Goal: Task Accomplishment & Management: Manage account settings

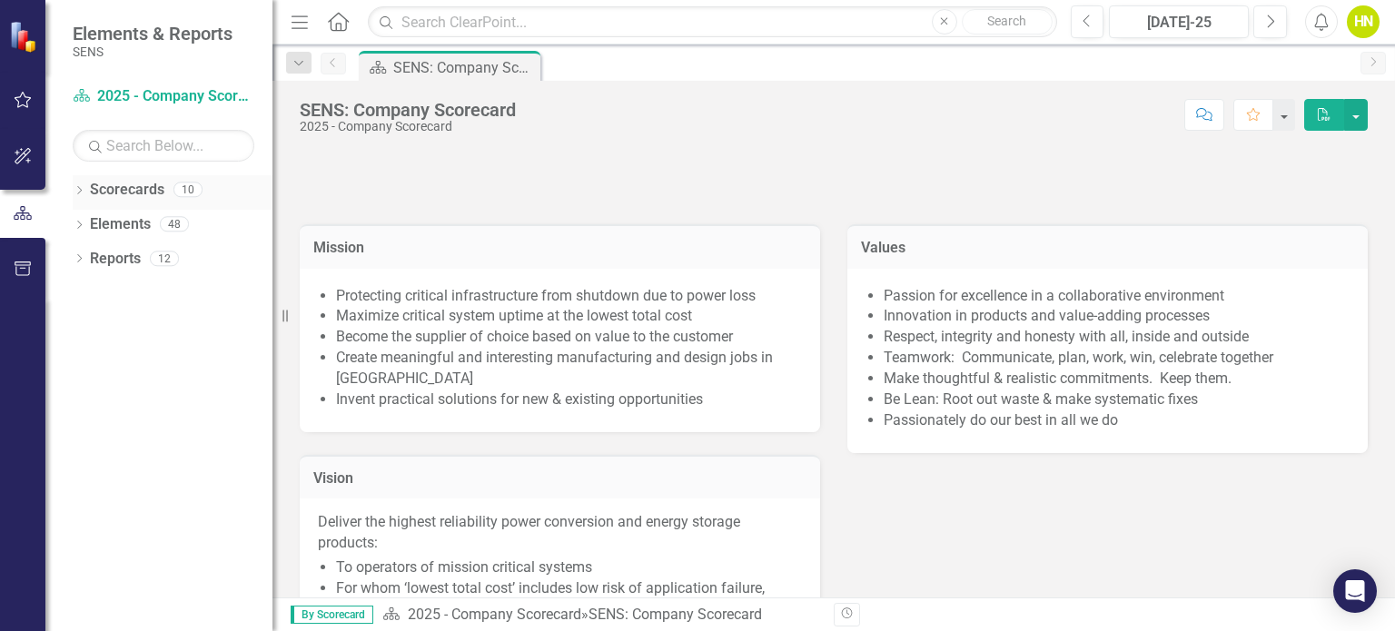
click at [76, 189] on icon "Dropdown" at bounding box center [79, 192] width 13 height 10
click at [88, 225] on icon at bounding box center [89, 223] width 5 height 9
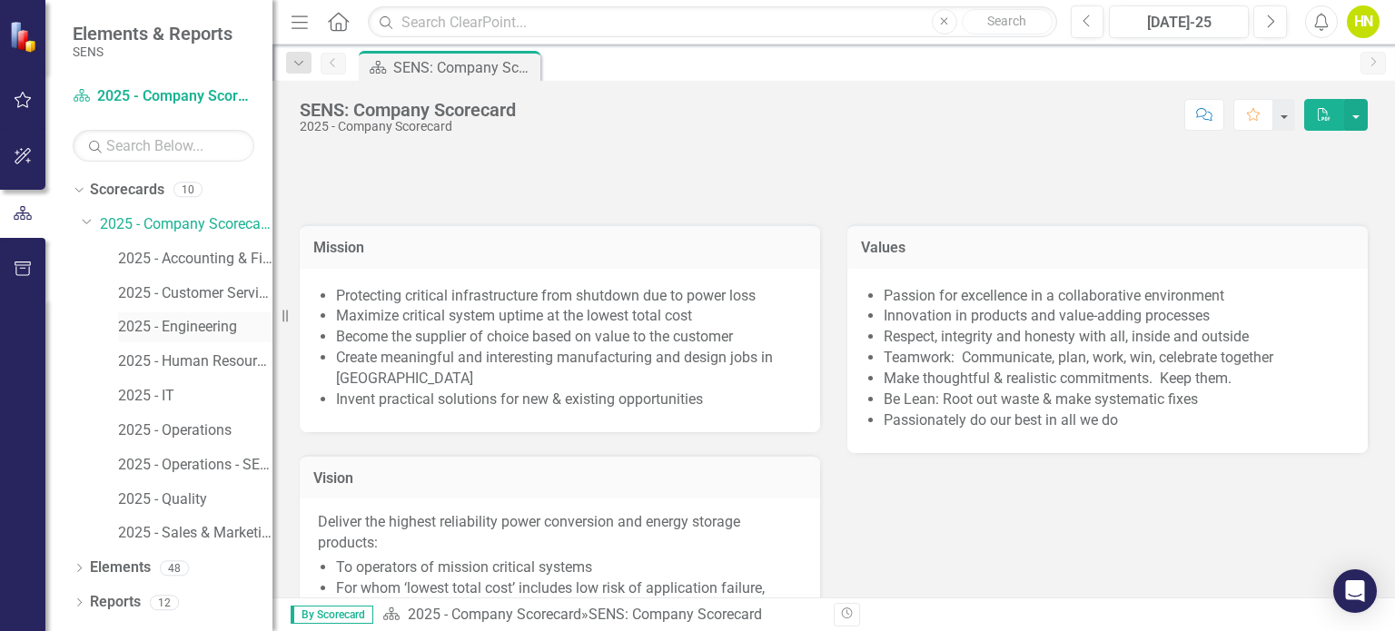
click at [178, 326] on link "2025 - Engineering" at bounding box center [195, 327] width 154 height 21
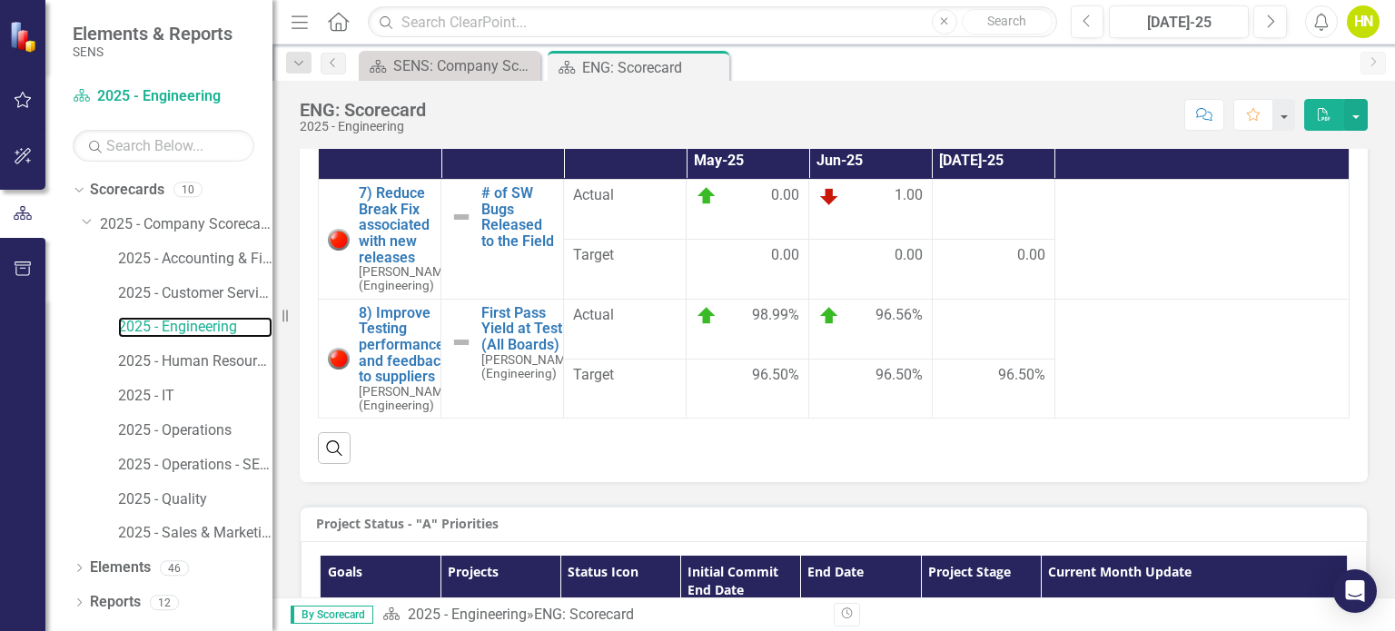
scroll to position [613, 0]
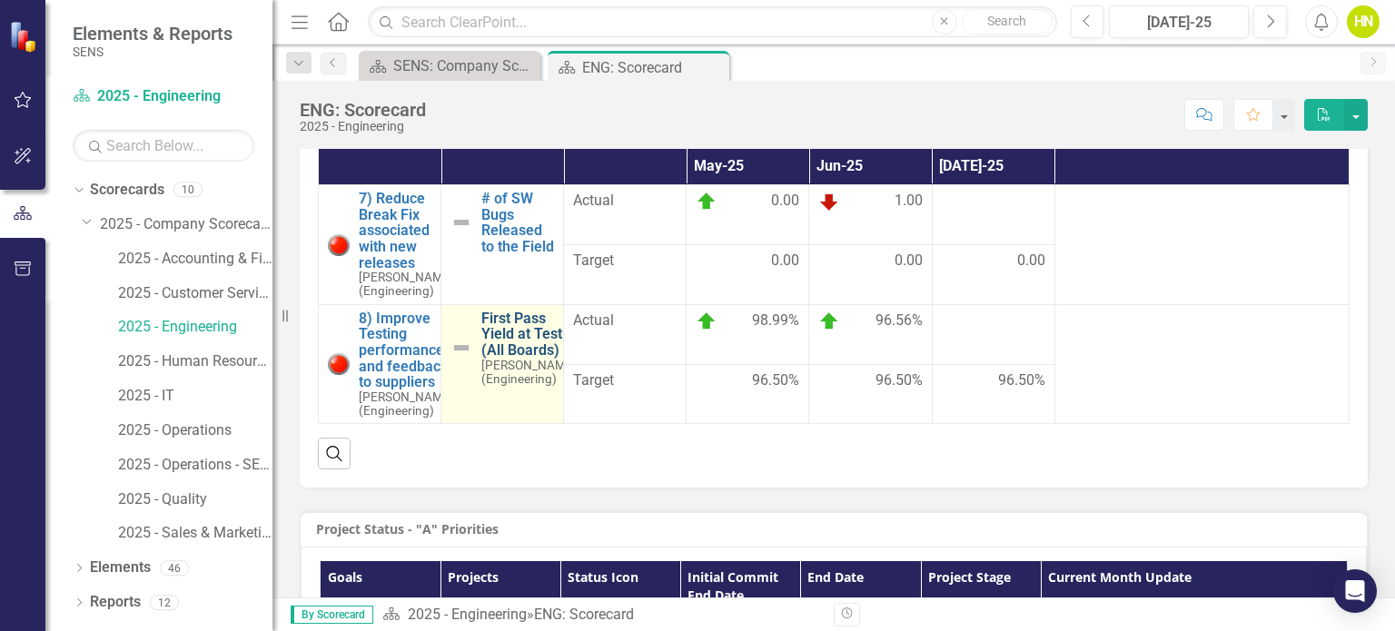
click at [512, 349] on link "First Pass Yield at Test (All Boards)" at bounding box center [528, 335] width 95 height 48
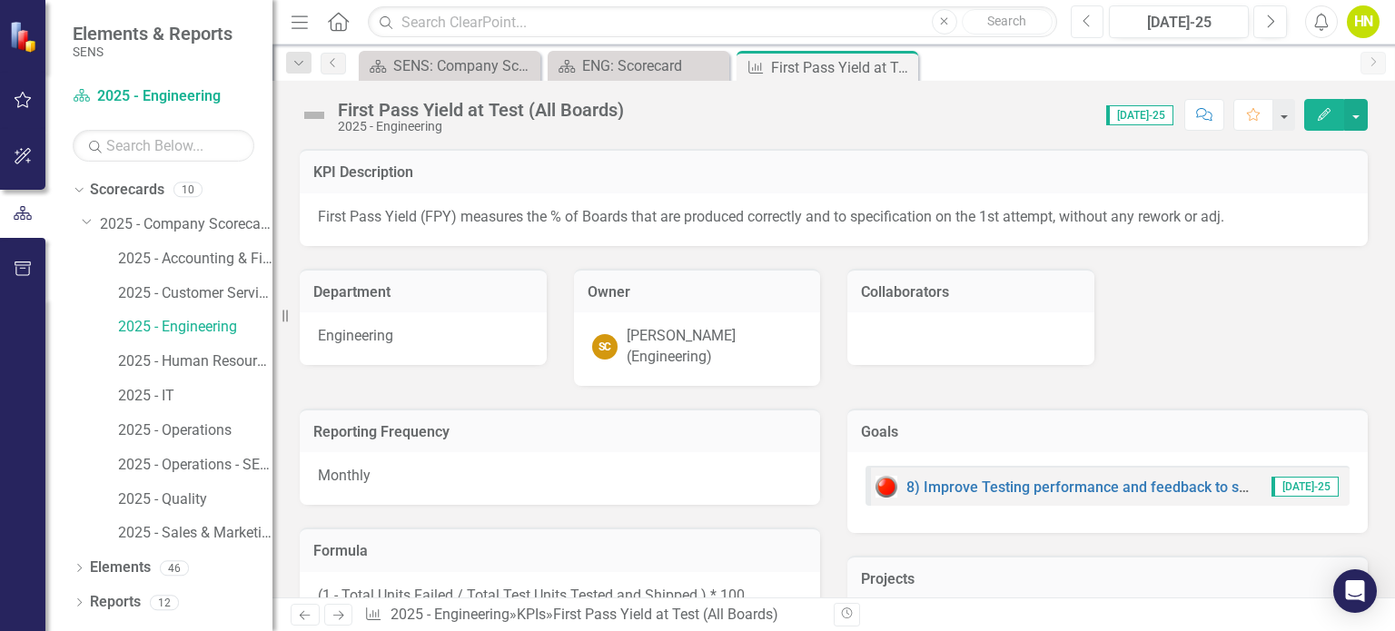
click at [1092, 27] on icon "Previous" at bounding box center [1088, 22] width 10 height 16
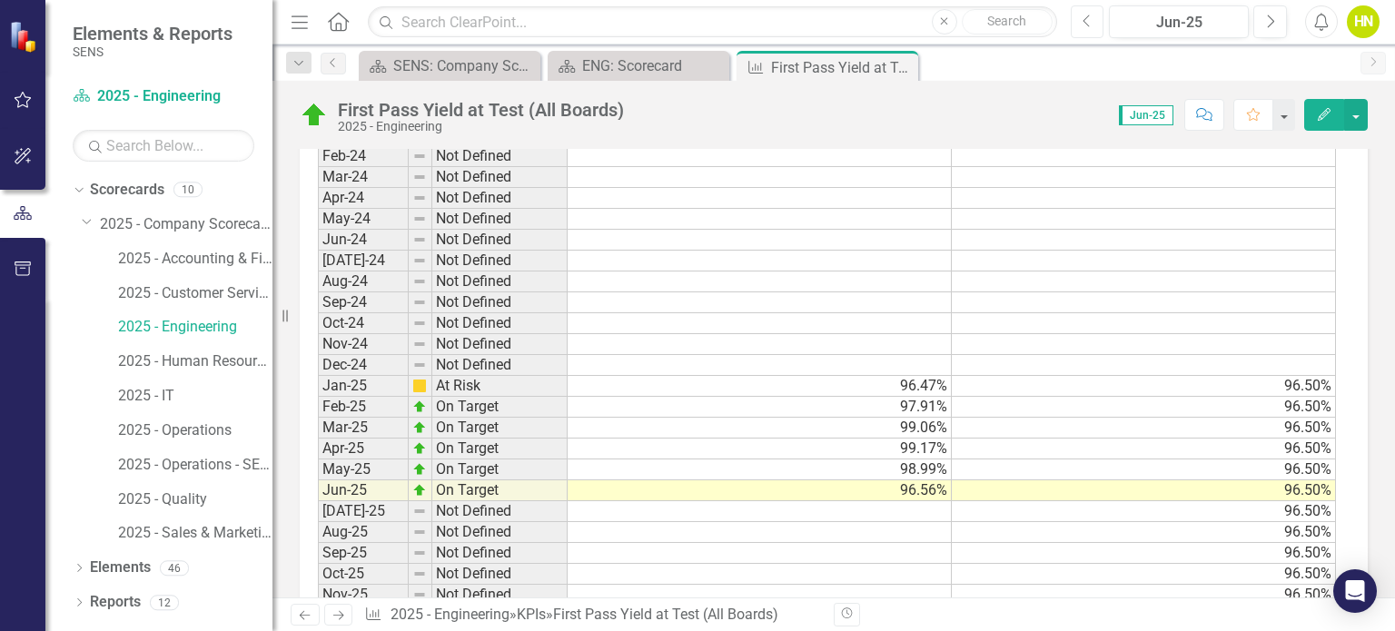
scroll to position [1035, 0]
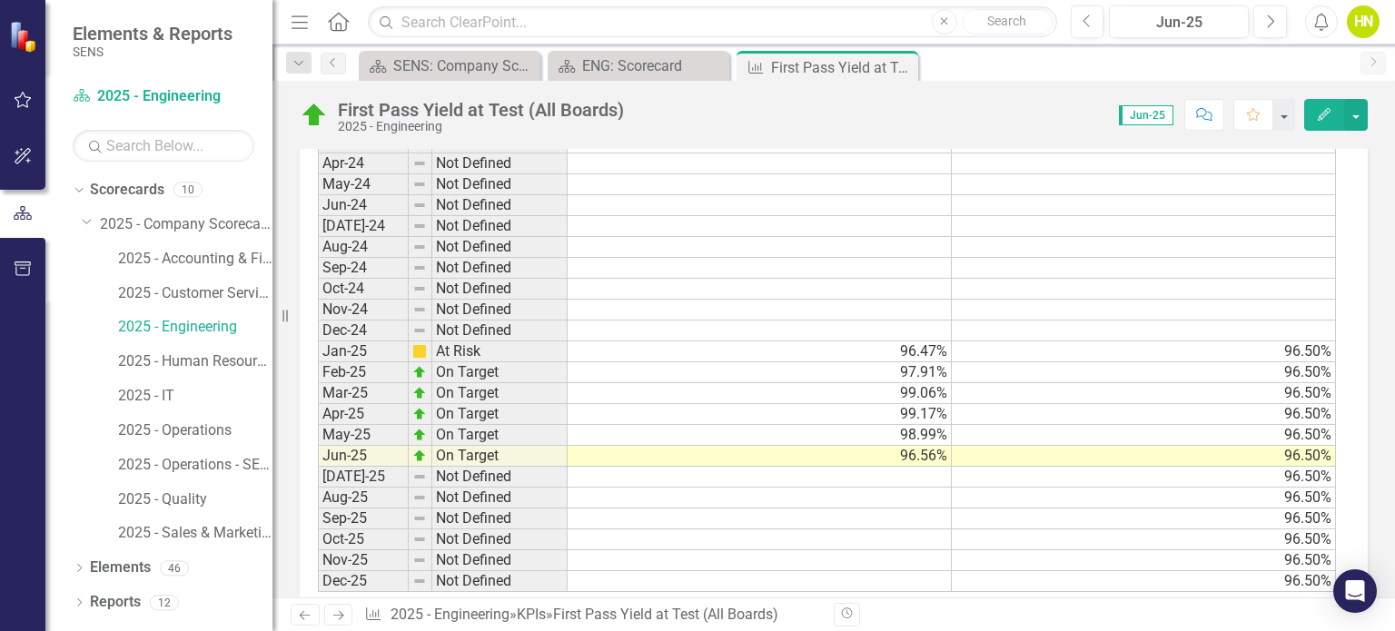
click at [879, 471] on td at bounding box center [760, 477] width 384 height 21
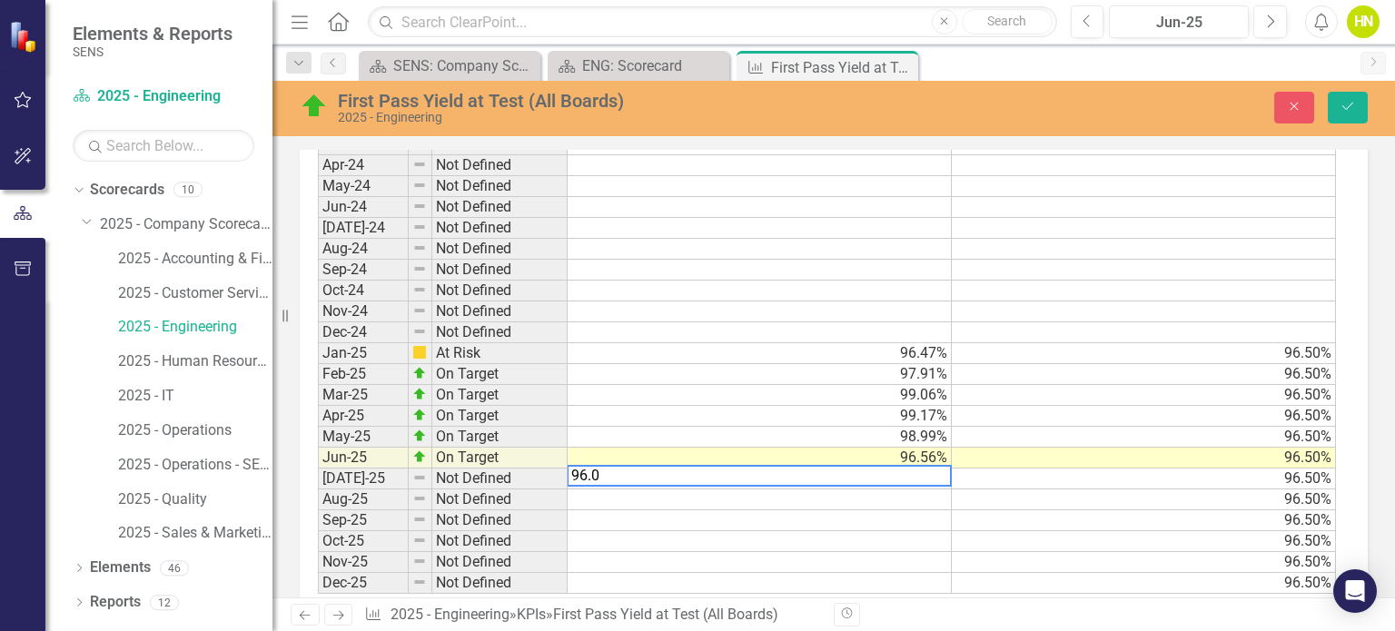
type textarea "96.08"
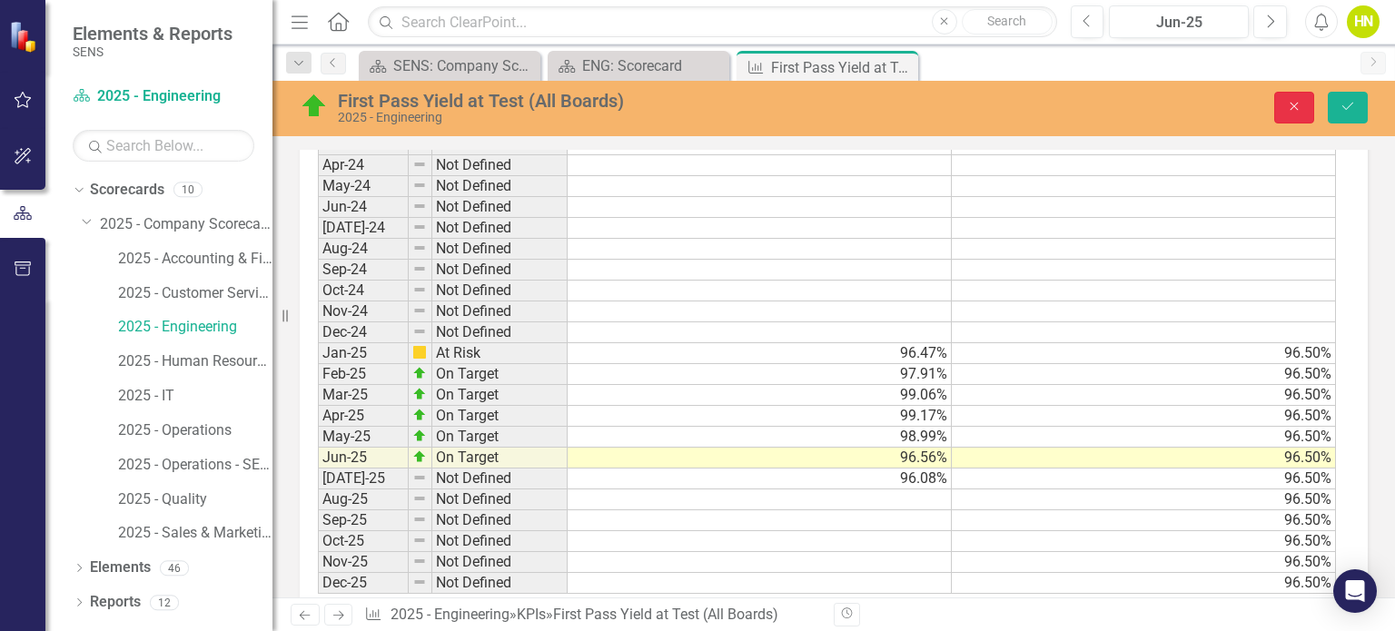
click at [1297, 107] on icon "Close" at bounding box center [1294, 106] width 16 height 13
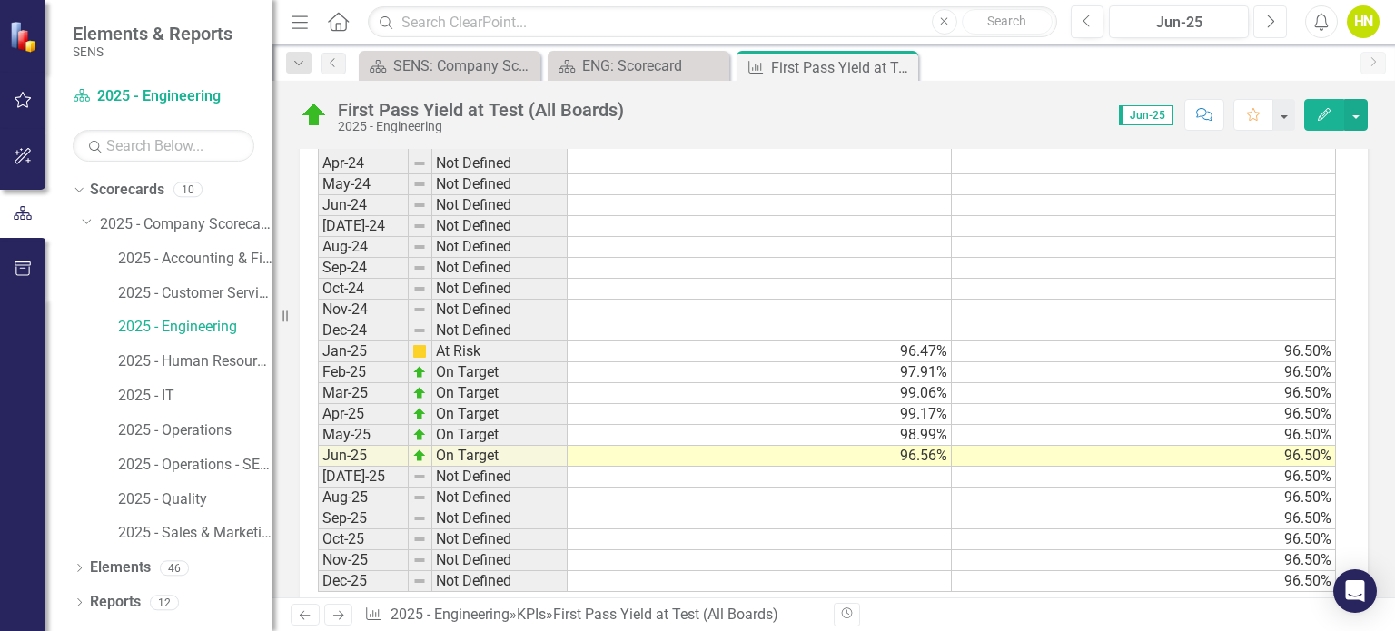
click at [1265, 21] on icon "Next" at bounding box center [1270, 22] width 10 height 16
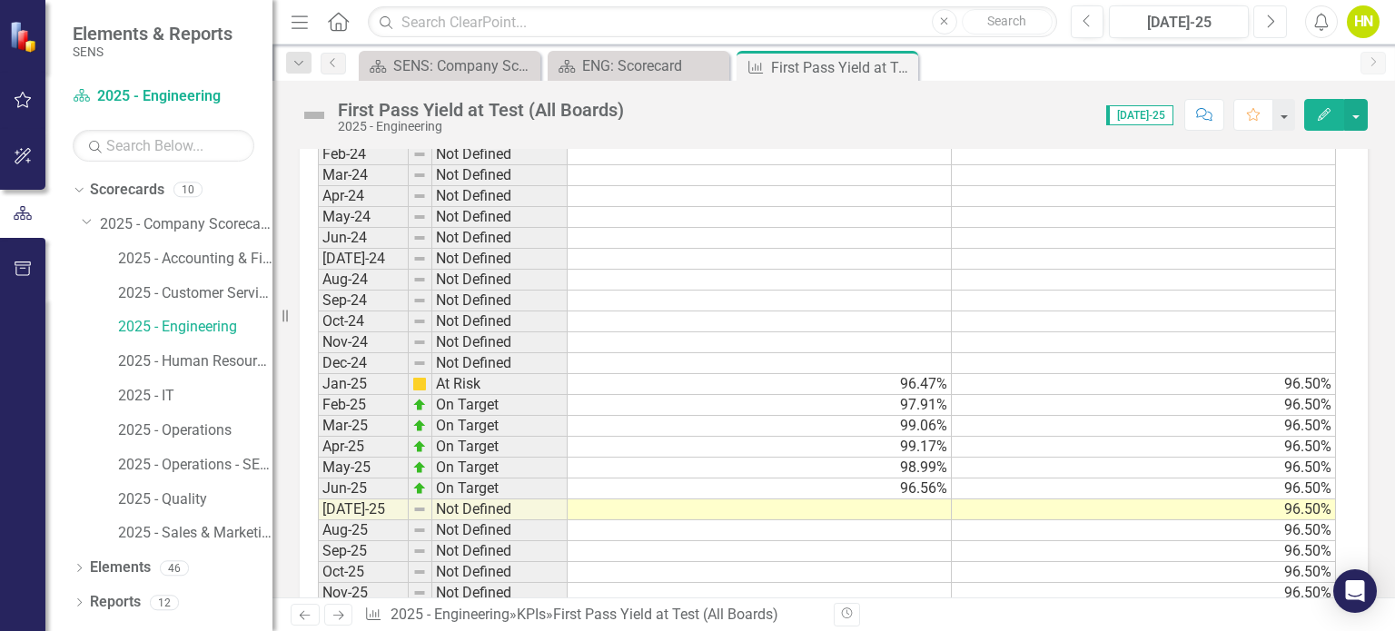
scroll to position [1060, 0]
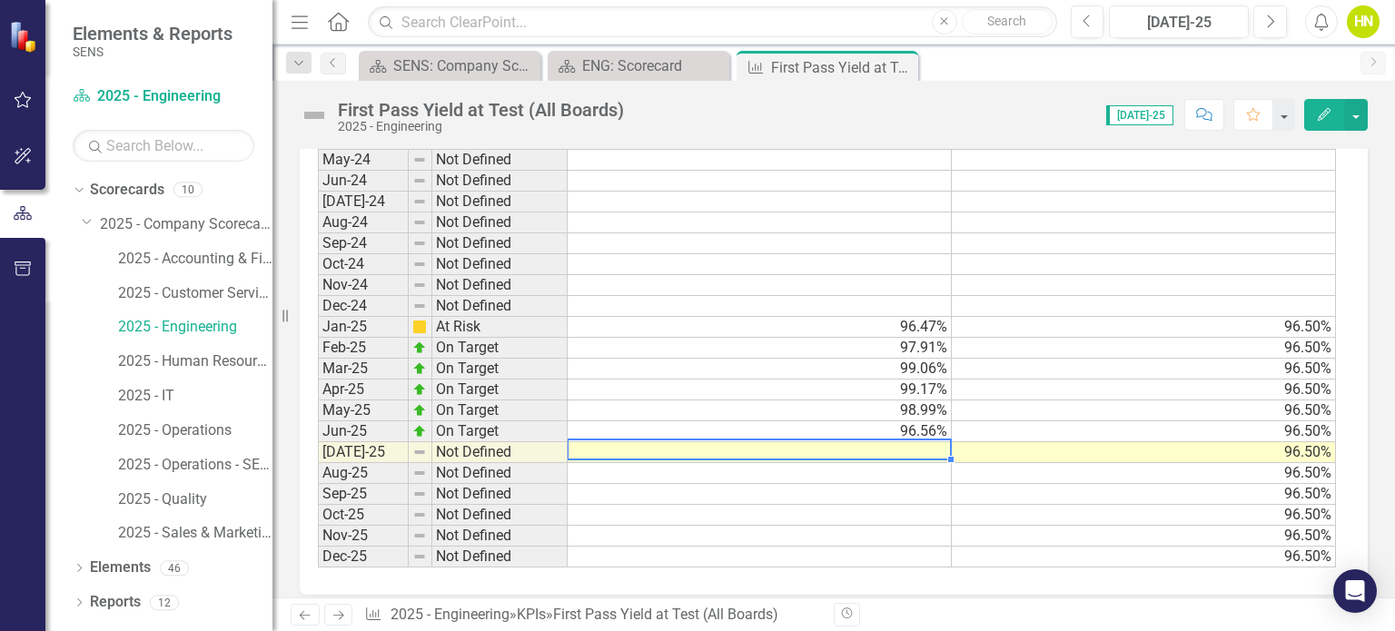
click at [883, 446] on td at bounding box center [760, 452] width 384 height 21
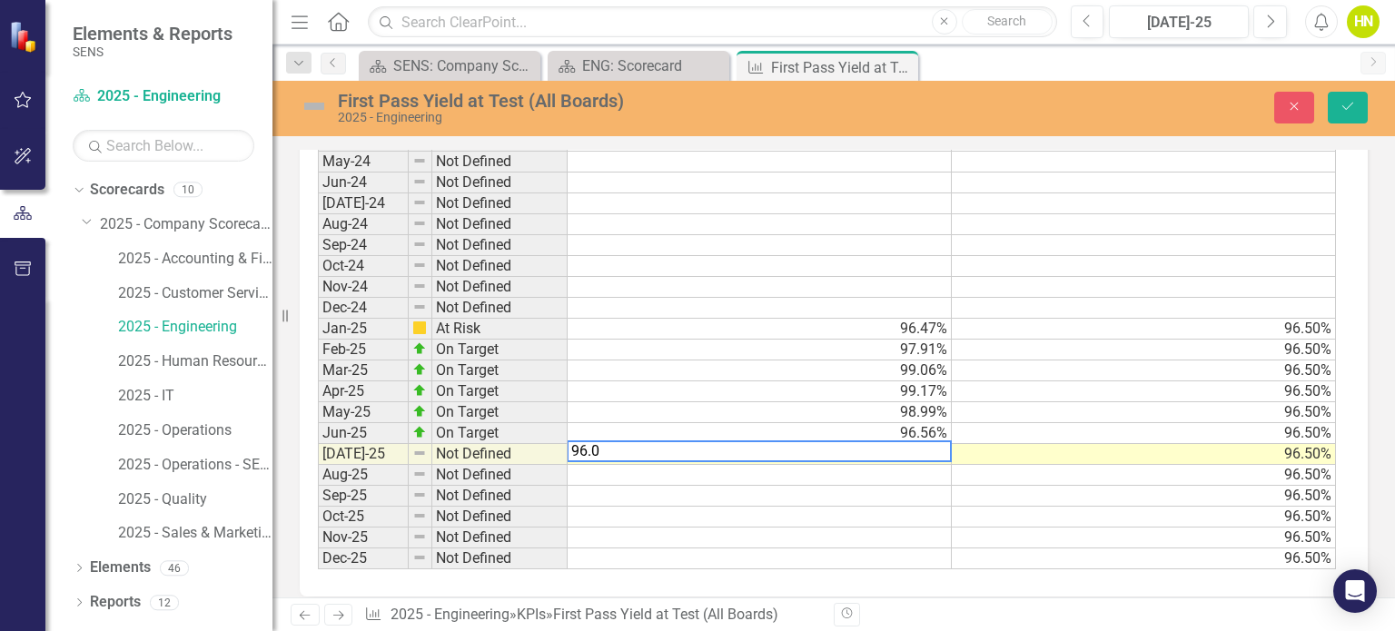
type textarea "96.08"
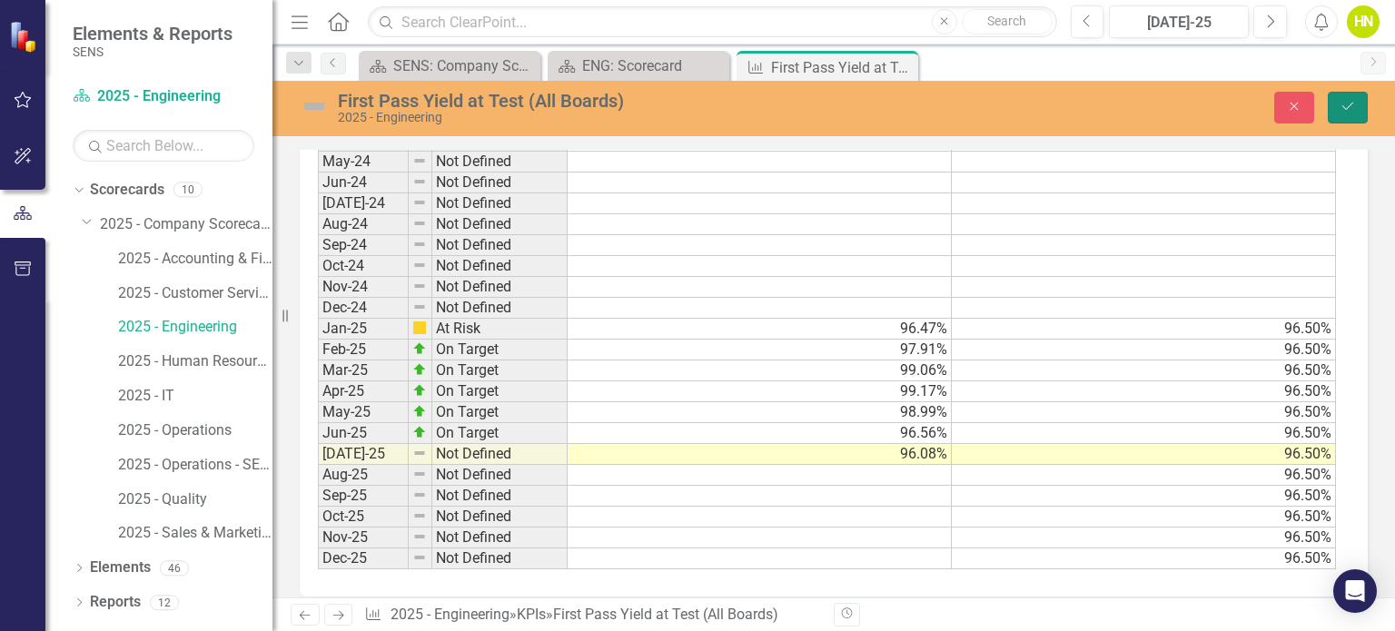
click at [1359, 97] on button "Save" at bounding box center [1348, 108] width 40 height 32
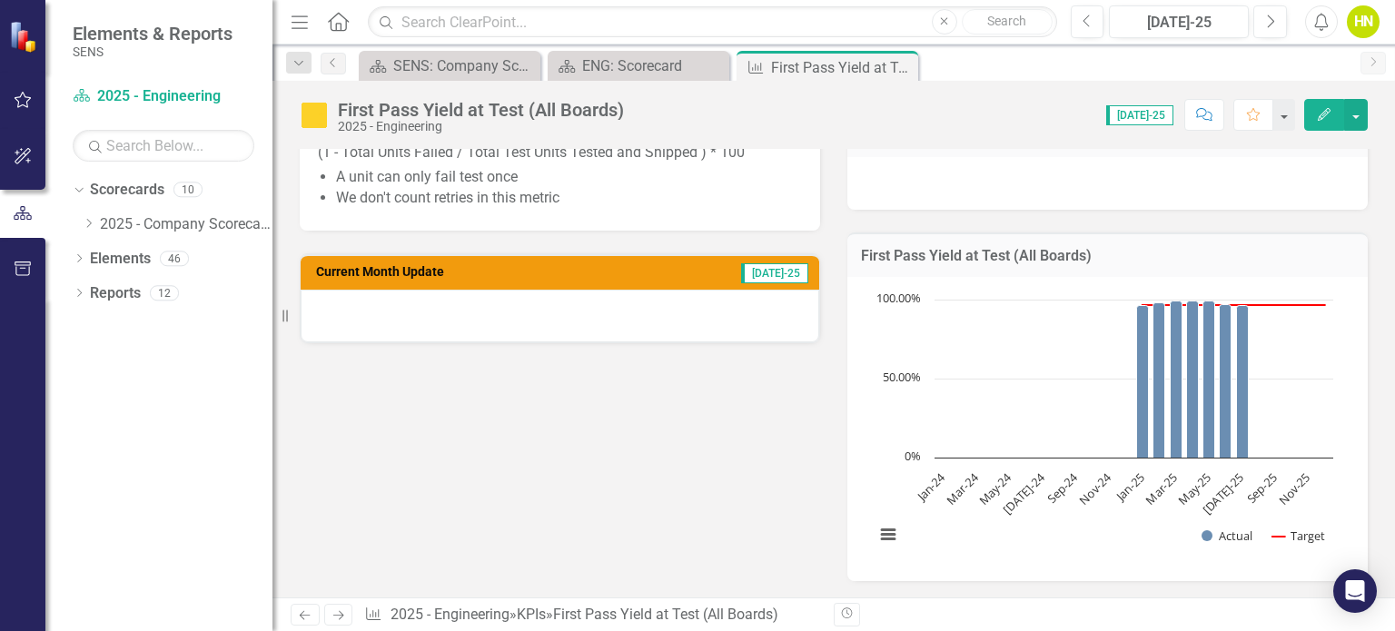
scroll to position [426, 0]
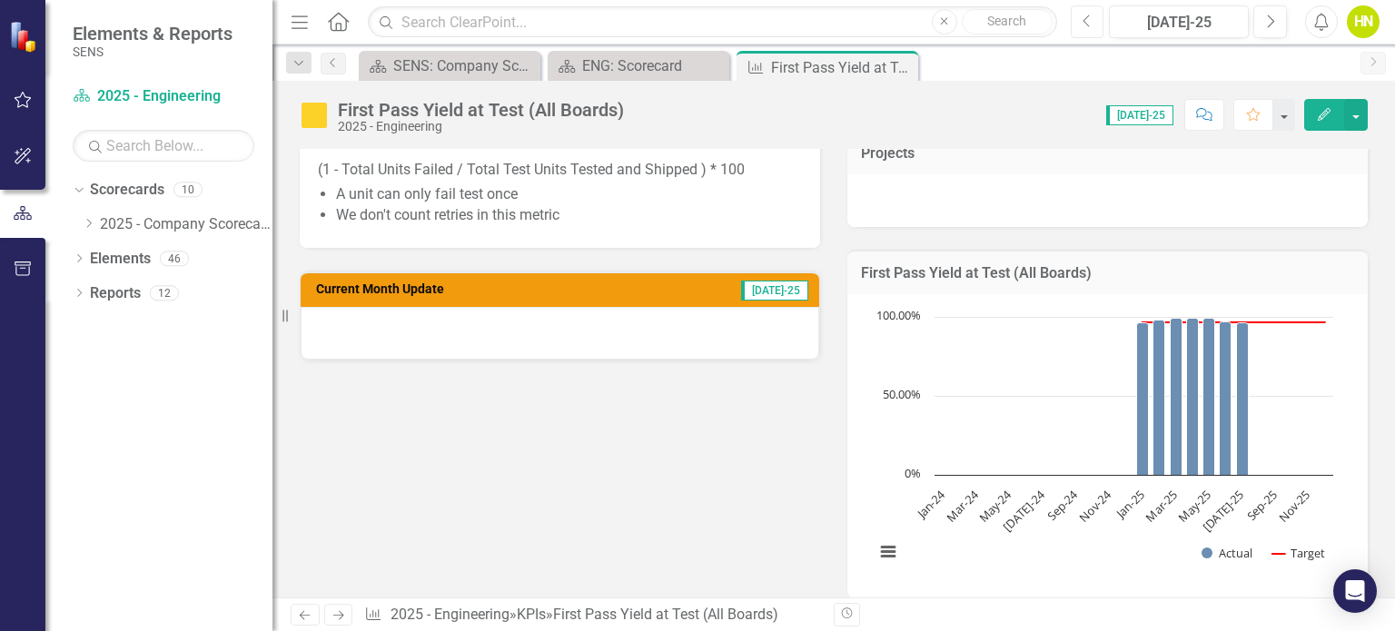
click at [1092, 16] on icon "Previous" at bounding box center [1088, 22] width 10 height 16
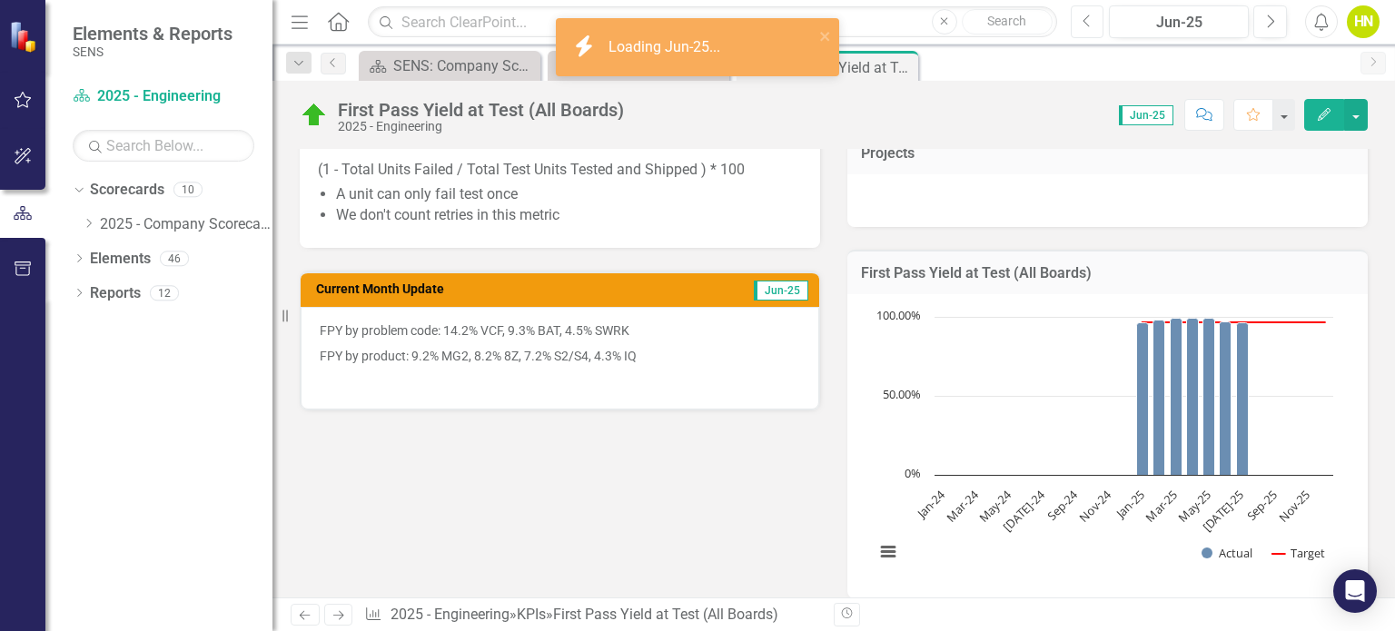
scroll to position [439, 0]
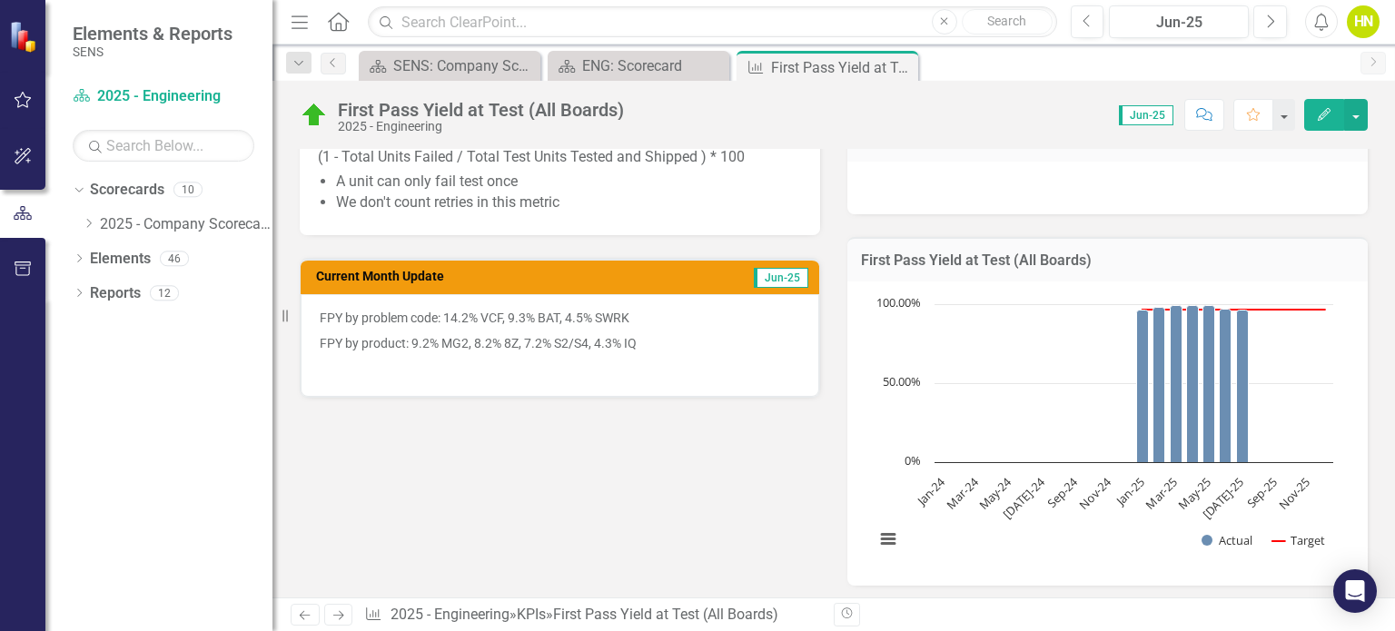
drag, startPoint x: 321, startPoint y: 315, endPoint x: 573, endPoint y: 334, distance: 253.2
click at [573, 334] on span "FPY by problem code: 14.2% VCF, 9.3% BAT, 4.5% SWRK FPY by product: 9.2% MG2, 8…" at bounding box center [560, 343] width 480 height 69
click at [723, 302] on div "FPY by problem code: 14.2% VCF, 9.3% BAT, 4.5% SWRK FPY by product: 9.2% MG2, 8…" at bounding box center [560, 345] width 519 height 103
click at [766, 272] on span "Jun-25" at bounding box center [781, 278] width 54 height 20
click at [416, 277] on h3 "Current Month Update" at bounding box center [487, 277] width 343 height 14
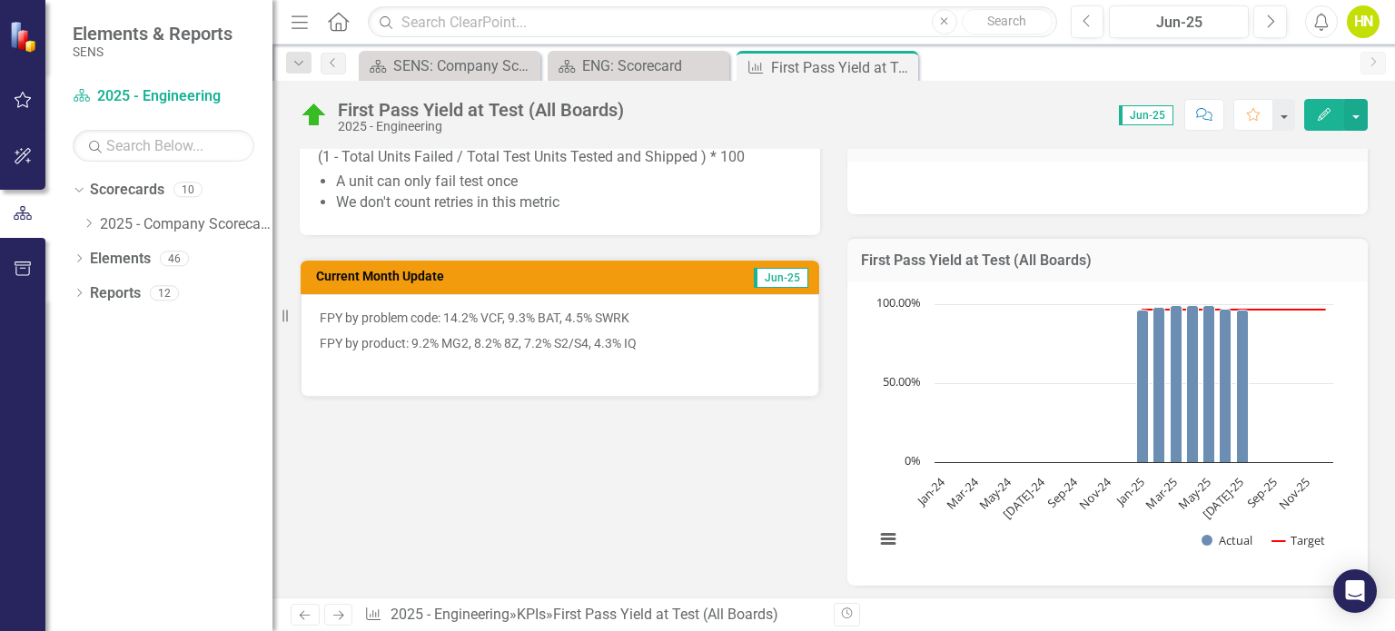
click at [352, 315] on p "FPY by problem code: 14.2% VCF, 9.3% BAT, 4.5% SWRK" at bounding box center [560, 320] width 480 height 22
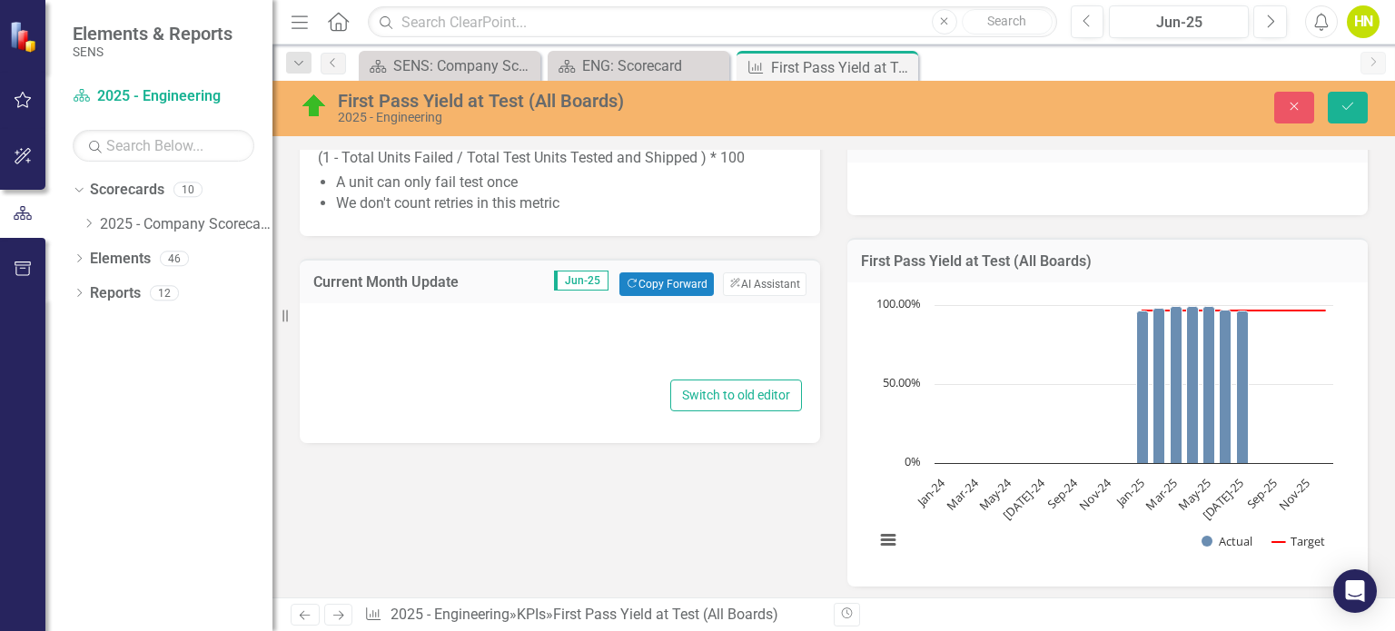
type textarea "<p>FPY by problem code: 14.2% VCF, 9.3% BAT, 4.5% SWRK</p> <p>FPY by product: 9…"
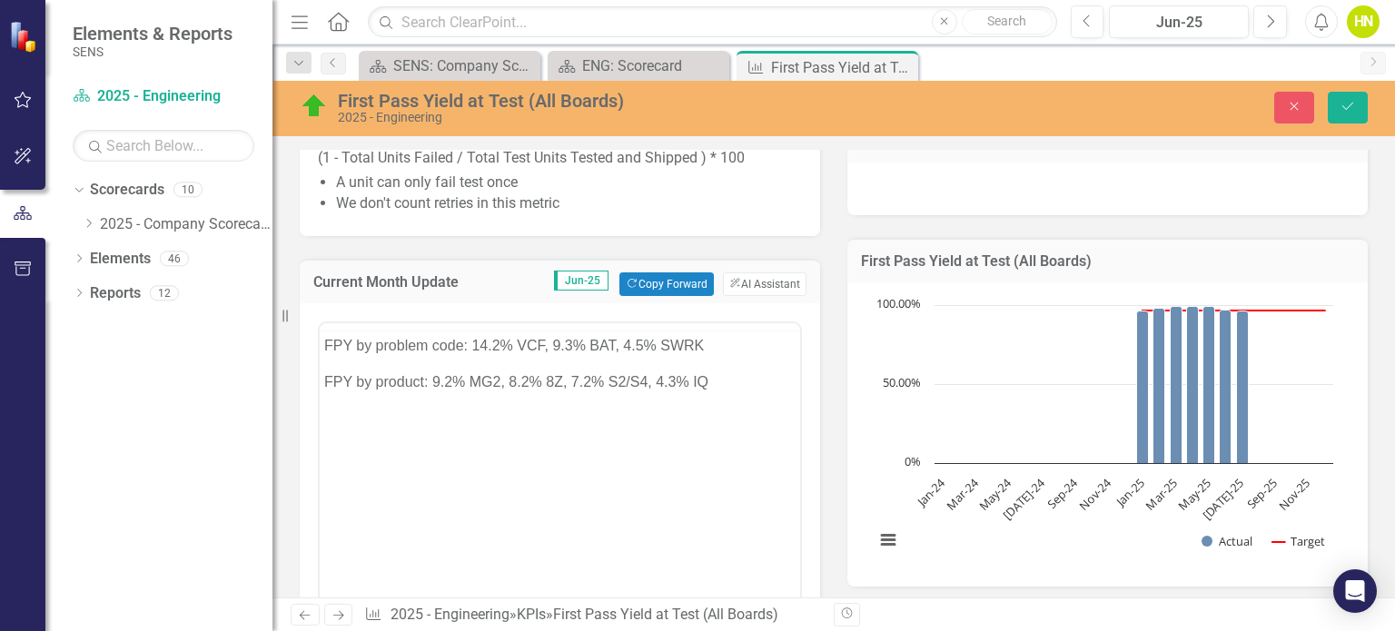
scroll to position [0, 0]
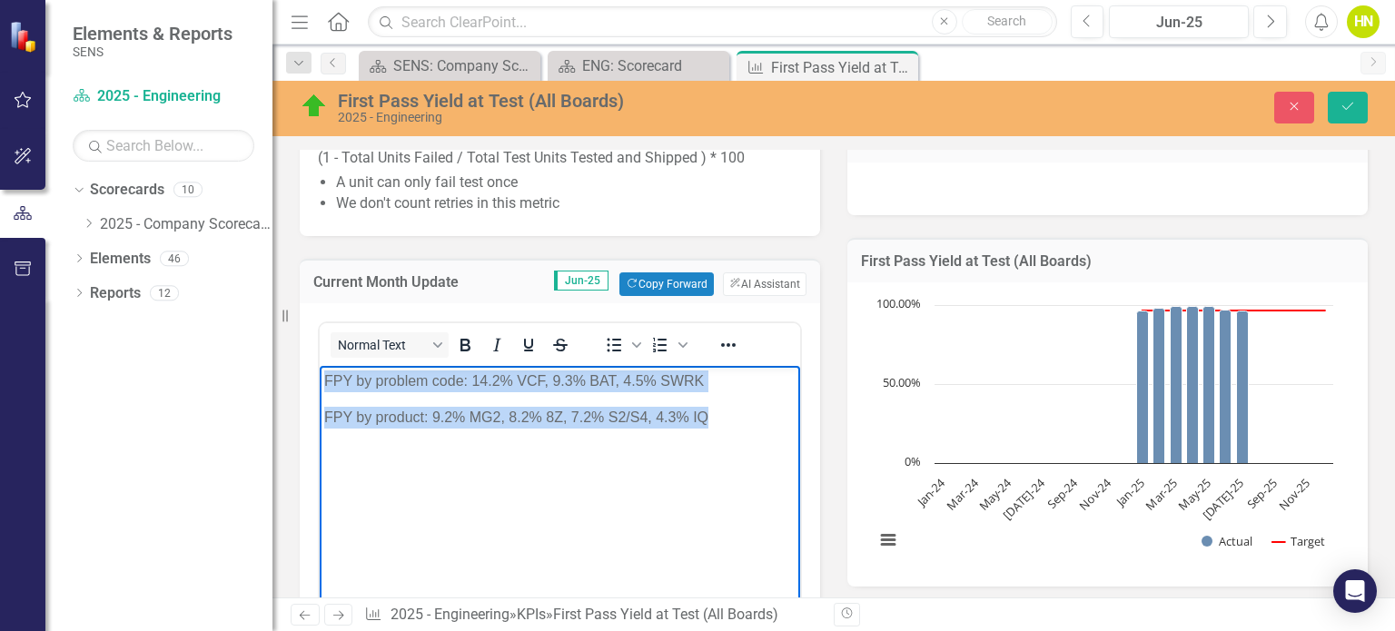
drag, startPoint x: 325, startPoint y: 378, endPoint x: 717, endPoint y: 427, distance: 394.5
click at [717, 427] on body "FPY by problem code: 14.2% VCF, 9.3% BAT, 4.5% SWRK FPY by product: 9.2% MG2, 8…" at bounding box center [560, 502] width 480 height 272
copy body "FPY by problem code: 14.2% VCF, 9.3% BAT, 4.5% SWRK FPY by product: 9.2% MG2, 8…"
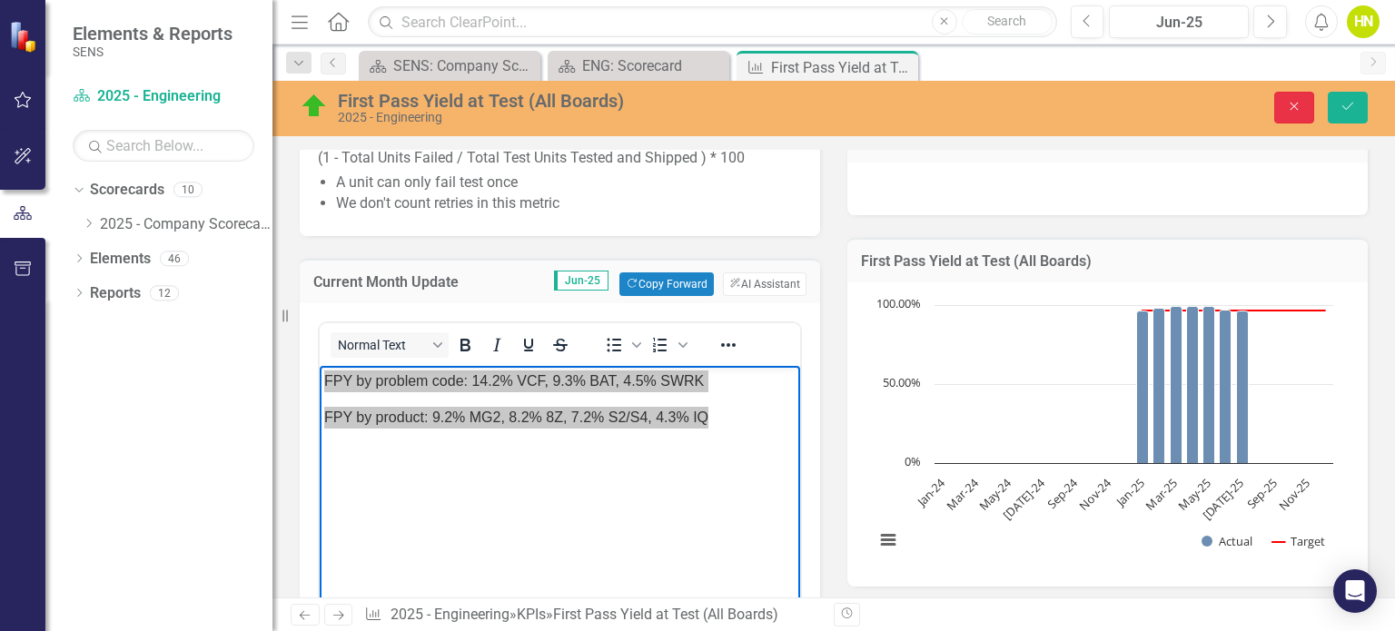
click at [1297, 112] on icon "Close" at bounding box center [1294, 106] width 16 height 13
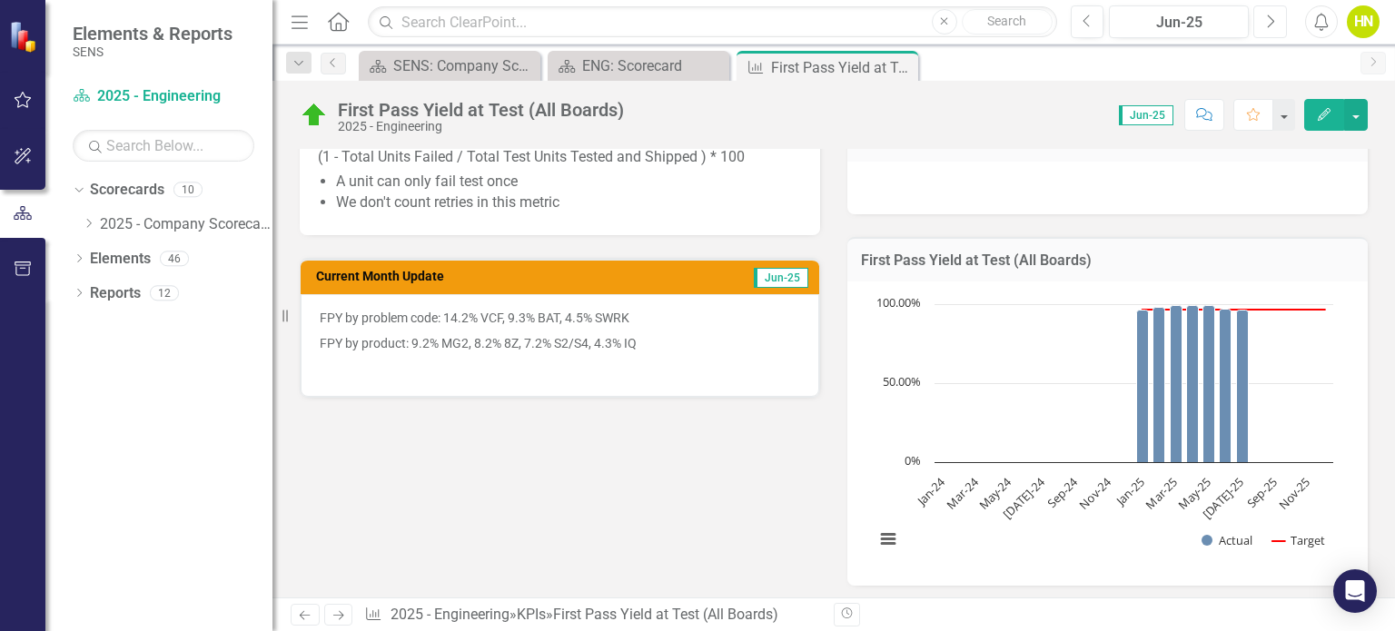
click at [1265, 21] on icon "Next" at bounding box center [1270, 22] width 10 height 16
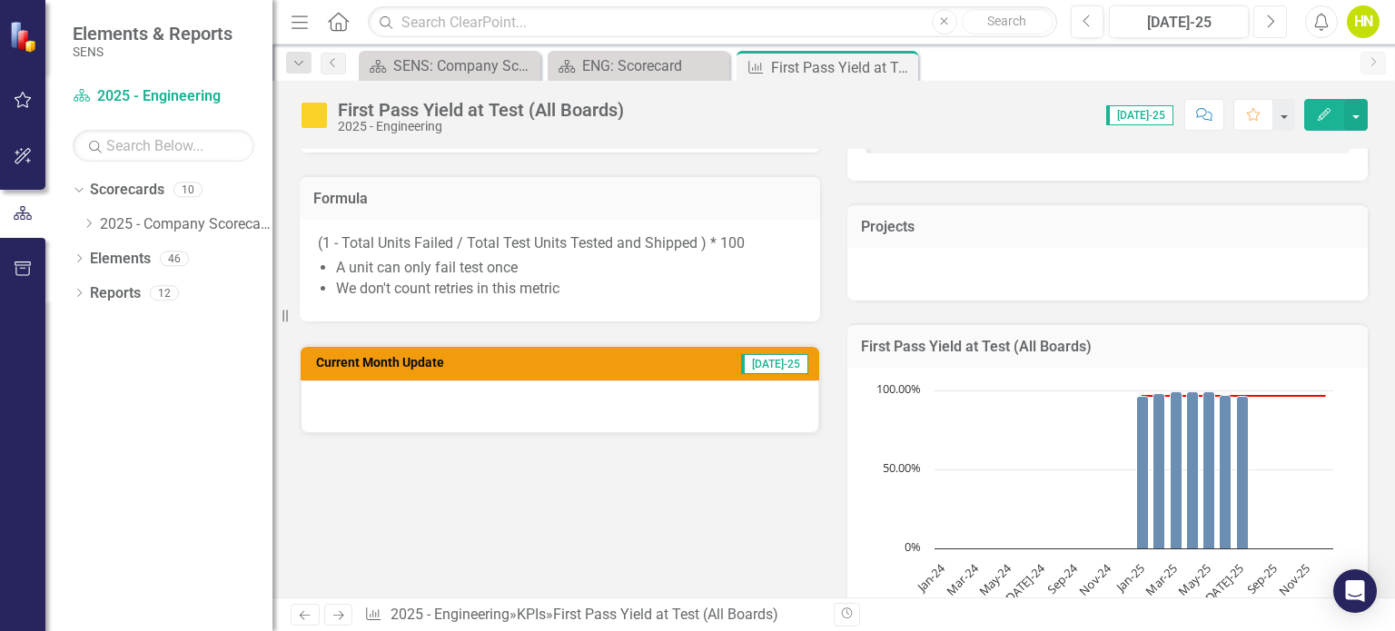
scroll to position [364, 0]
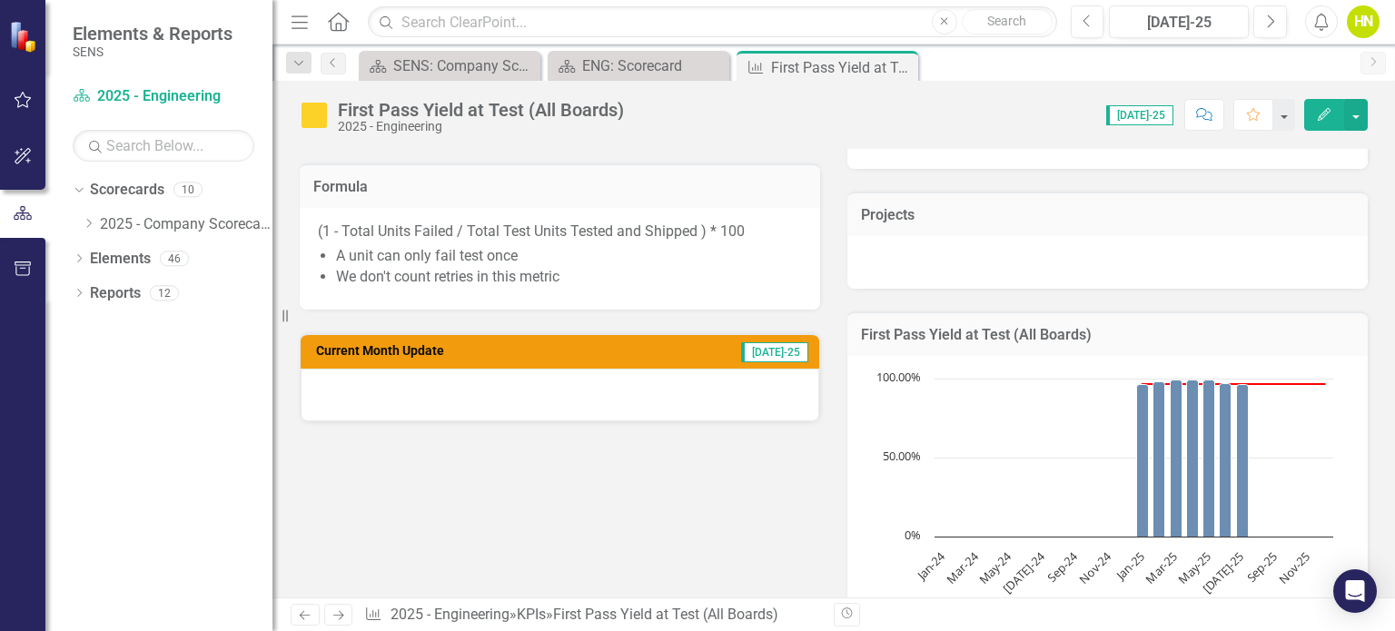
click at [545, 395] on div at bounding box center [560, 395] width 519 height 53
click at [429, 350] on h3 "Current Month Update" at bounding box center [476, 351] width 321 height 14
click at [778, 348] on span "[DATE]-25" at bounding box center [774, 352] width 67 height 20
click at [396, 348] on h3 "Current Month Update" at bounding box center [476, 351] width 321 height 14
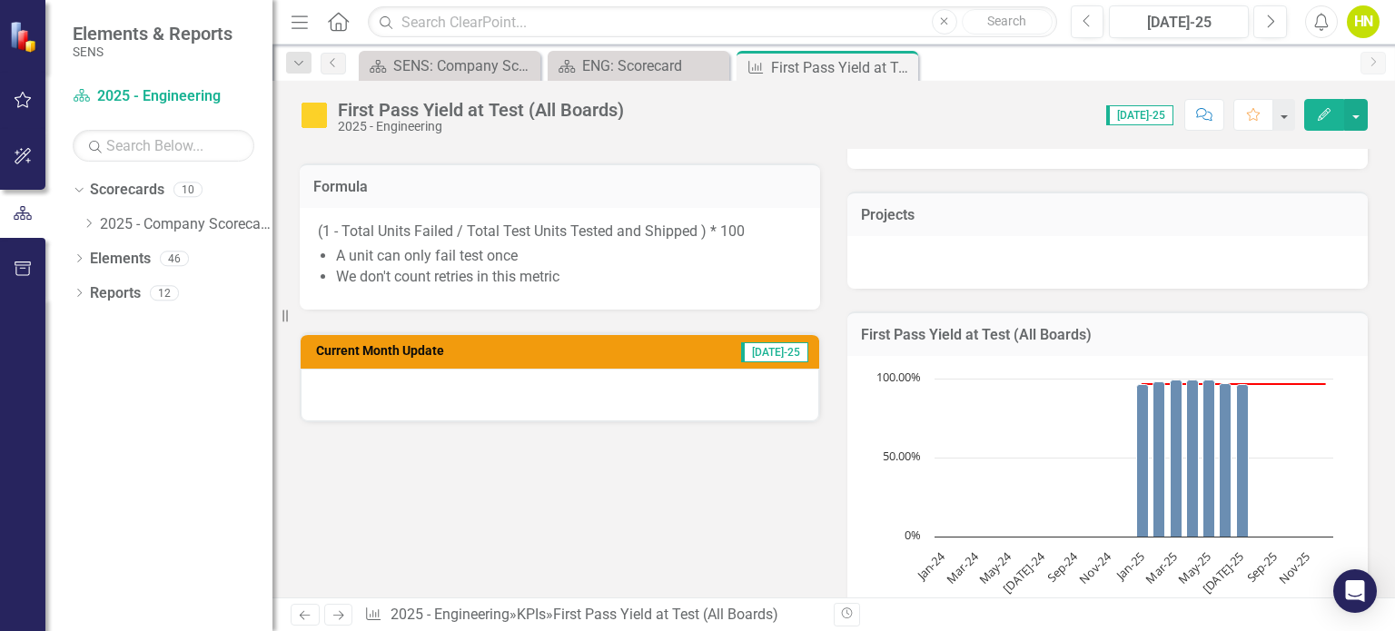
click at [407, 378] on div at bounding box center [560, 395] width 519 height 53
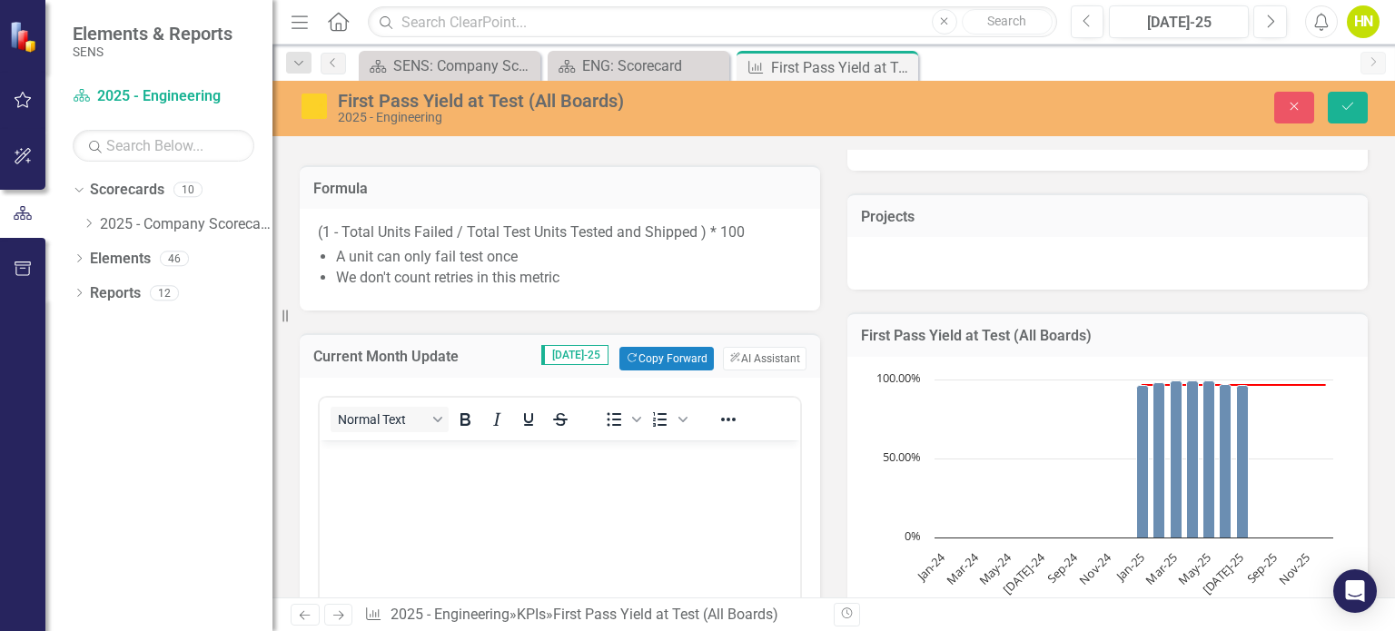
scroll to position [0, 0]
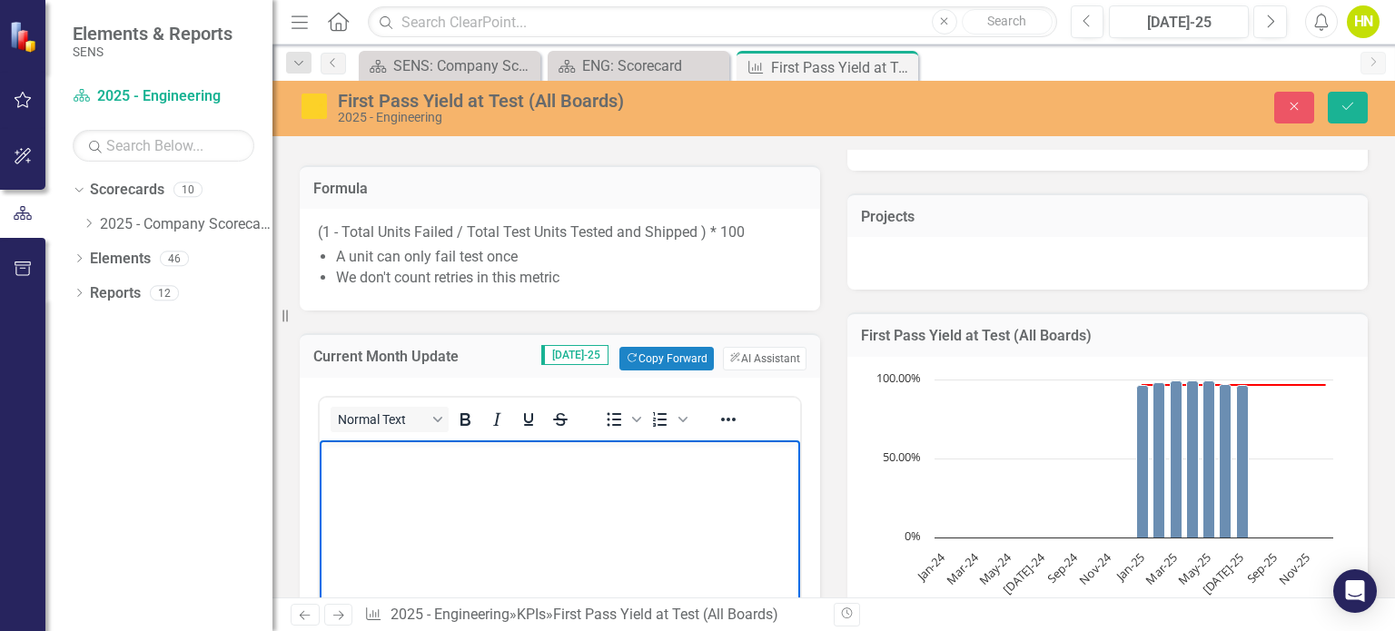
click at [352, 462] on p "Rich Text Area. Press ALT-0 for help." at bounding box center [559, 456] width 471 height 22
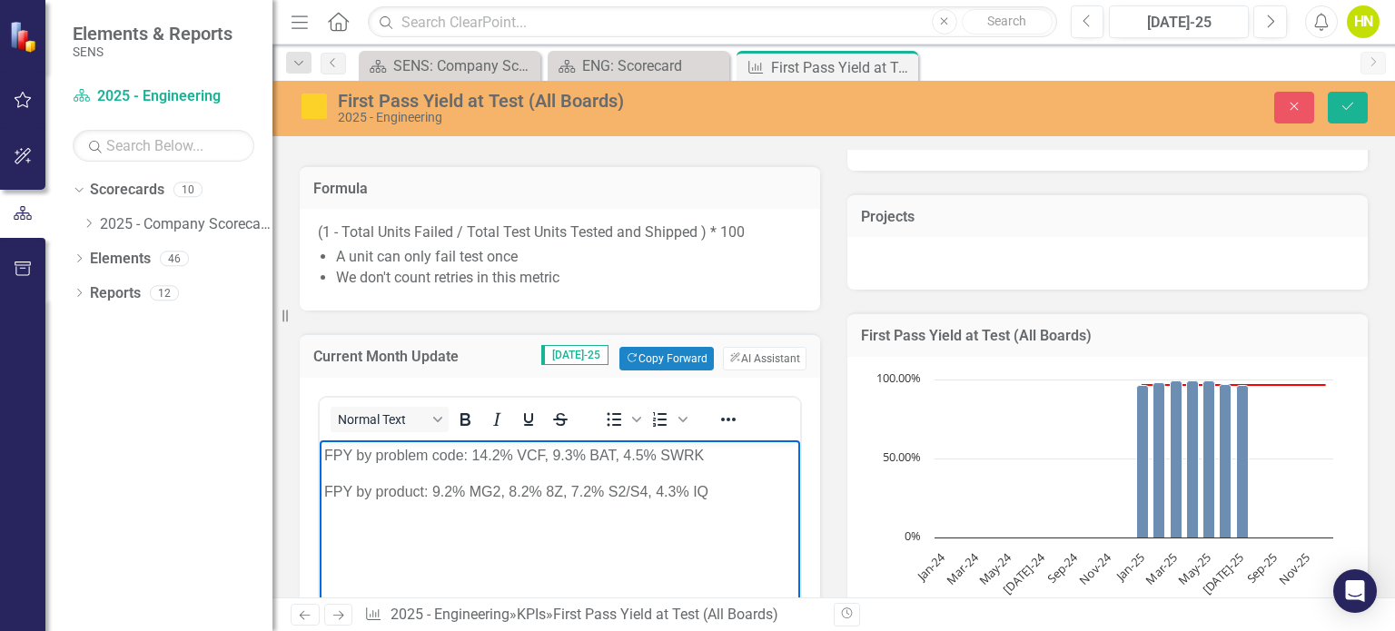
click at [423, 494] on p "FPY by product: 9.2% MG2, 8.2% 8Z, 7.2% S2/S4, 4.3% IQ" at bounding box center [559, 492] width 471 height 22
drag, startPoint x: 518, startPoint y: 489, endPoint x: 569, endPoint y: 518, distance: 58.6
click at [569, 503] on p "FPY by product (normalized): 9.2% MG2, 8.2% 8Z, 7.2% S2/S4, 4.3% IQ" at bounding box center [559, 492] width 471 height 22
drag, startPoint x: 477, startPoint y: 454, endPoint x: 490, endPoint y: 454, distance: 13.6
click at [490, 454] on p "FPY by problem code: 14.2% VCF, 9.3% BAT, 4.5% SWRK" at bounding box center [559, 456] width 471 height 22
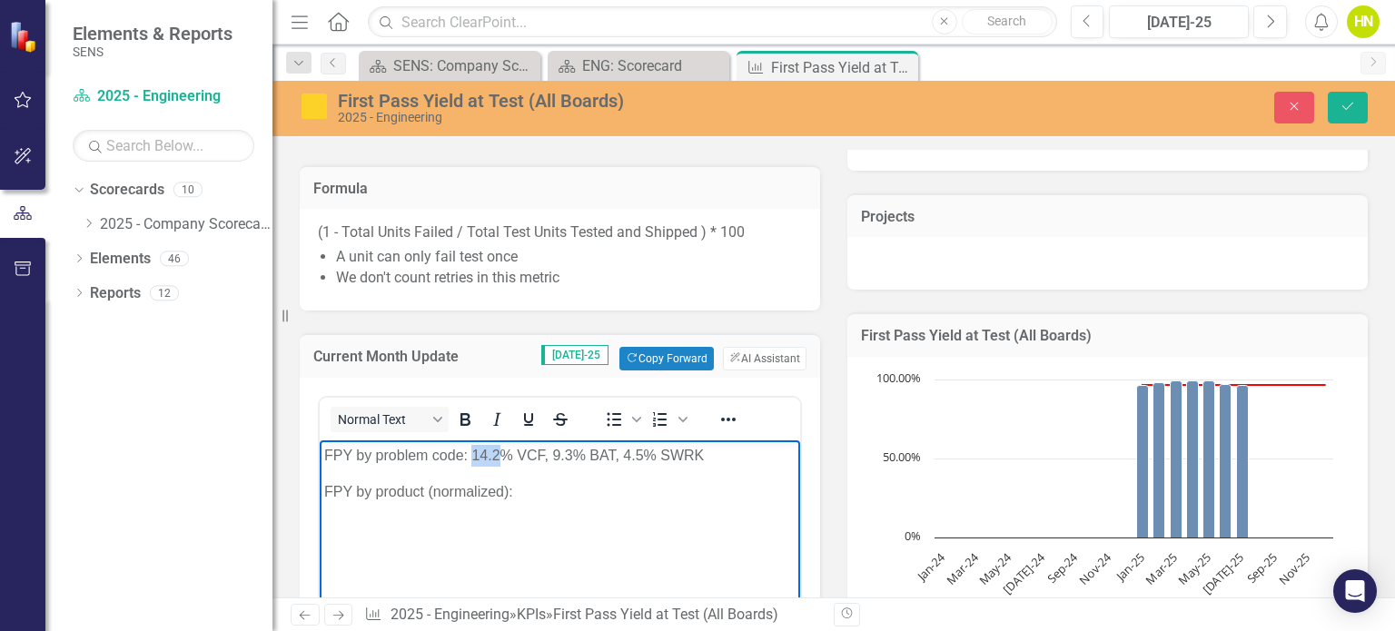
drag, startPoint x: 471, startPoint y: 455, endPoint x: 503, endPoint y: 458, distance: 31.9
click at [503, 458] on p "FPY by problem code: 14.2% VCF, 9.3% BAT, 4.5% SWRK" at bounding box center [559, 456] width 471 height 22
click at [577, 452] on p "FPY by problem code: 13.43% VCF, 9.3% BAT, 4.5% SWRK" at bounding box center [559, 456] width 471 height 22
drag, startPoint x: 635, startPoint y: 457, endPoint x: 652, endPoint y: 457, distance: 17.3
click at [652, 457] on p "FPY by problem code: 13.43% VCF, 9.2% BAT, 4.5% SWRK" at bounding box center [559, 456] width 471 height 22
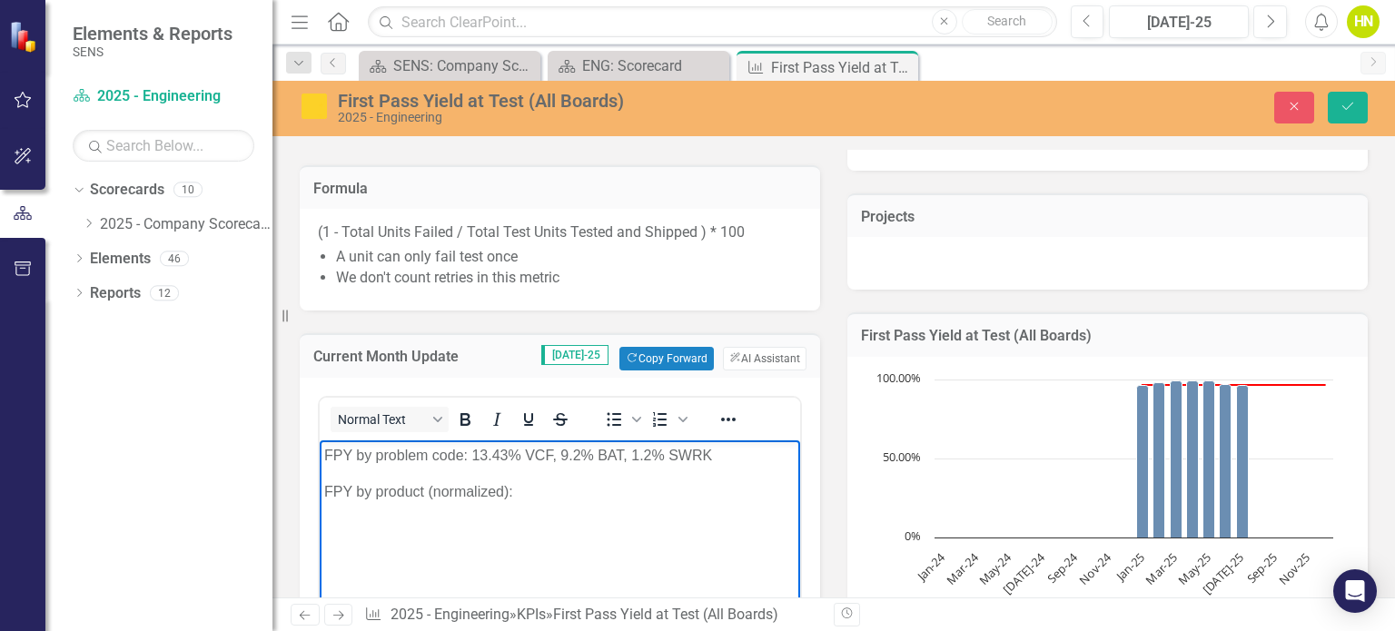
click at [508, 454] on p "FPY by problem code: 13.43% VCF, 9.2% BAT, 1.2% SWRK" at bounding box center [559, 456] width 471 height 22
click at [564, 498] on p "FPY by product (normalized):" at bounding box center [559, 492] width 471 height 22
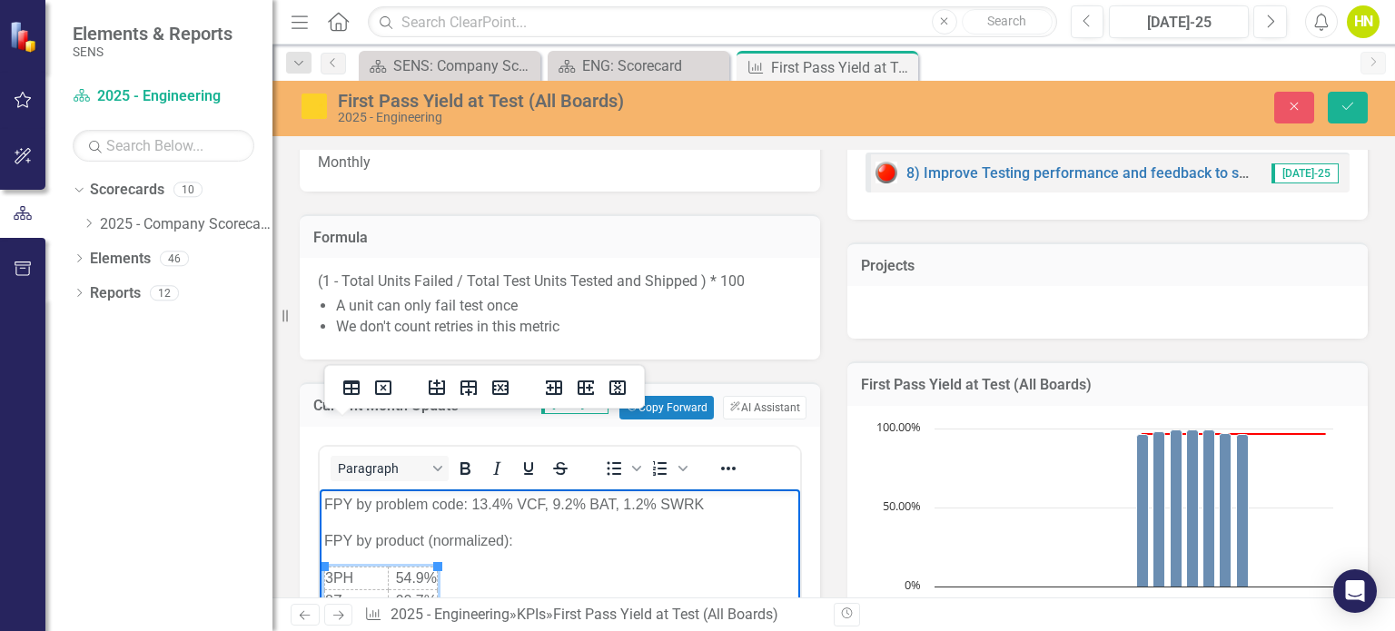
scroll to position [318, 0]
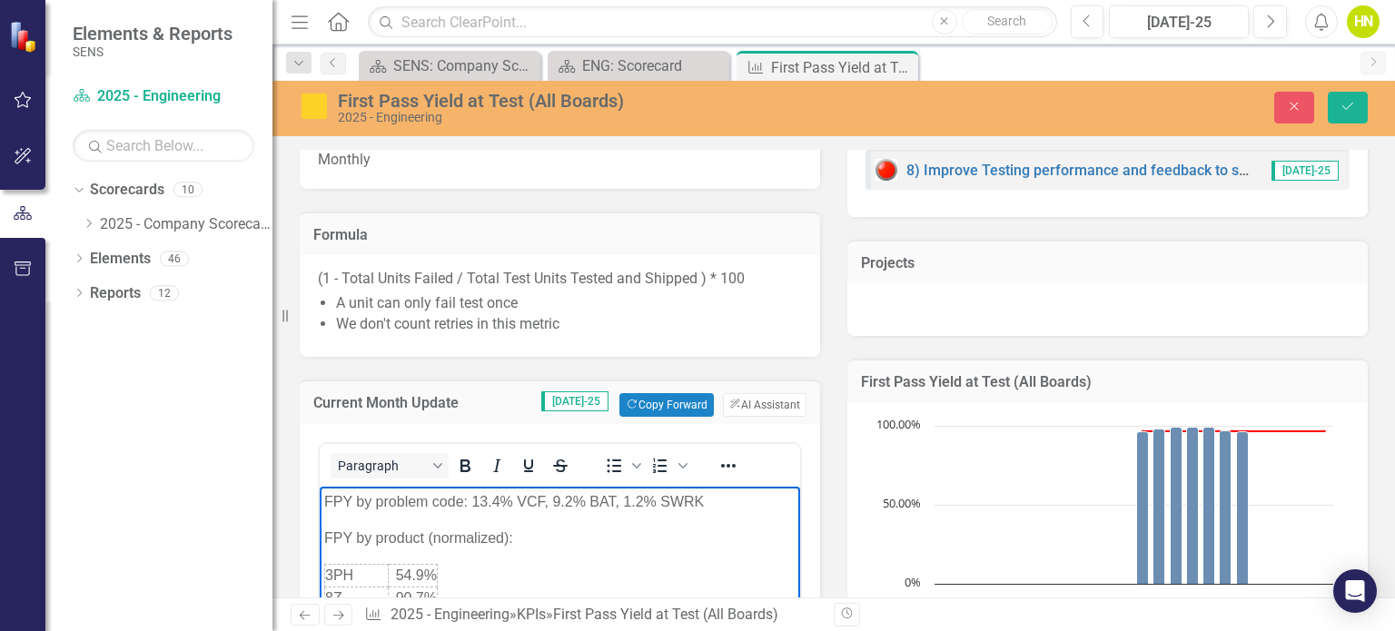
click at [507, 553] on body "FPY by problem code: 13.4% VCF, 9.2% BAT, 1.2% SWRK FPY by product (normalized)…" at bounding box center [560, 630] width 480 height 286
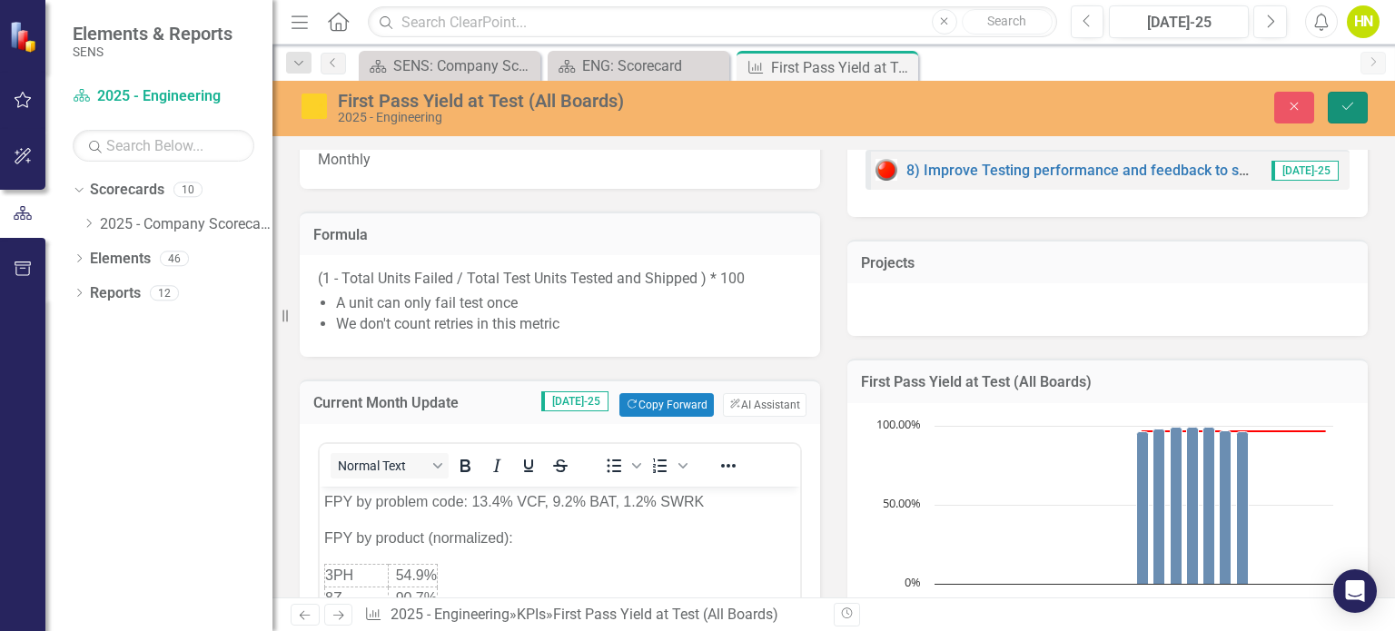
click at [1366, 102] on button "Save" at bounding box center [1348, 108] width 40 height 32
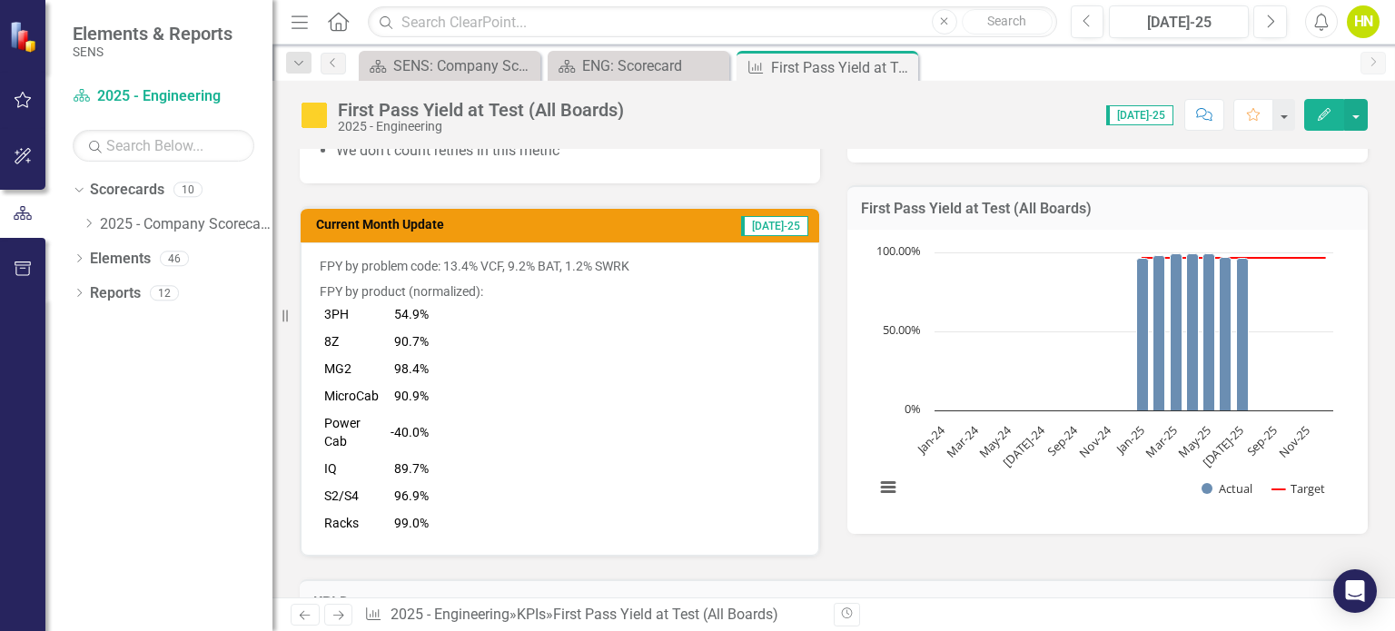
scroll to position [520, 0]
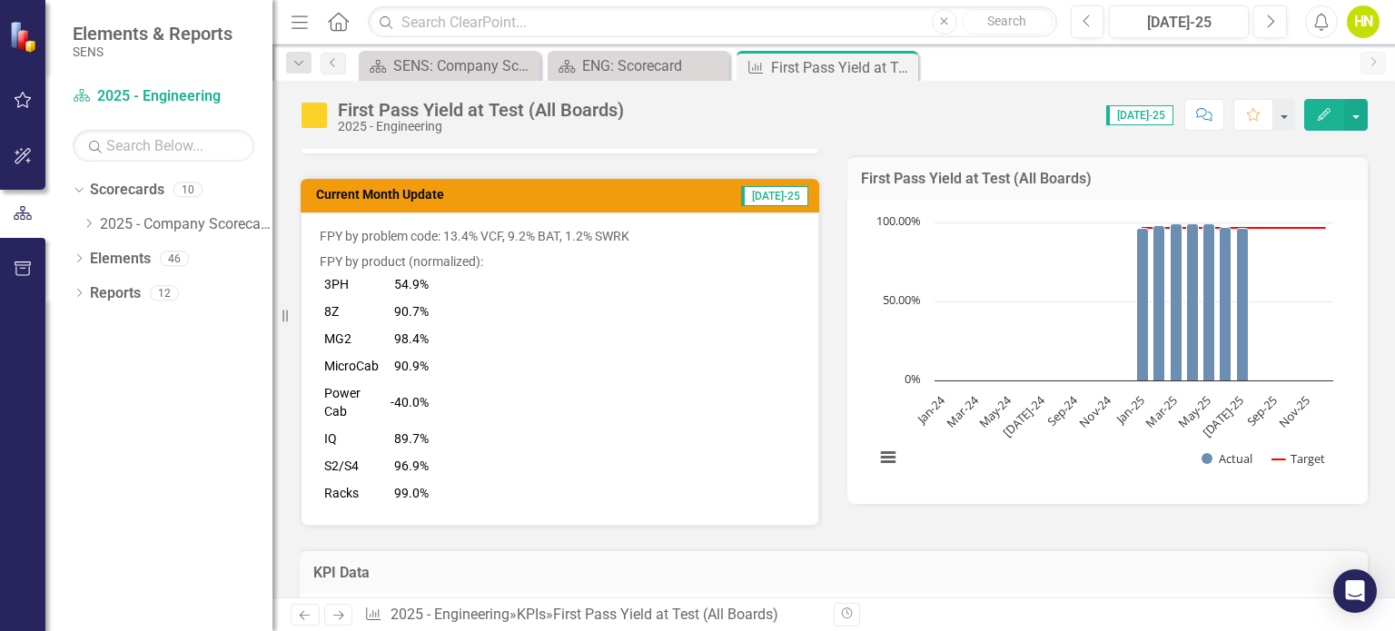
click at [538, 193] on h3 "Current Month Update" at bounding box center [476, 195] width 321 height 14
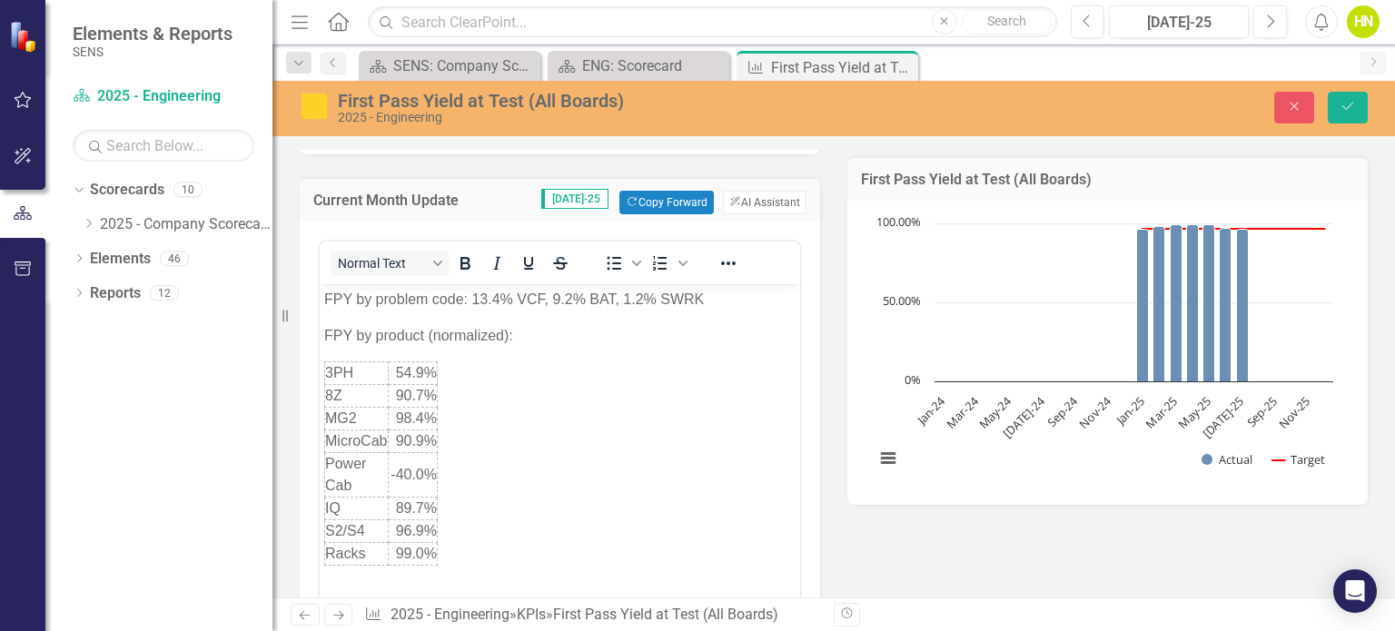
scroll to position [0, 0]
drag, startPoint x: 391, startPoint y: 371, endPoint x: 417, endPoint y: 373, distance: 26.4
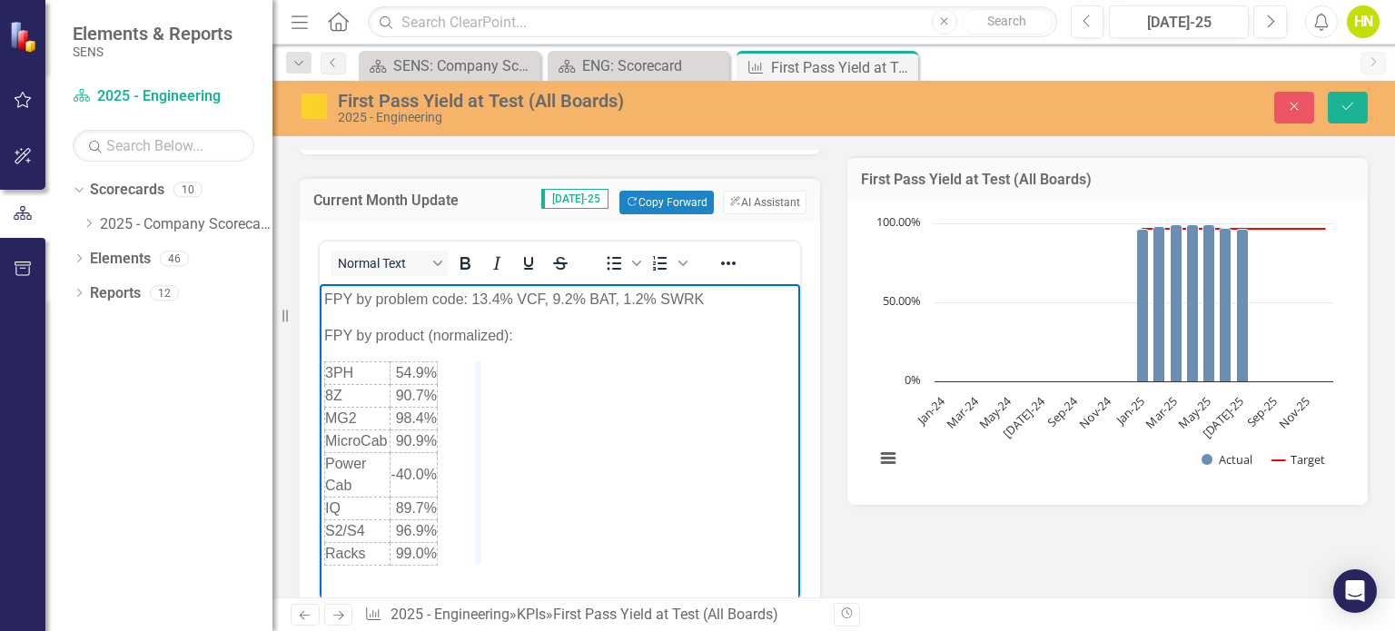
drag, startPoint x: 438, startPoint y: 371, endPoint x: 480, endPoint y: 374, distance: 41.9
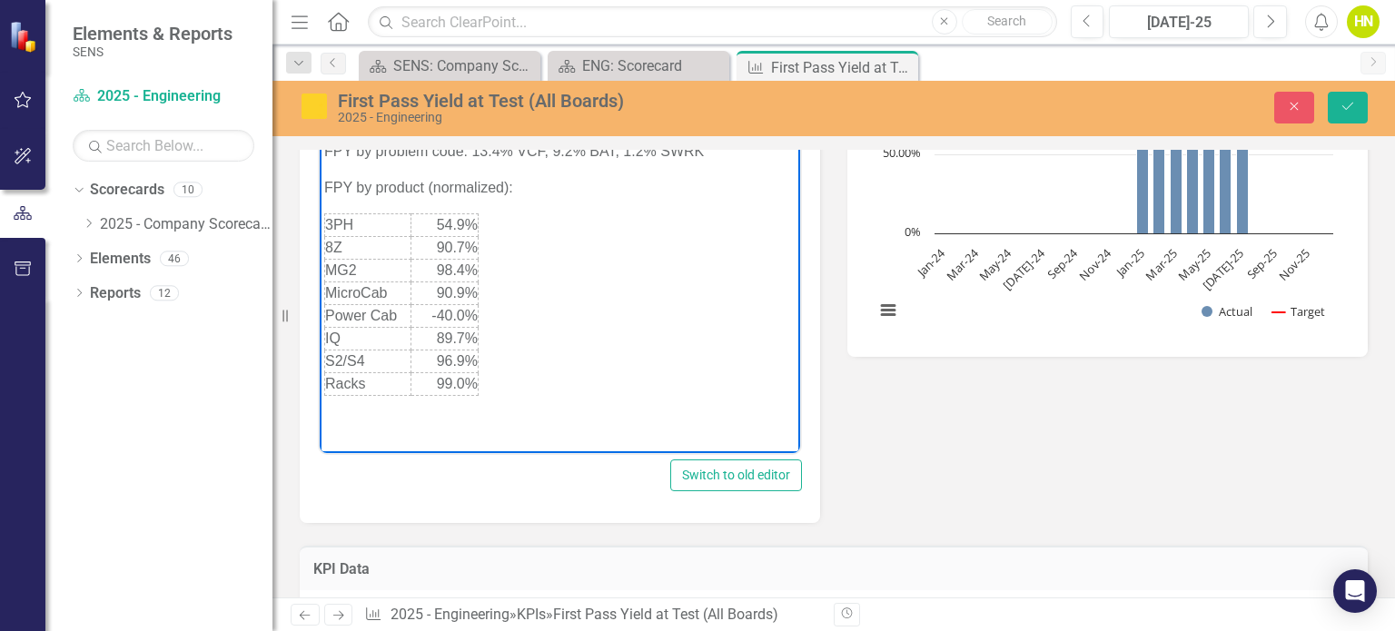
scroll to position [690, 0]
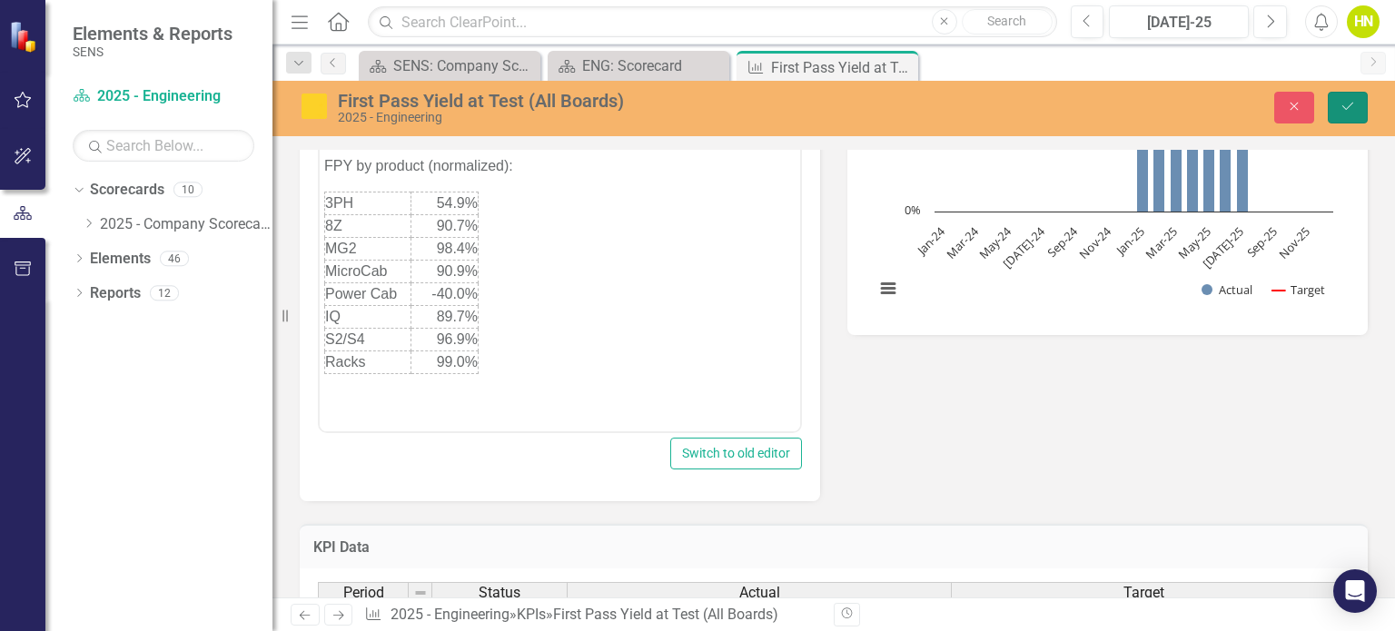
click at [1355, 102] on icon "Save" at bounding box center [1348, 106] width 16 height 13
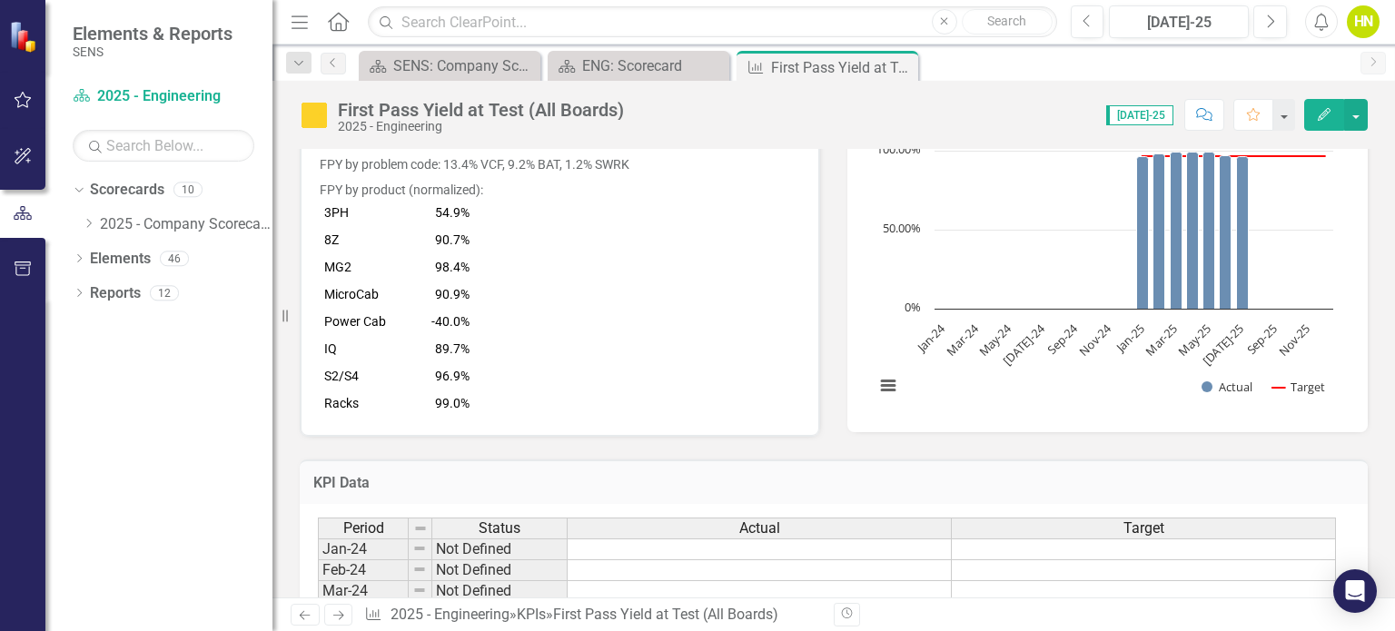
scroll to position [575, 0]
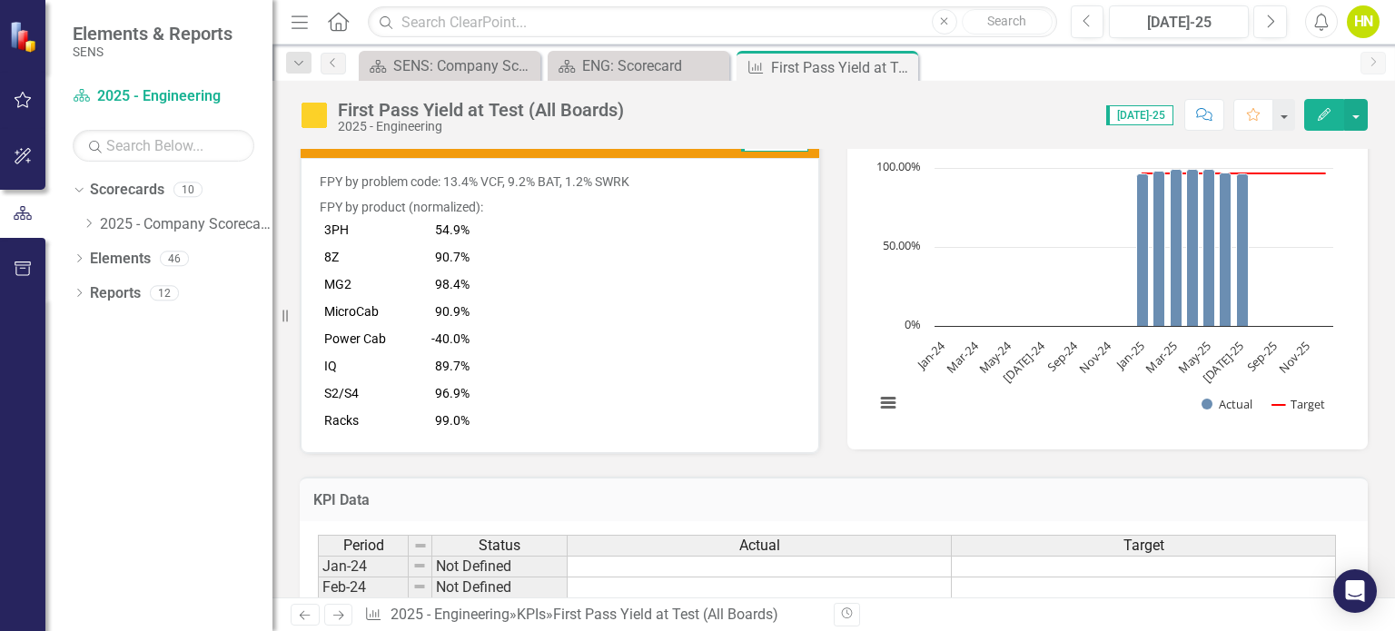
click at [567, 291] on span "FPY by problem code: 13.4% VCF, 9.2% BAT, 1.2% SWRK FPY by product (normalized)…" at bounding box center [560, 304] width 480 height 262
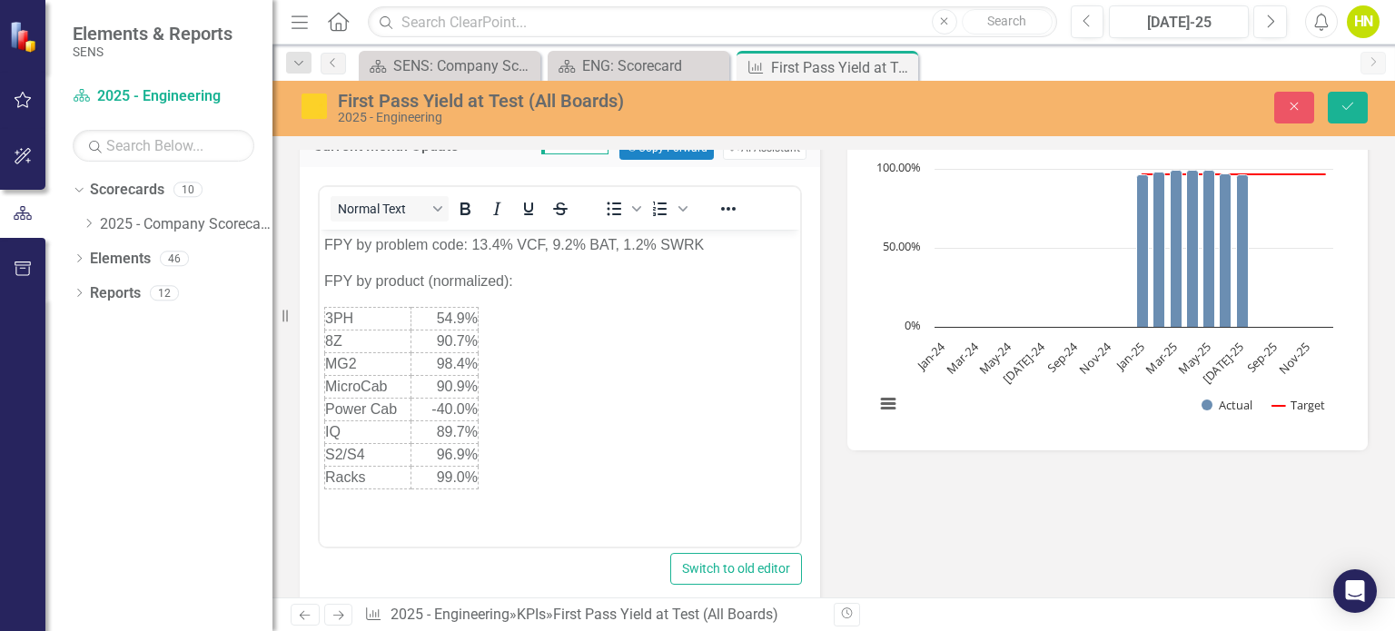
scroll to position [0, 0]
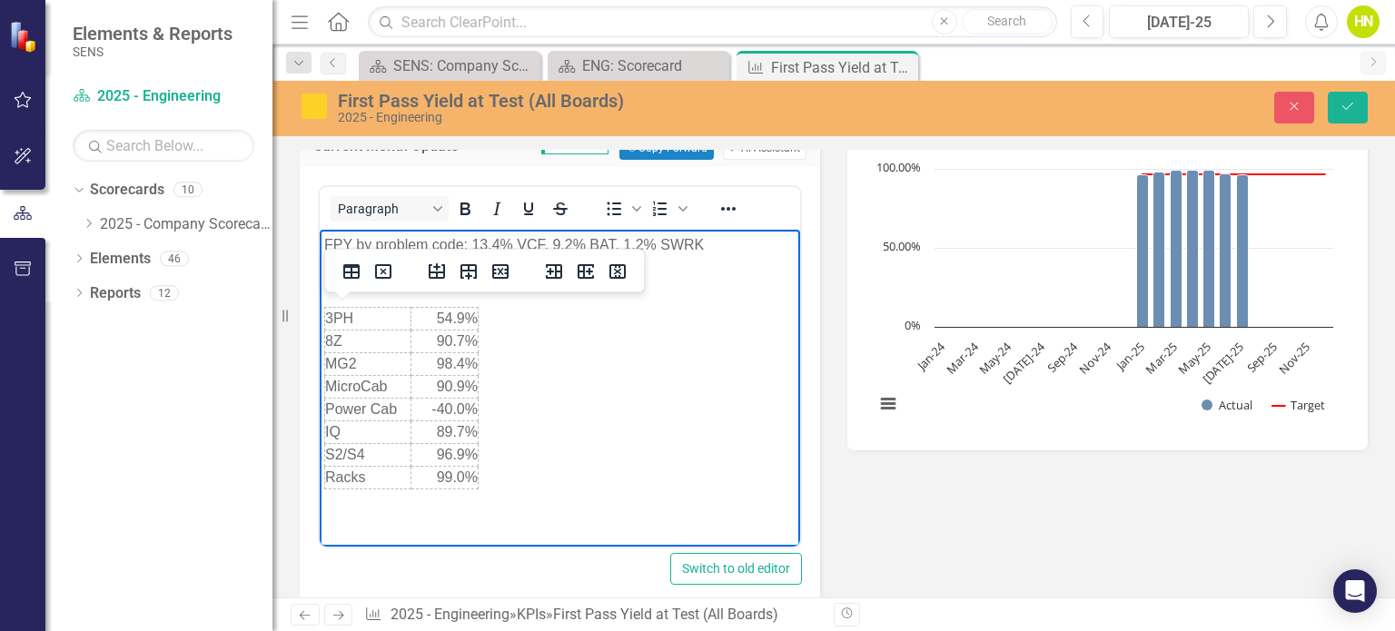
click at [446, 407] on td "-40.0%" at bounding box center [444, 410] width 68 height 23
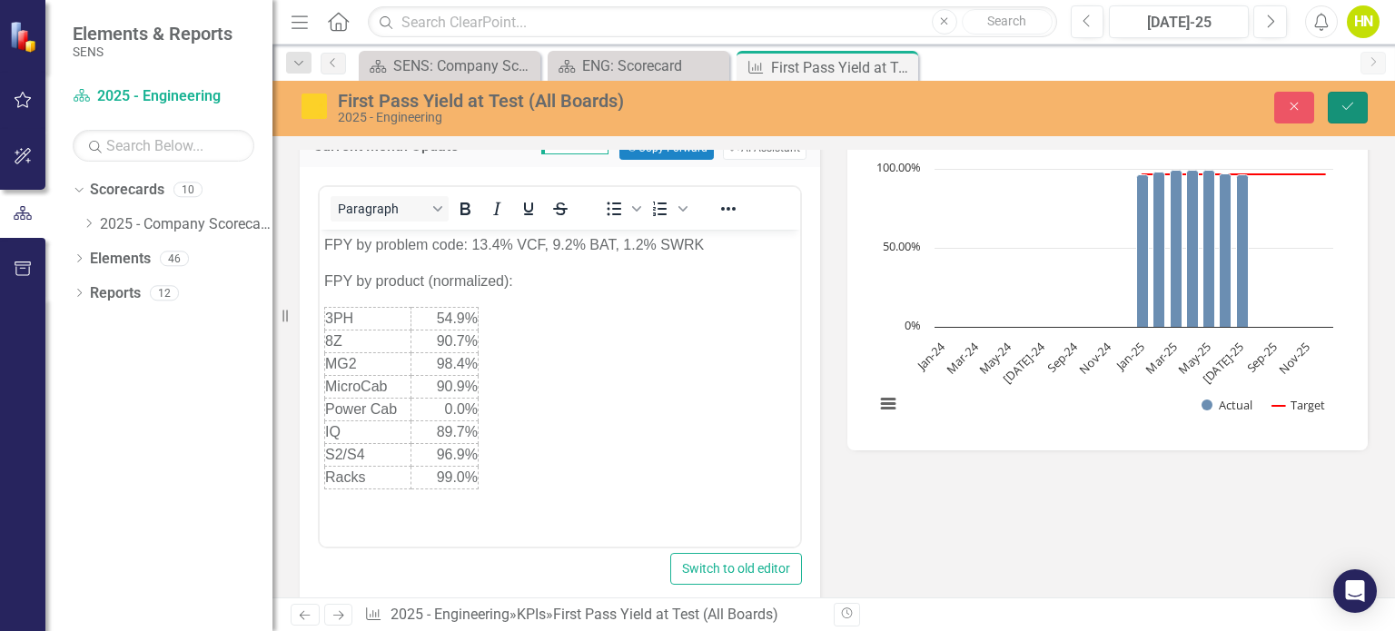
click at [1361, 104] on button "Save" at bounding box center [1348, 108] width 40 height 32
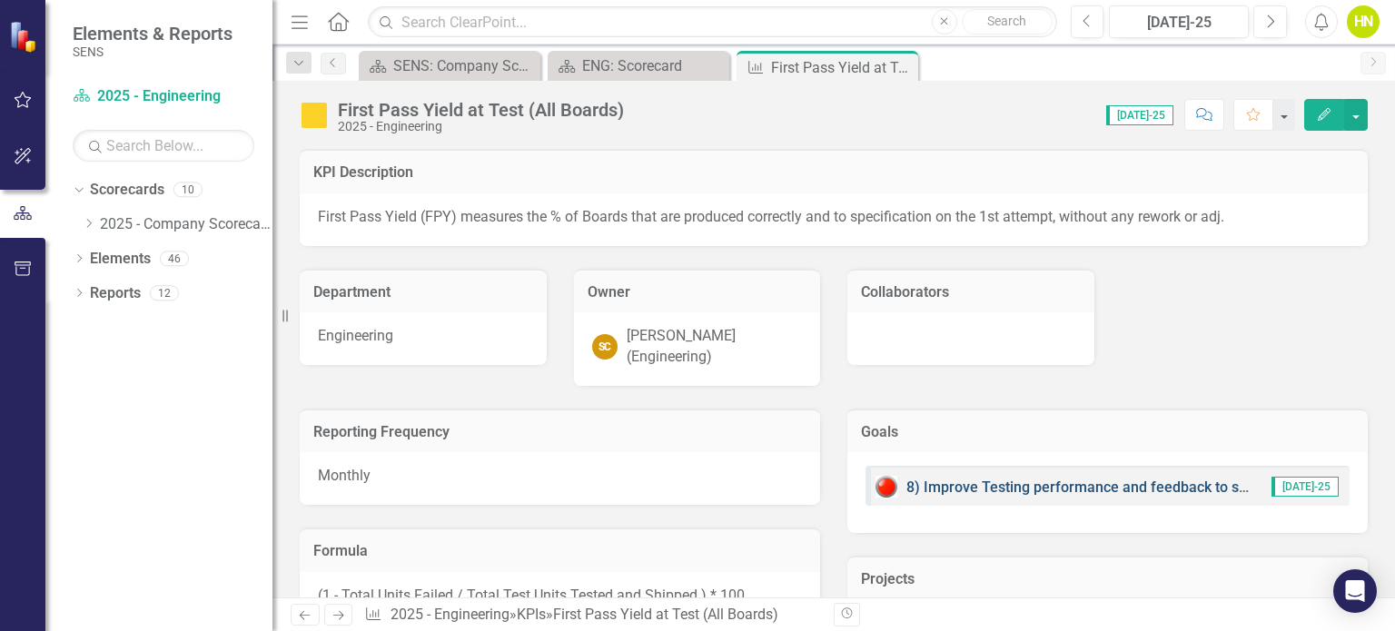
click at [1115, 482] on link "8) Improve Testing performance and feedback to suppliers" at bounding box center [1098, 487] width 385 height 17
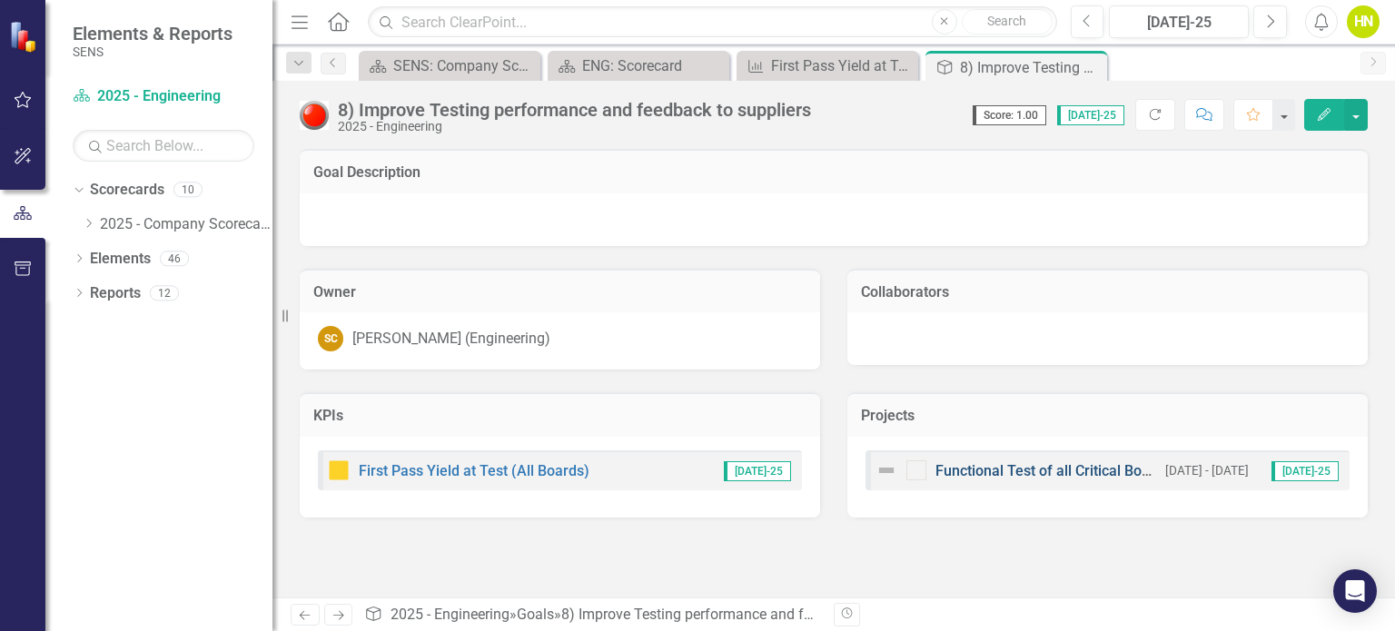
click at [990, 468] on link "Functional Test of all Critical Board Failures" at bounding box center [1077, 470] width 284 height 17
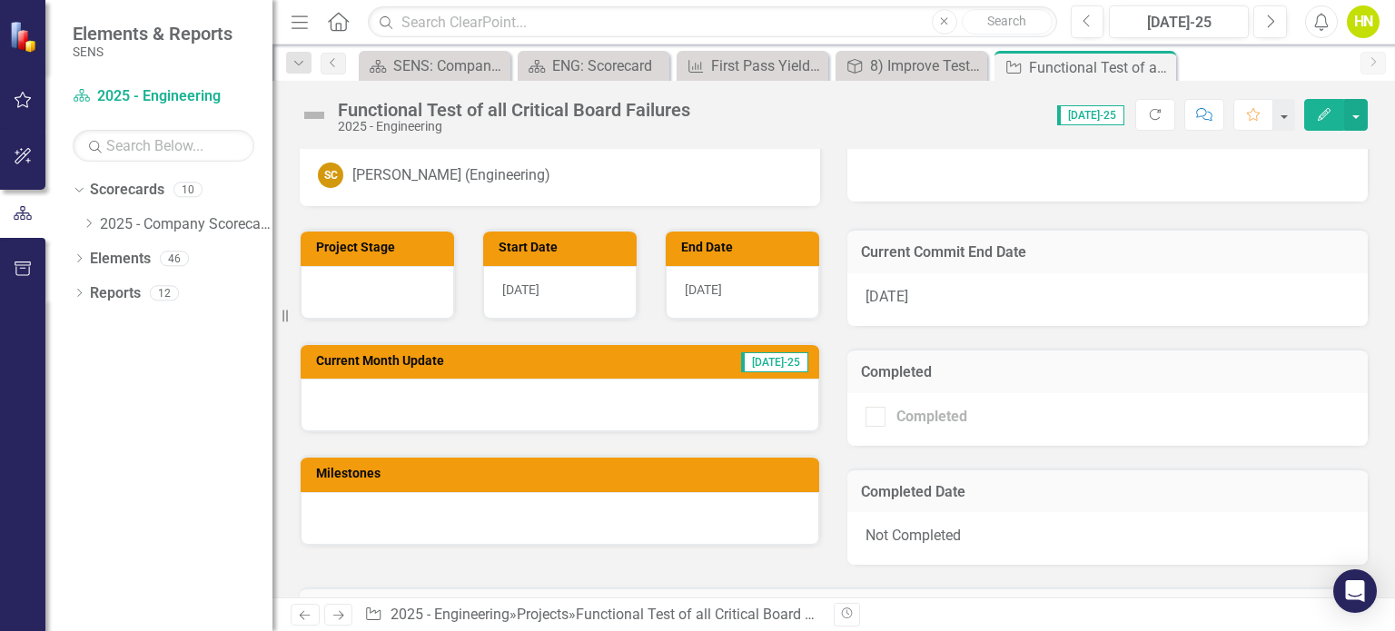
scroll to position [436, 0]
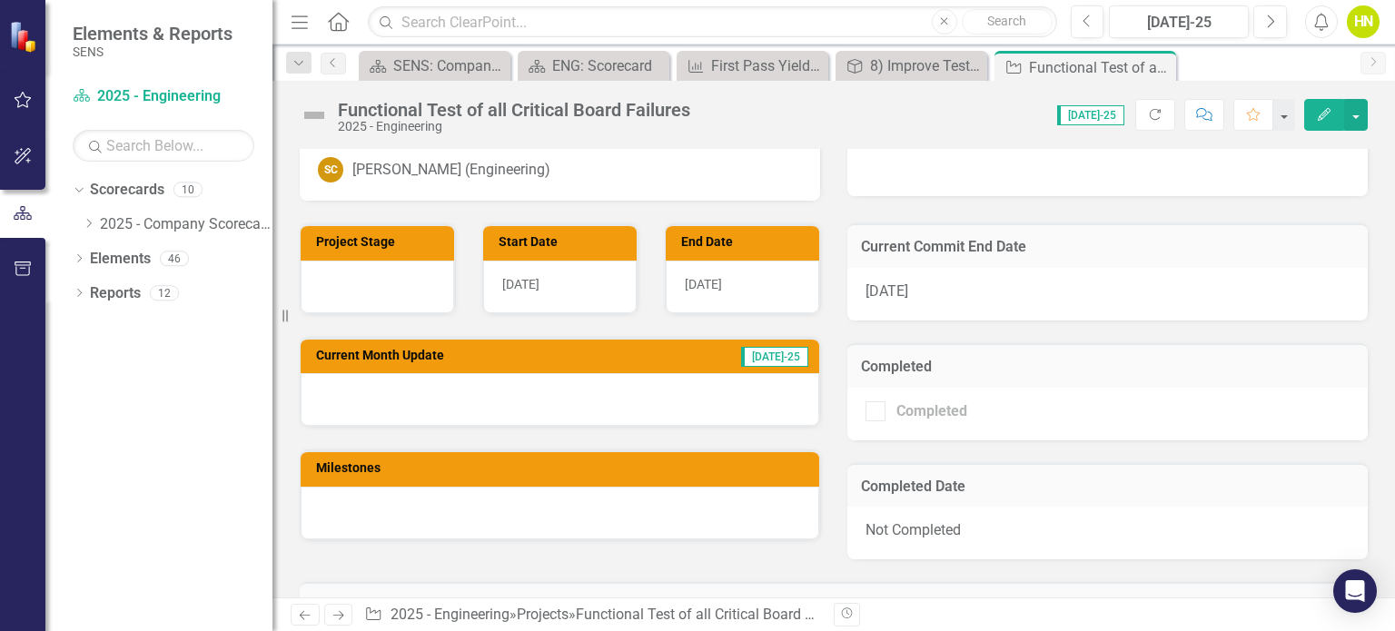
click at [479, 368] on td "Current Month Update" at bounding box center [476, 357] width 321 height 27
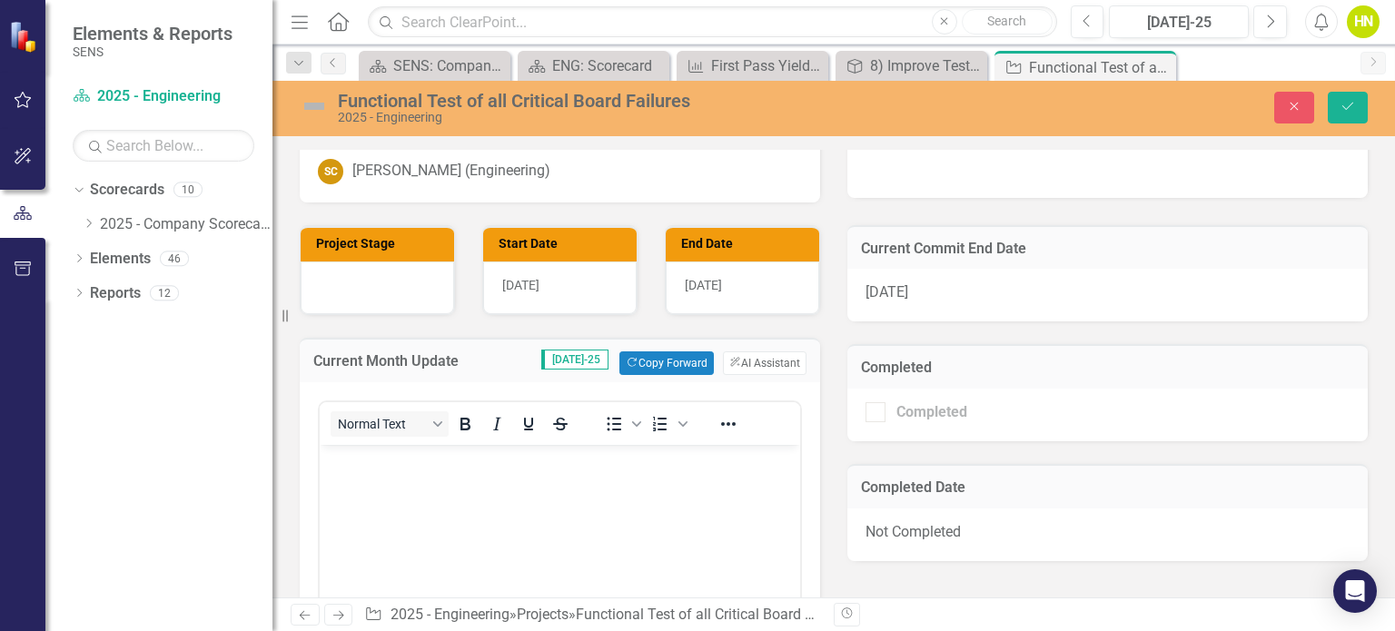
scroll to position [0, 0]
click at [677, 357] on button "Copy Forward Copy Forward" at bounding box center [666, 363] width 94 height 24
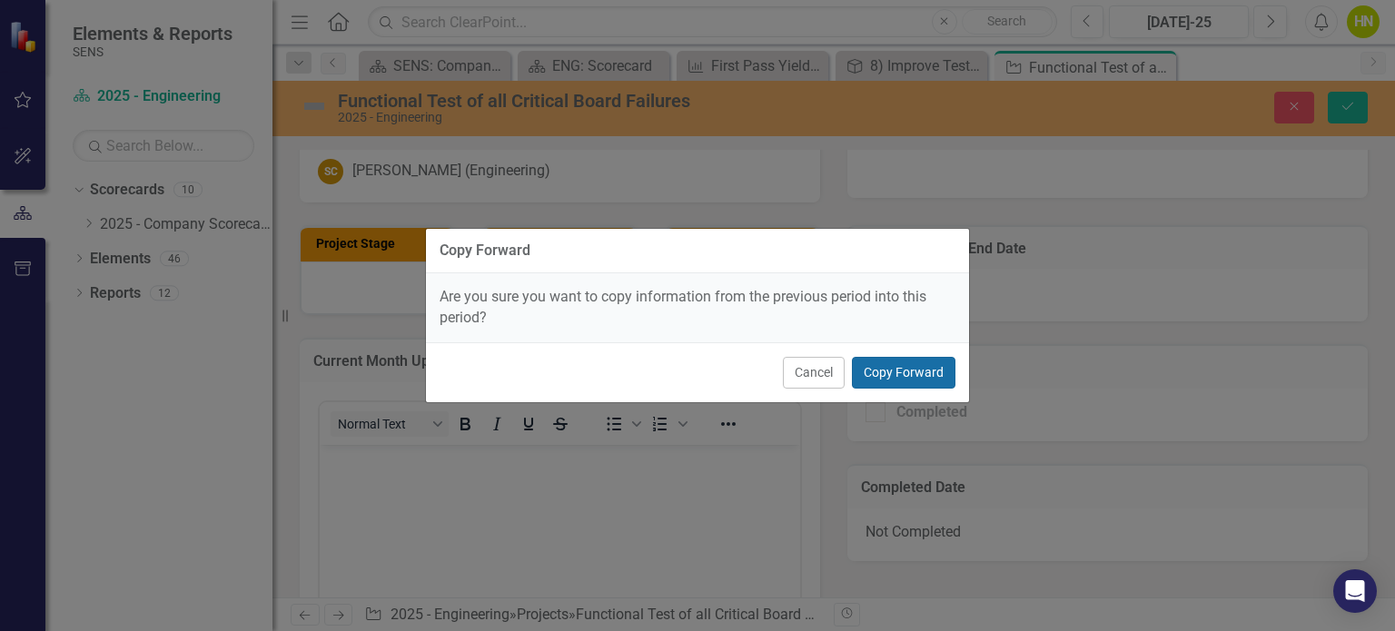
click at [915, 375] on button "Copy Forward" at bounding box center [904, 373] width 104 height 32
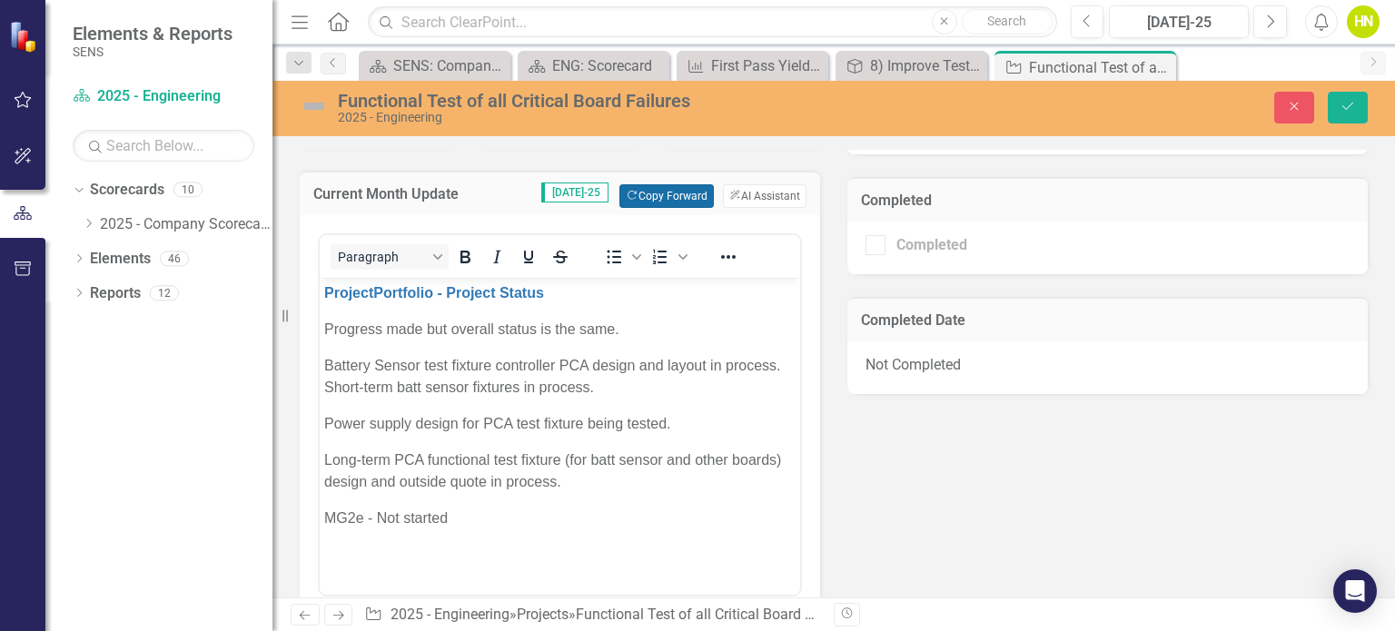
scroll to position [612, 0]
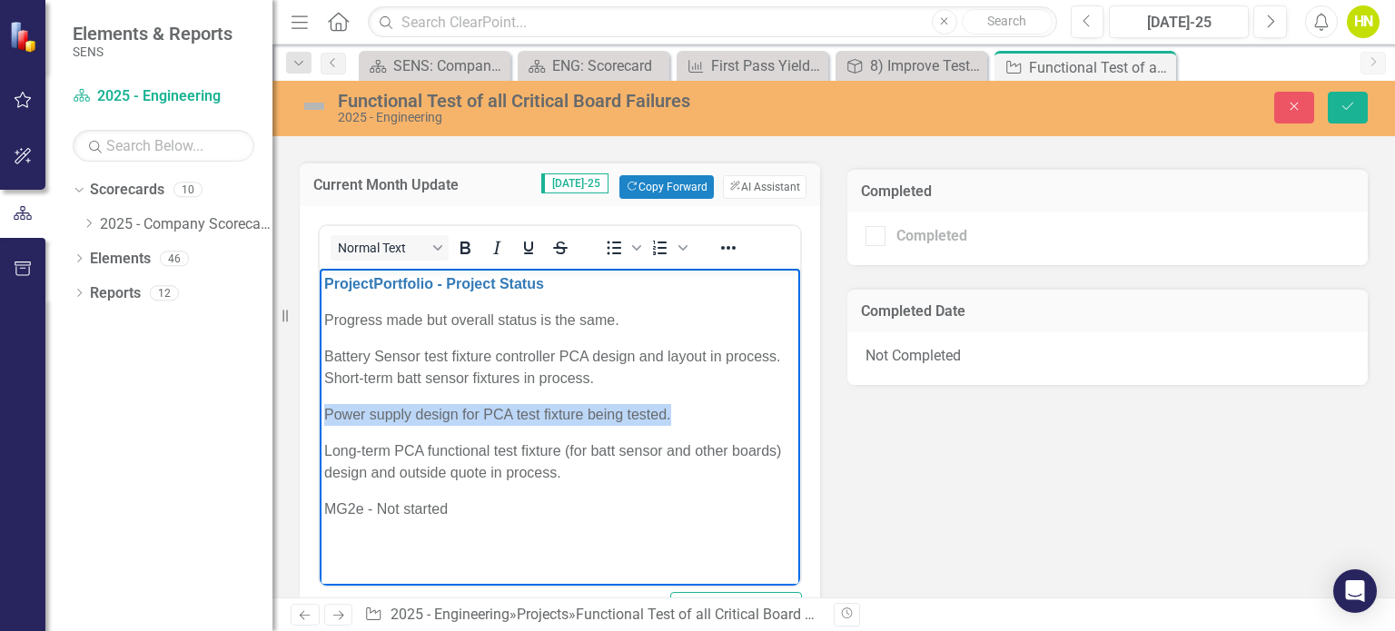
drag, startPoint x: 325, startPoint y: 413, endPoint x: 675, endPoint y: 407, distance: 349.7
click at [675, 407] on p "Power supply design for PCA test fixture being tested." at bounding box center [559, 415] width 471 height 22
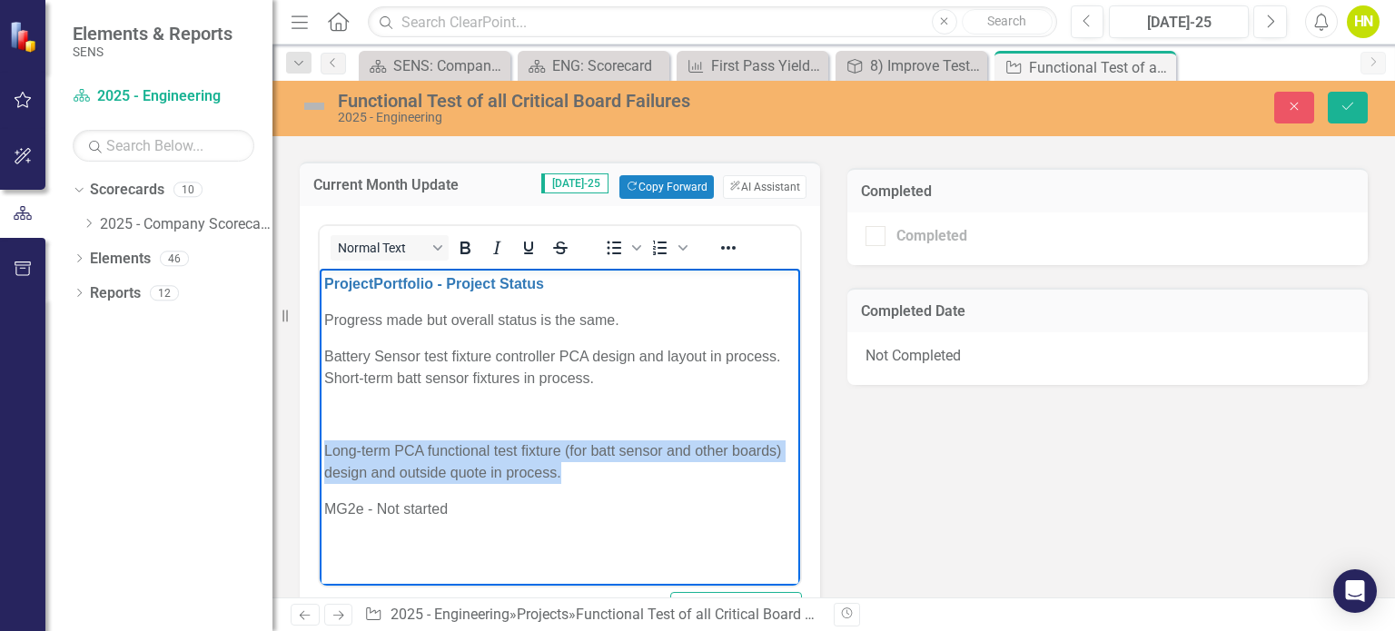
drag, startPoint x: 326, startPoint y: 450, endPoint x: 587, endPoint y: 483, distance: 262.8
click at [587, 483] on p "Long-term PCA functional test fixture (for batt sensor and other boards) design…" at bounding box center [559, 462] width 471 height 44
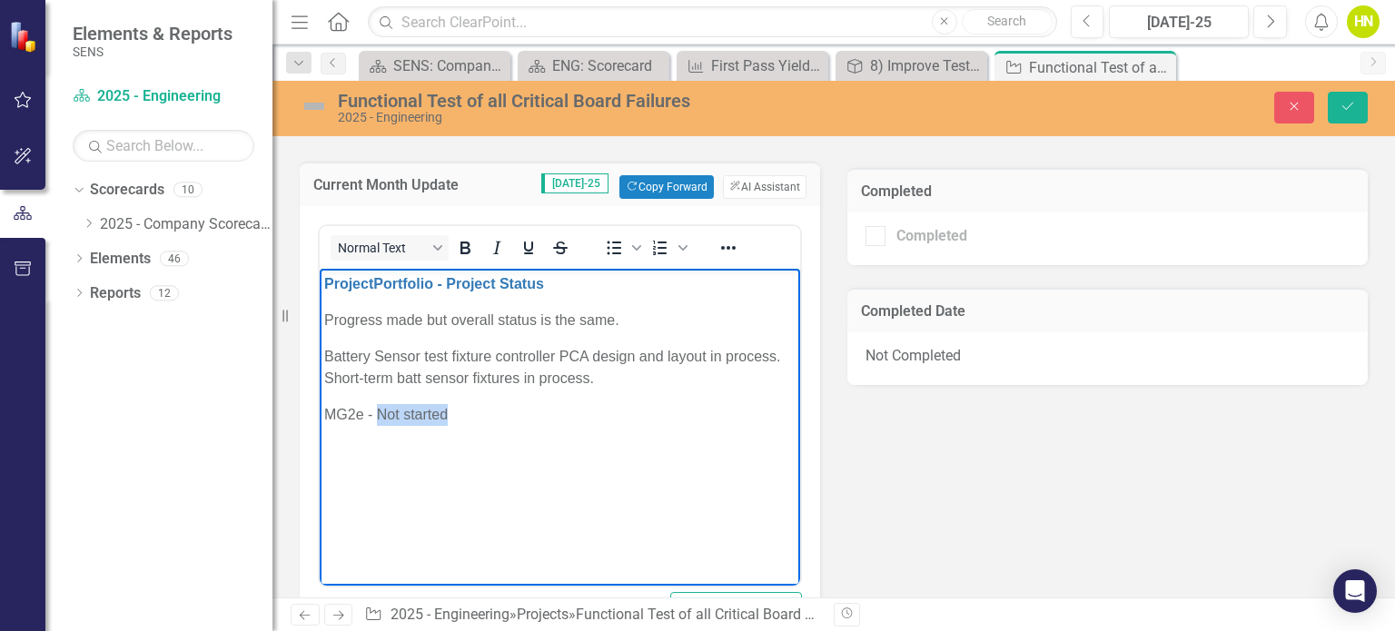
drag, startPoint x: 379, startPoint y: 414, endPoint x: 448, endPoint y: 416, distance: 69.0
click at [448, 416] on p "MG2e - Not started" at bounding box center [559, 415] width 471 height 22
click at [378, 412] on p "MG2e - controller PCA in process." at bounding box center [559, 415] width 471 height 22
click at [1340, 101] on icon "Save" at bounding box center [1348, 106] width 16 height 13
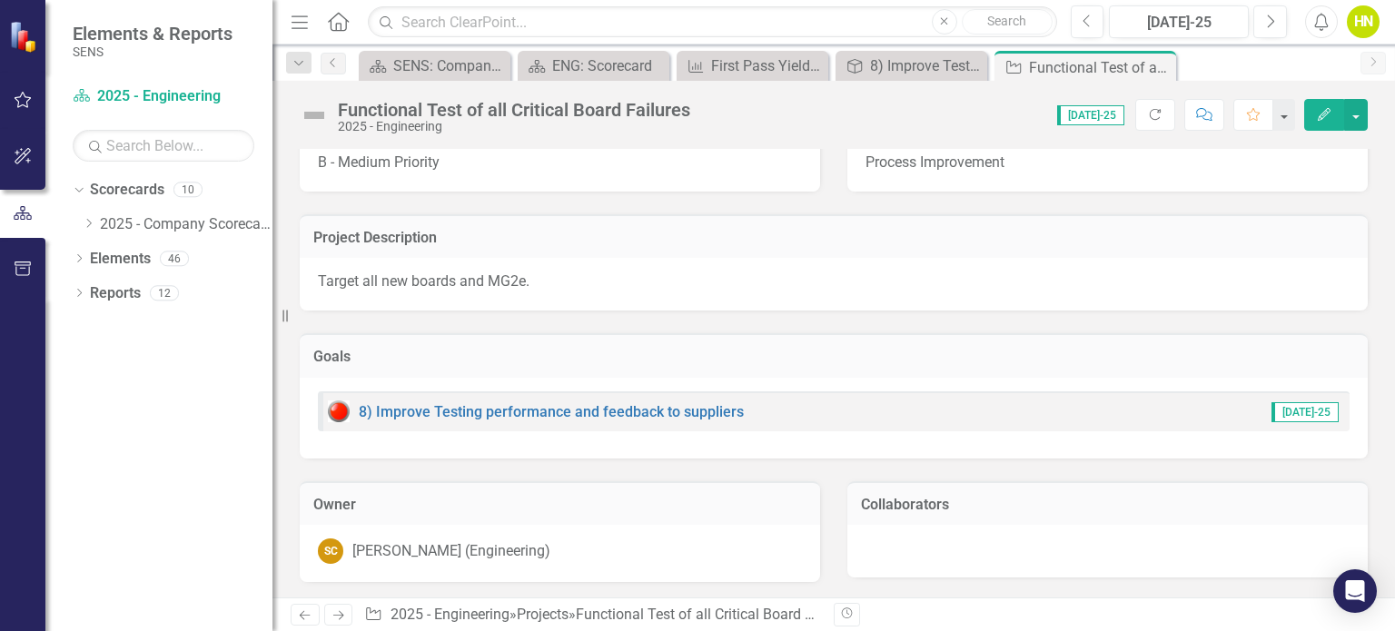
scroll to position [0, 0]
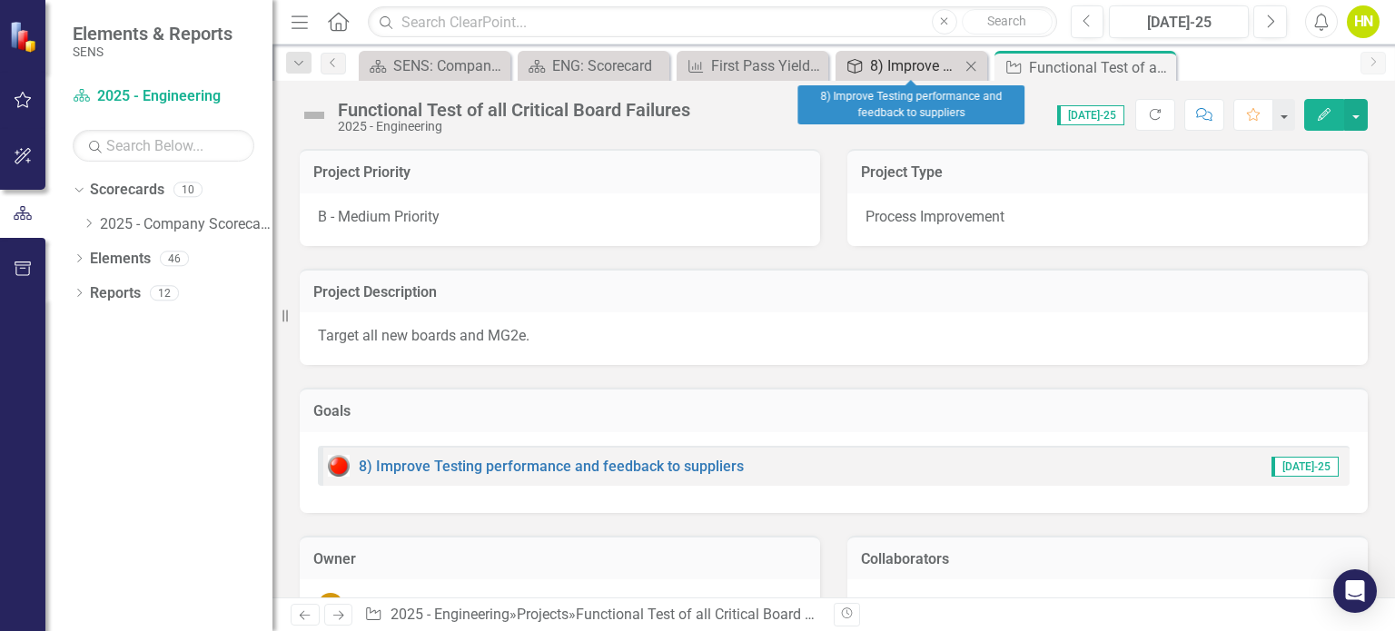
click at [902, 74] on div "8) Improve Testing performance and feedback to suppliers" at bounding box center [915, 65] width 90 height 23
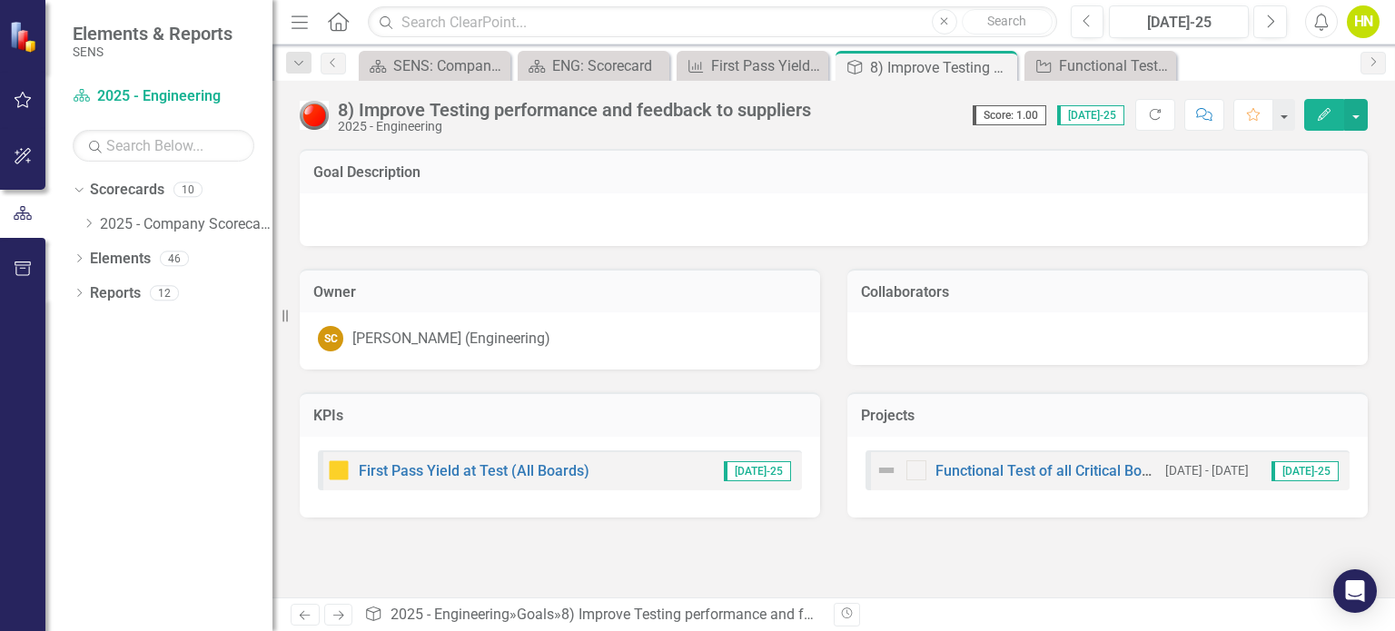
click at [314, 113] on img at bounding box center [314, 115] width 29 height 29
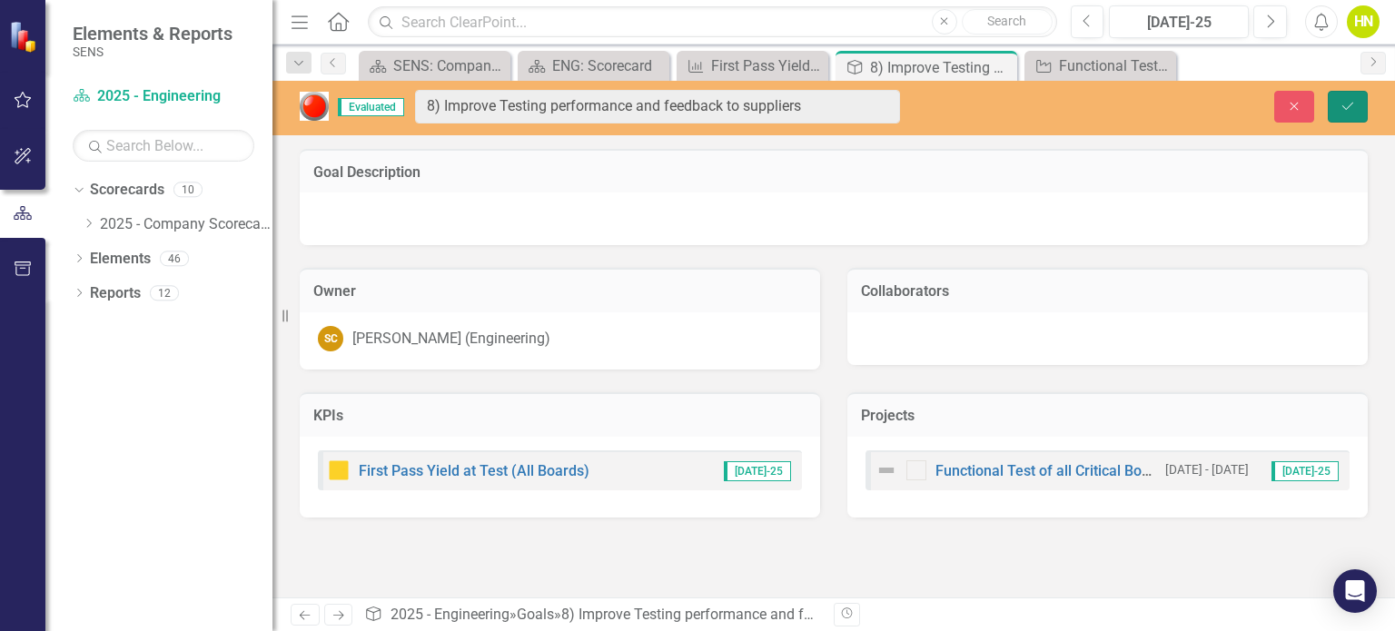
click at [1356, 110] on button "Save" at bounding box center [1348, 107] width 40 height 32
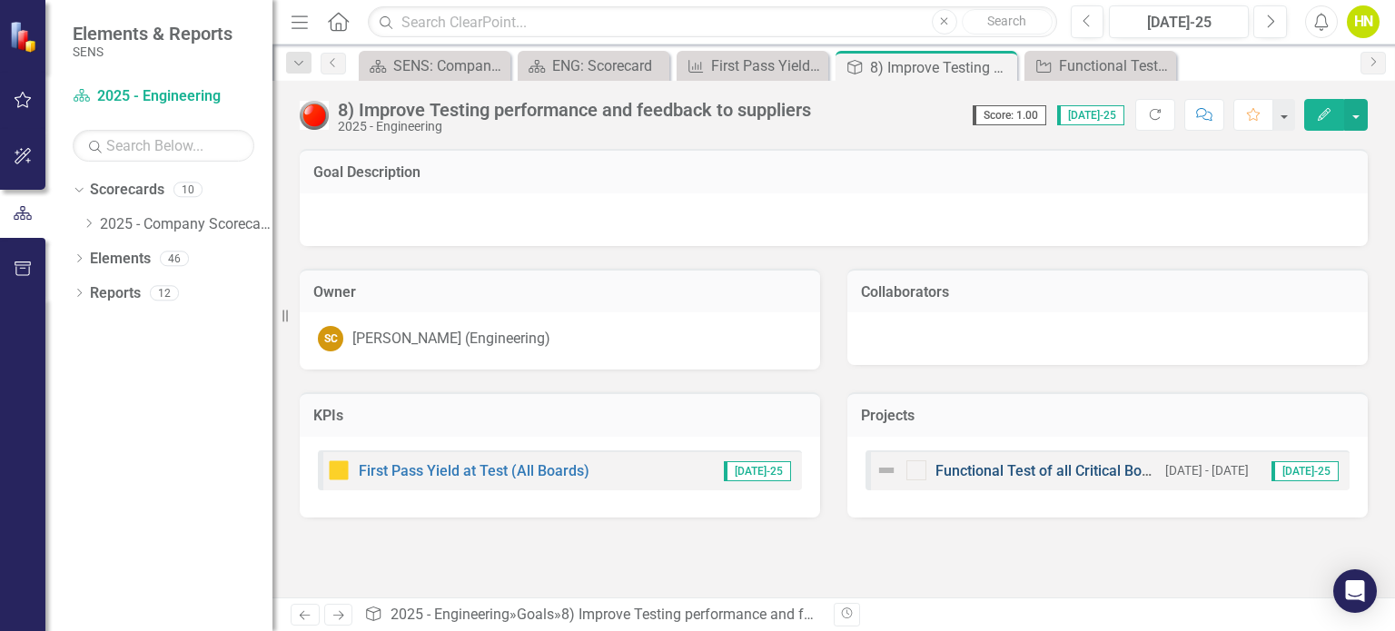
click at [1035, 465] on link "Functional Test of all Critical Board Failures" at bounding box center [1077, 470] width 284 height 17
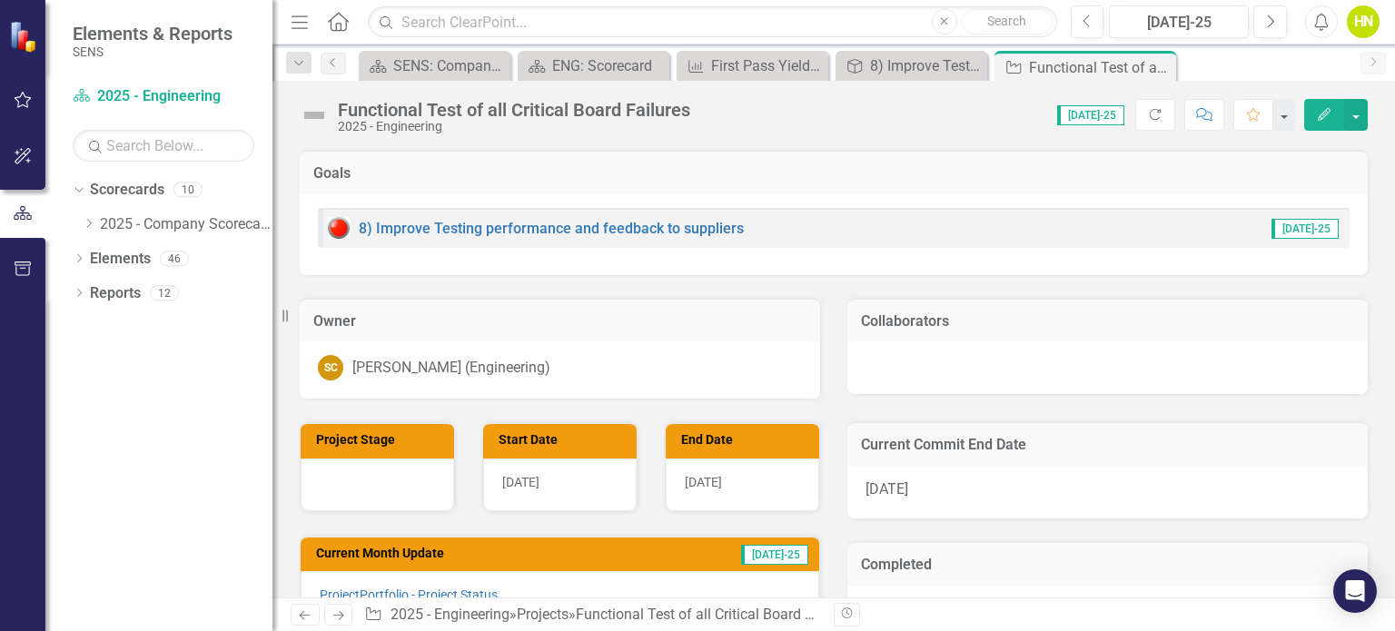
scroll to position [254, 0]
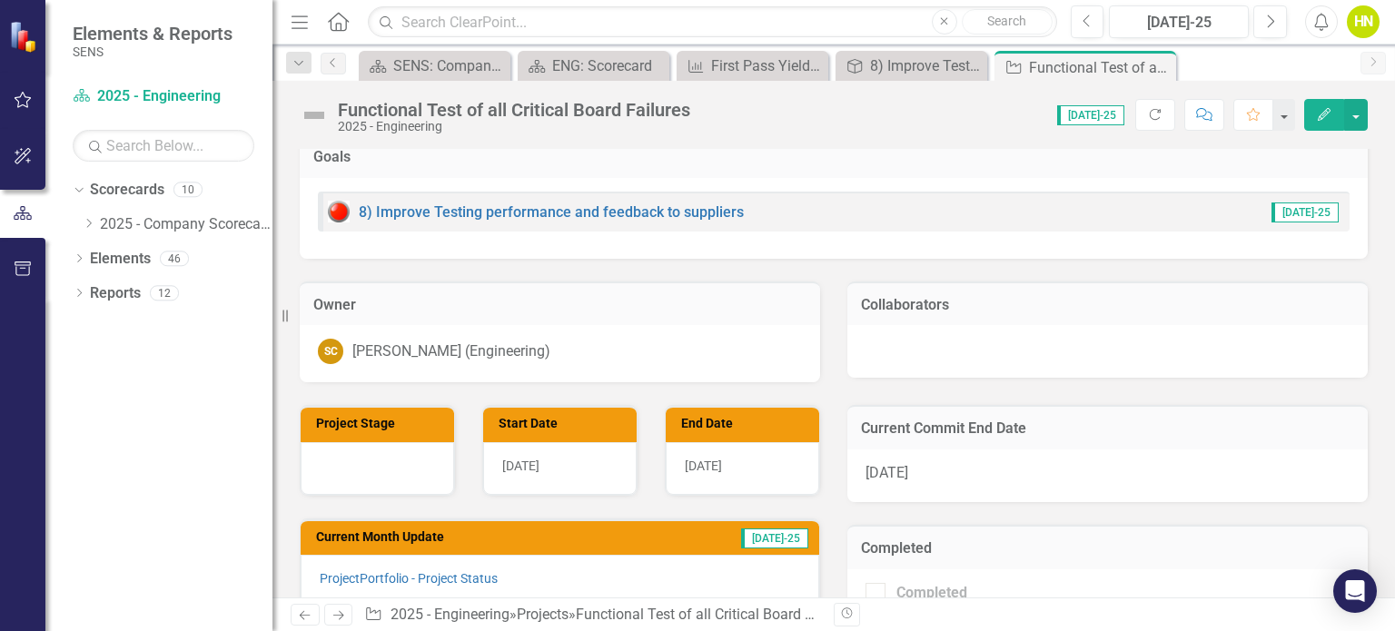
click at [333, 206] on img at bounding box center [339, 212] width 22 height 22
click at [543, 210] on link "8) Improve Testing performance and feedback to suppliers" at bounding box center [551, 211] width 385 height 17
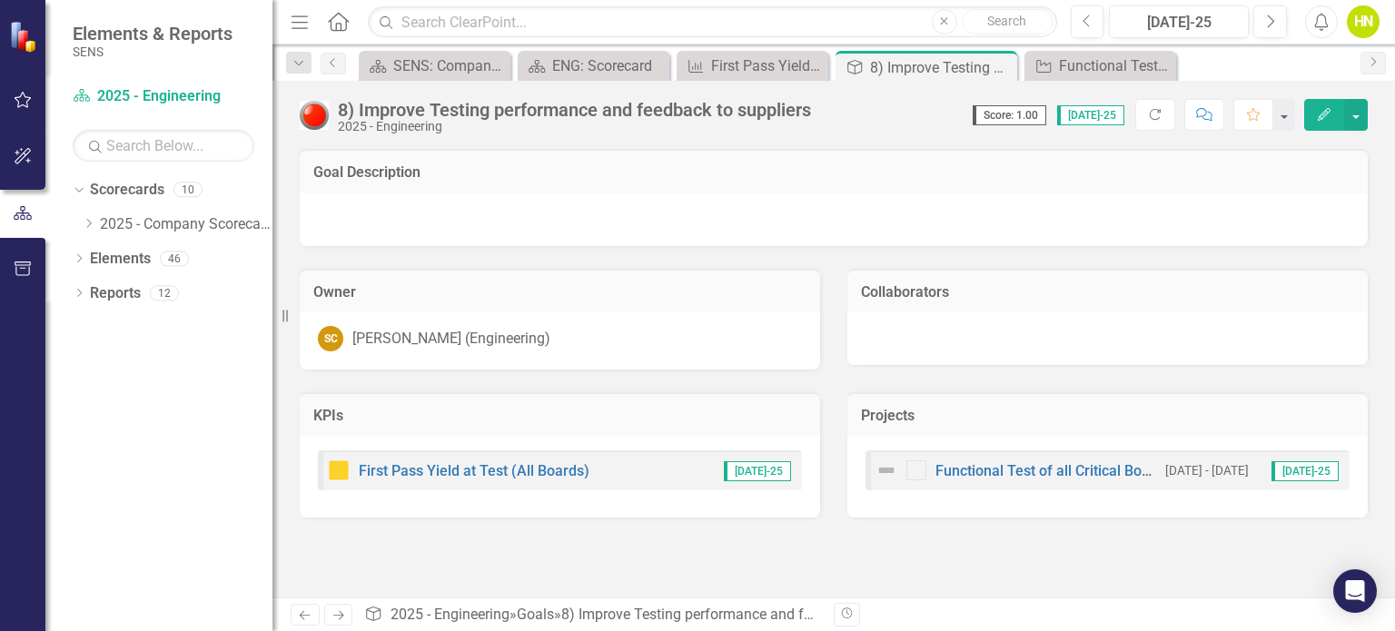
click at [320, 123] on img at bounding box center [314, 115] width 29 height 29
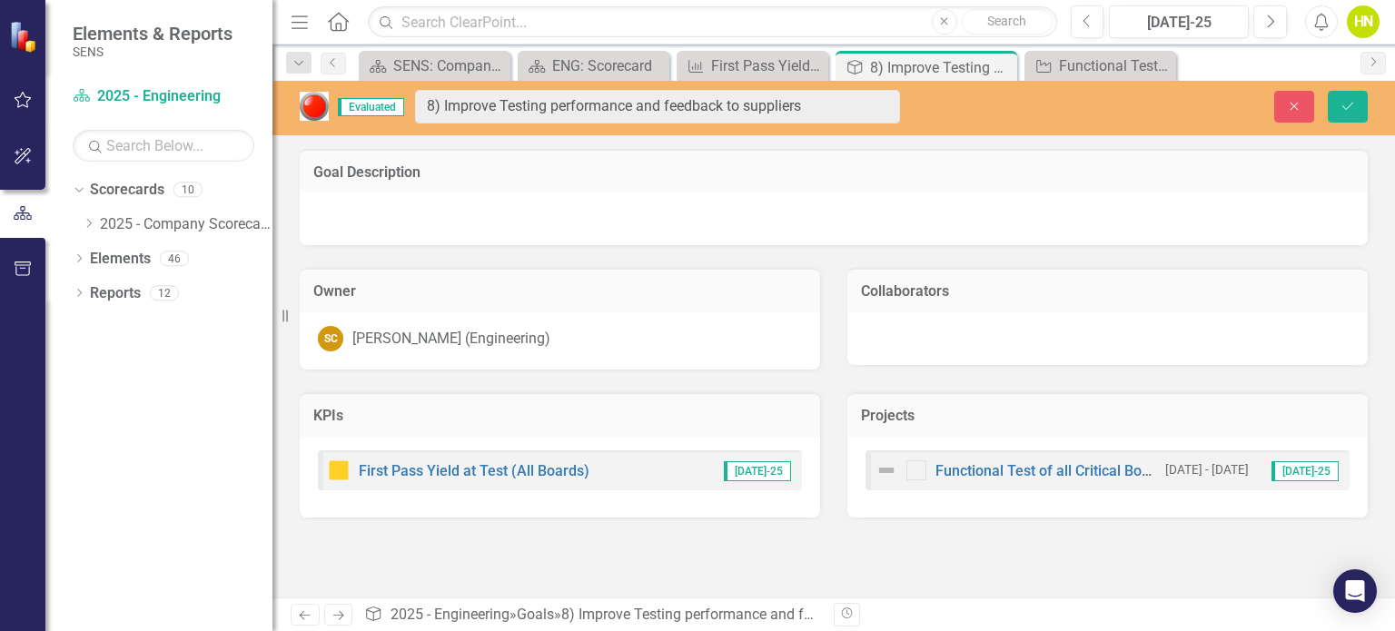
click at [316, 110] on img at bounding box center [314, 106] width 29 height 29
click at [1350, 101] on icon "Save" at bounding box center [1348, 106] width 16 height 13
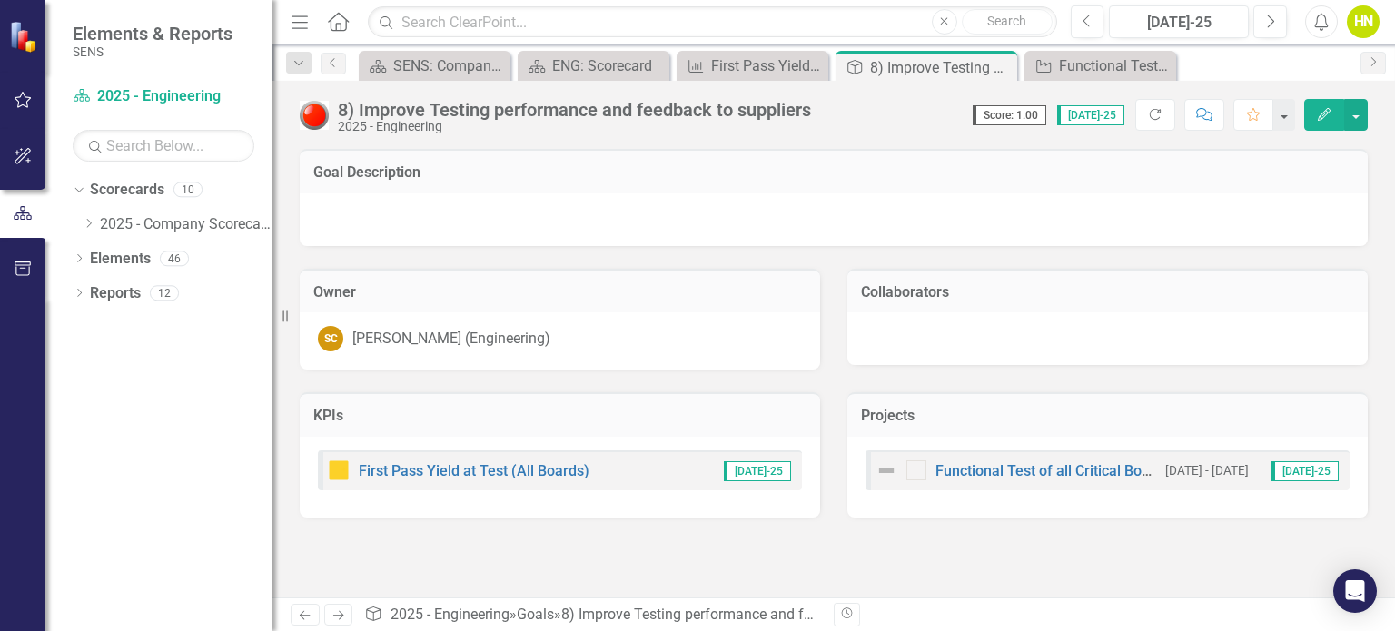
click at [1038, 484] on div "Functional Test of all Critical Board Failures [DATE] - [DATE] [DATE]-25" at bounding box center [1107, 470] width 484 height 40
click at [1034, 476] on link "Functional Test of all Critical Board Failures" at bounding box center [1077, 470] width 284 height 17
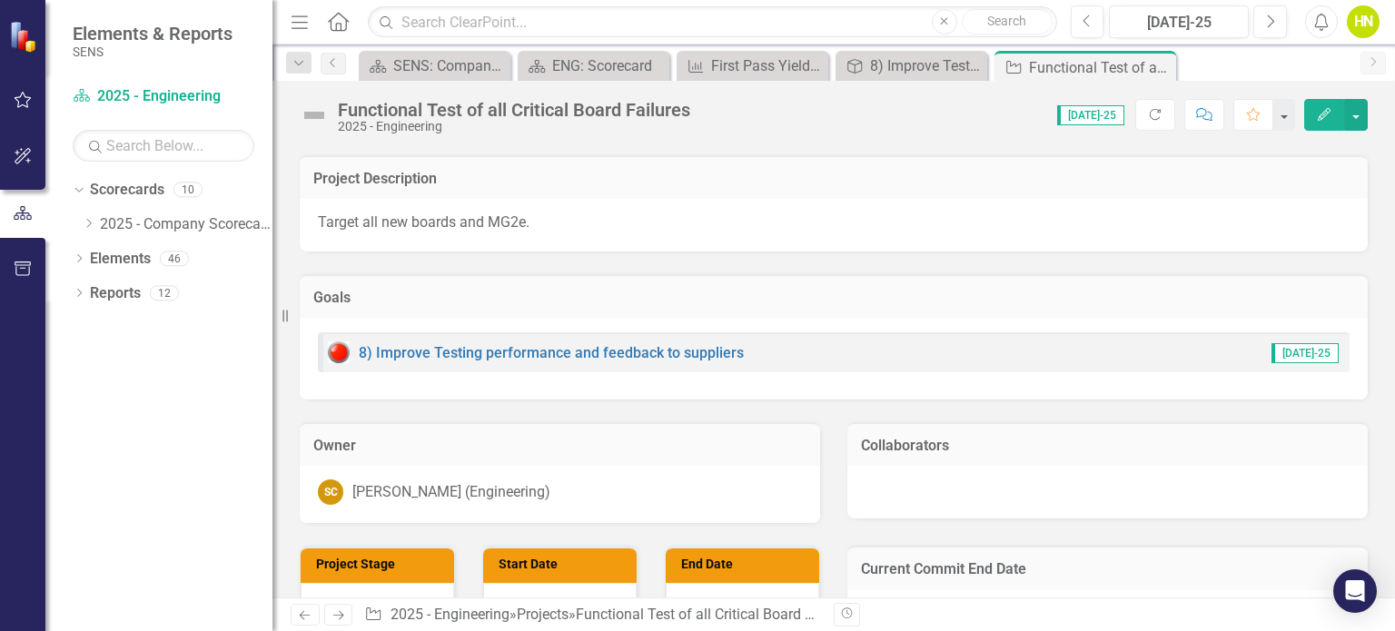
scroll to position [95, 0]
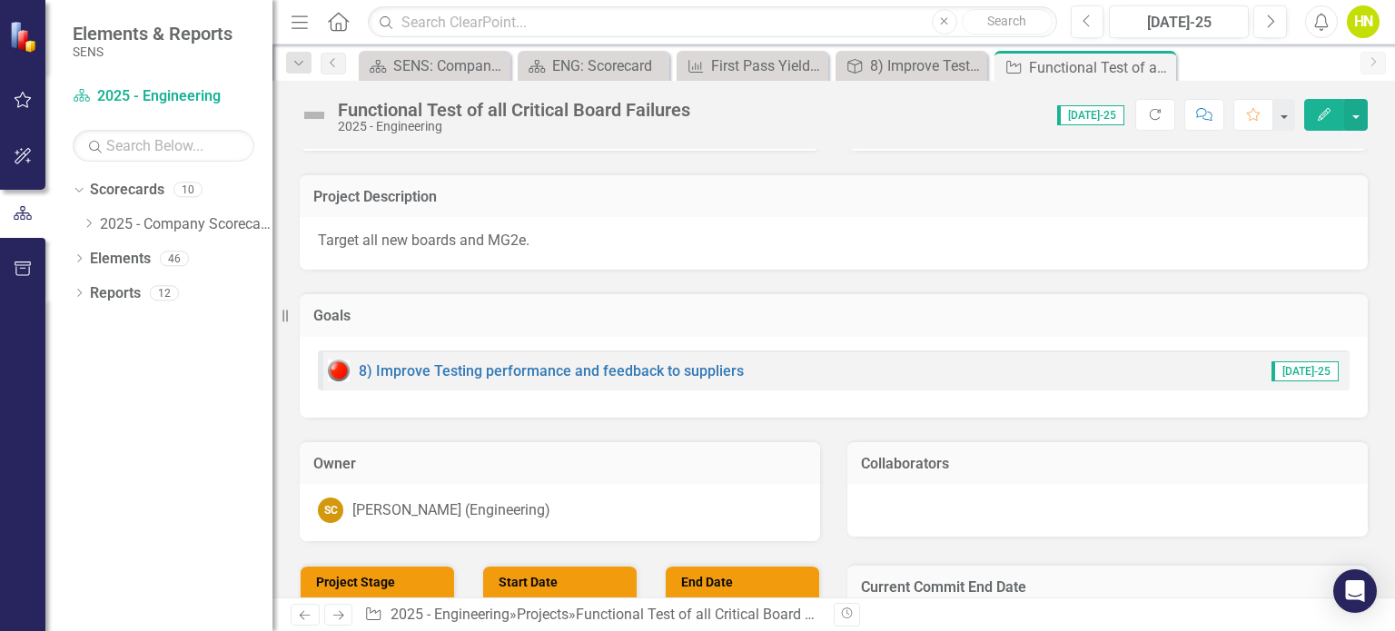
click at [320, 116] on img at bounding box center [314, 115] width 29 height 29
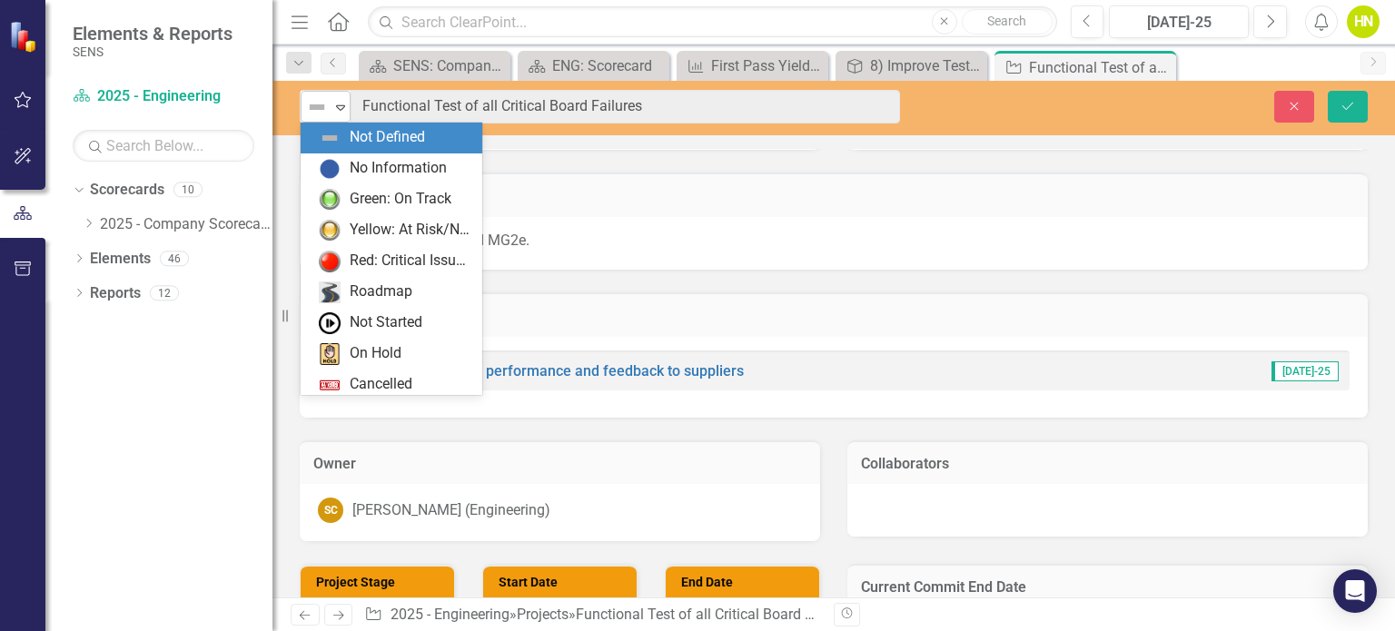
click at [342, 113] on icon "Expand" at bounding box center [340, 107] width 18 height 15
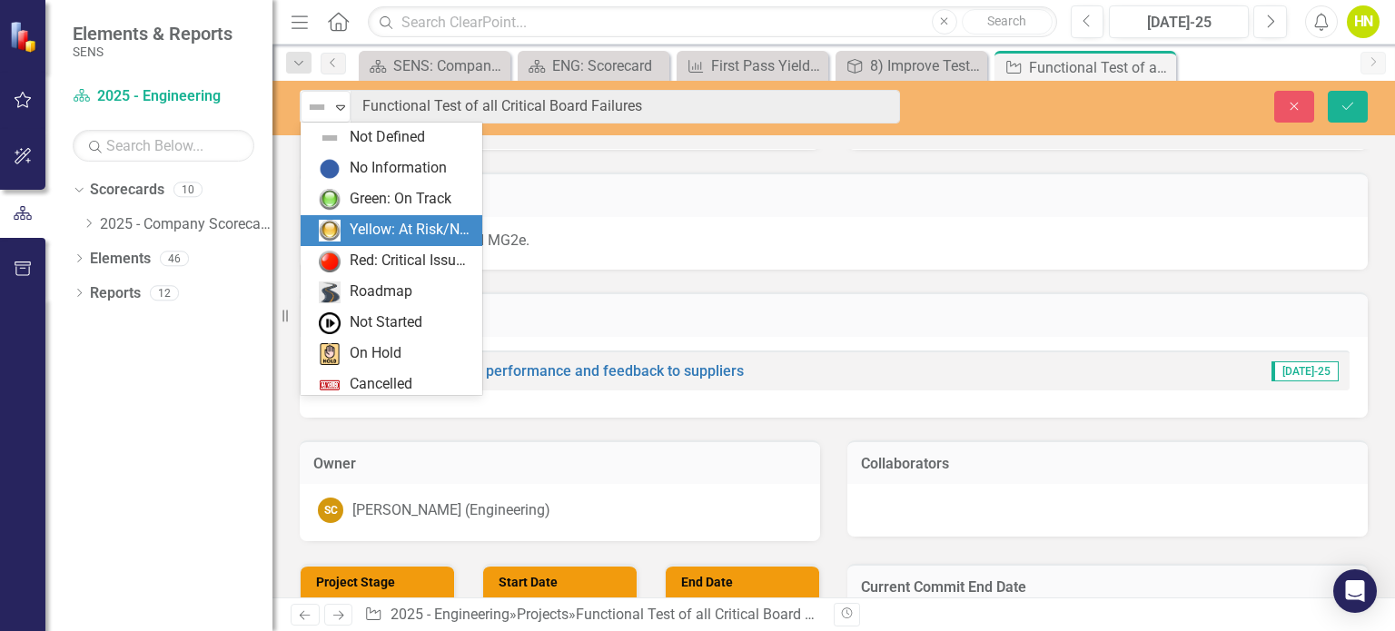
click at [343, 234] on div "Yellow: At Risk/Needs Attention" at bounding box center [395, 231] width 153 height 22
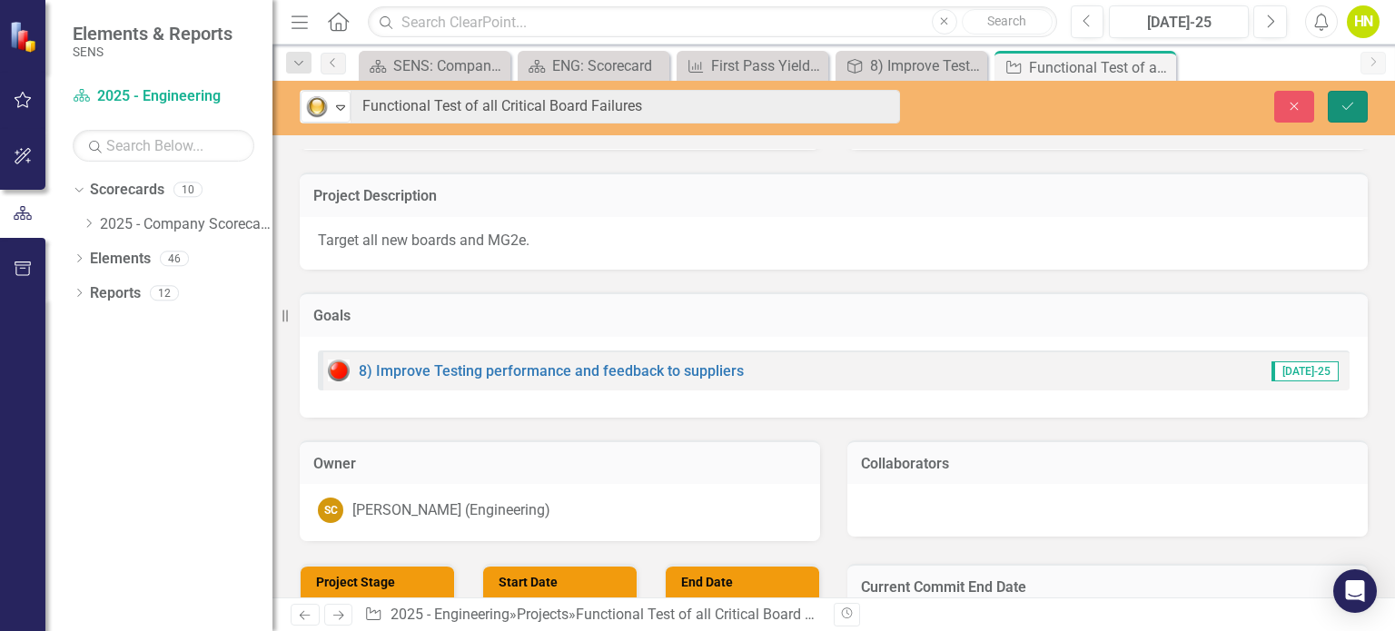
click at [1341, 101] on icon "Save" at bounding box center [1348, 106] width 16 height 13
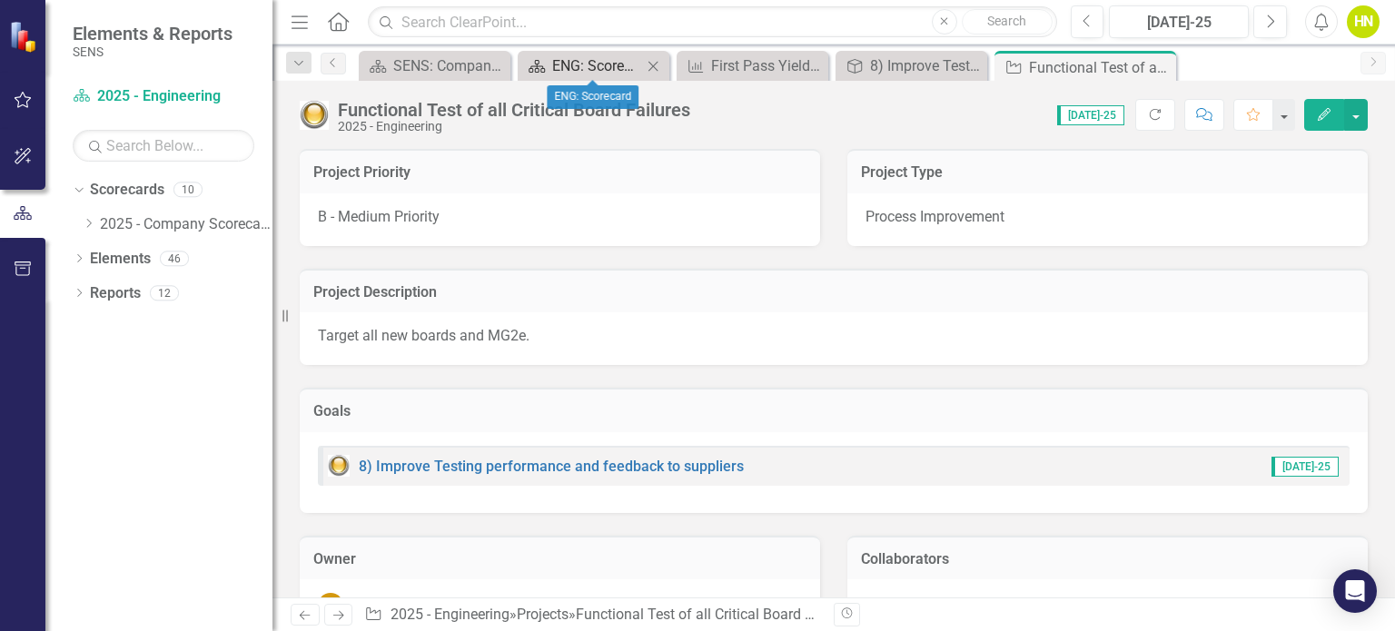
click at [639, 68] on div "ENG: Scorecard" at bounding box center [597, 65] width 90 height 23
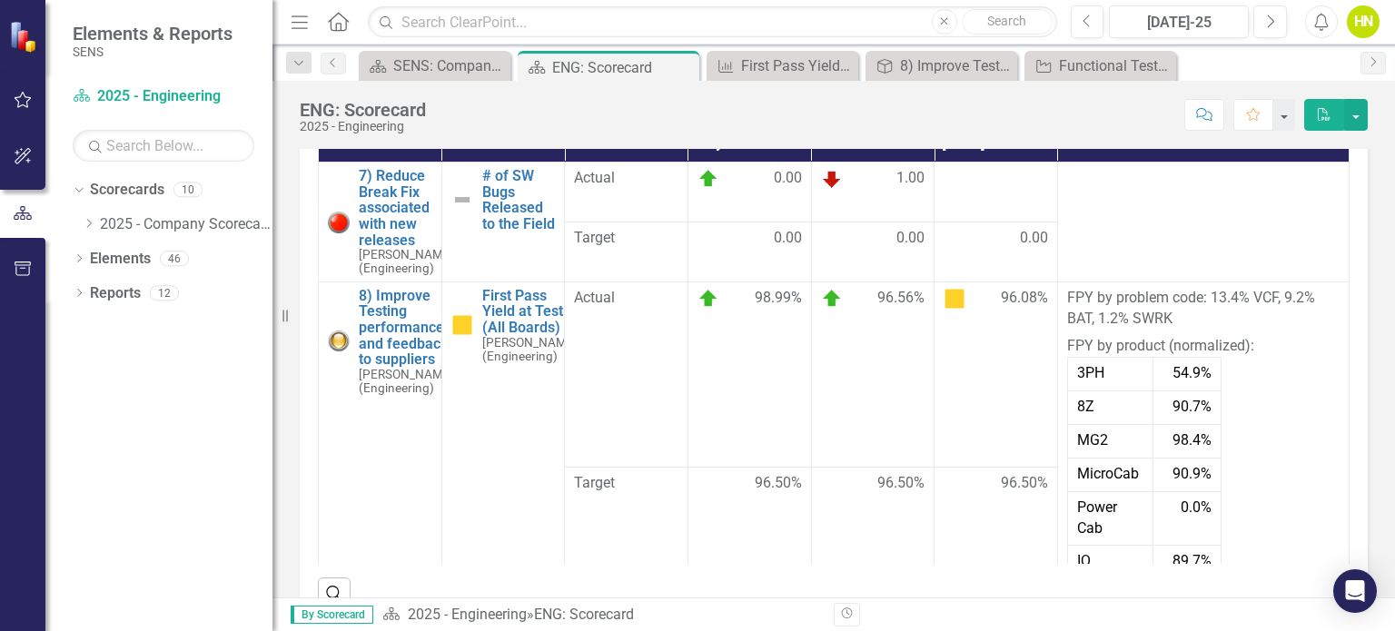
scroll to position [628, 0]
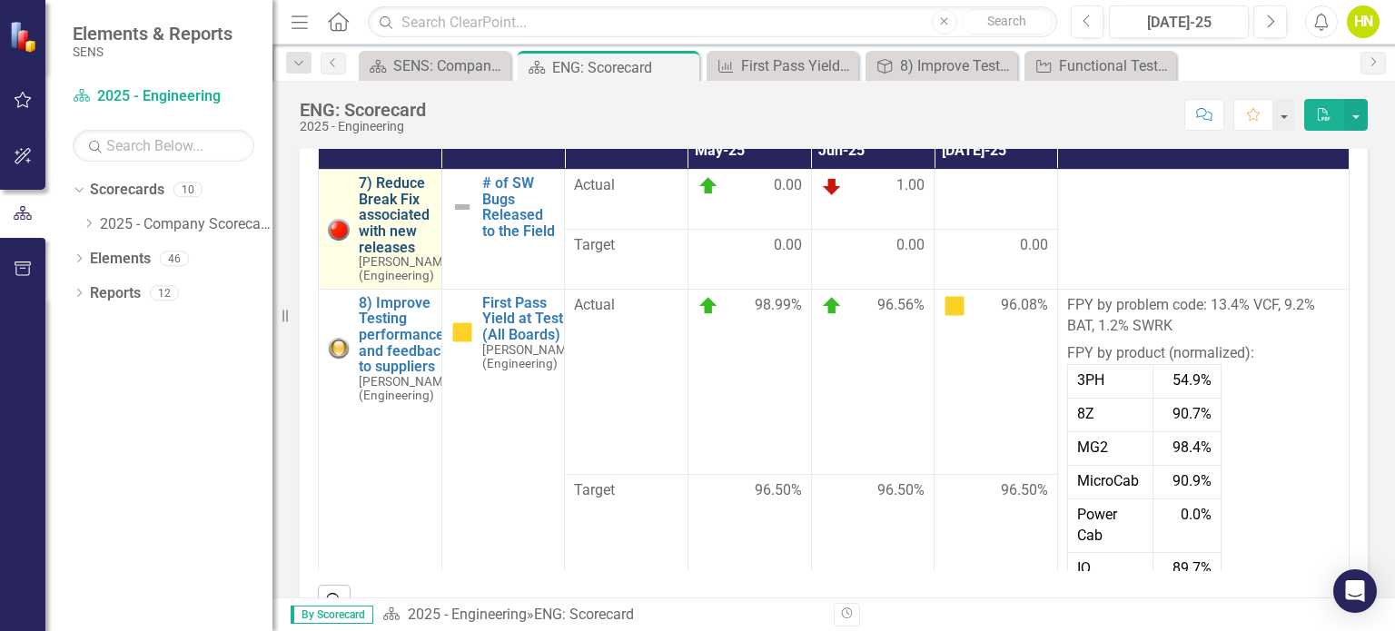
click at [384, 235] on link "7) Reduce Break Fix associated with new releases" at bounding box center [406, 215] width 95 height 80
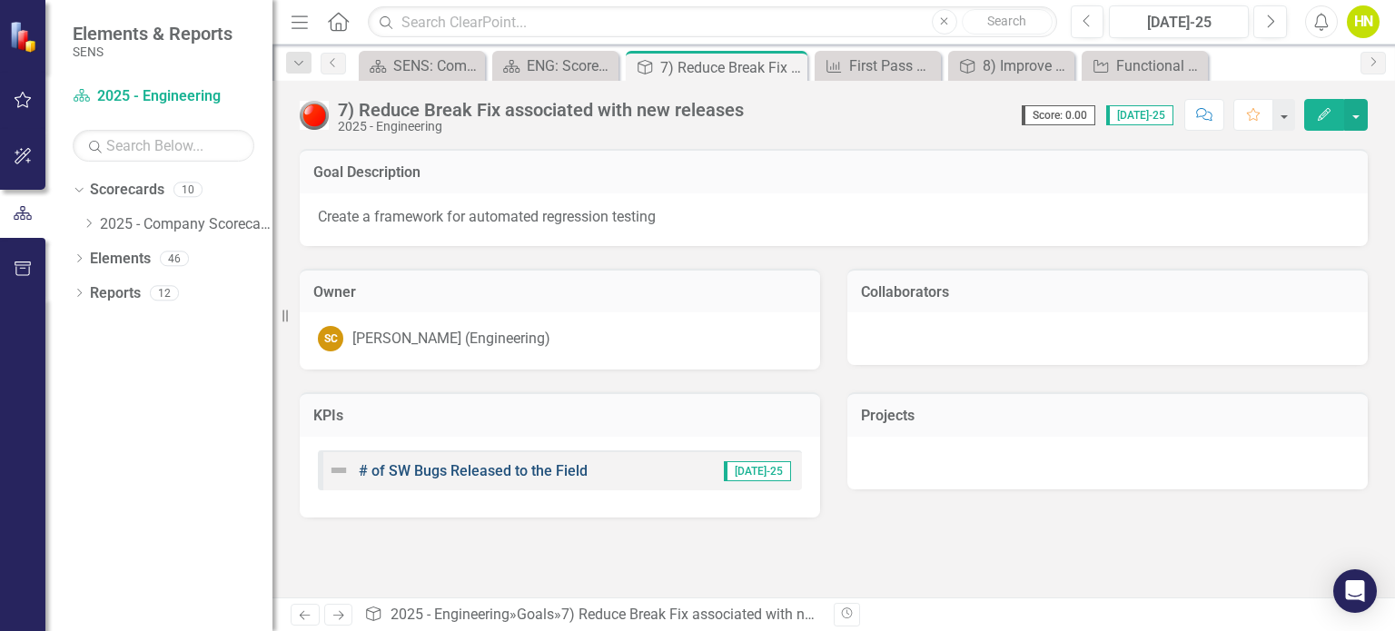
click at [452, 469] on link "# of SW Bugs Released to the Field" at bounding box center [473, 470] width 229 height 17
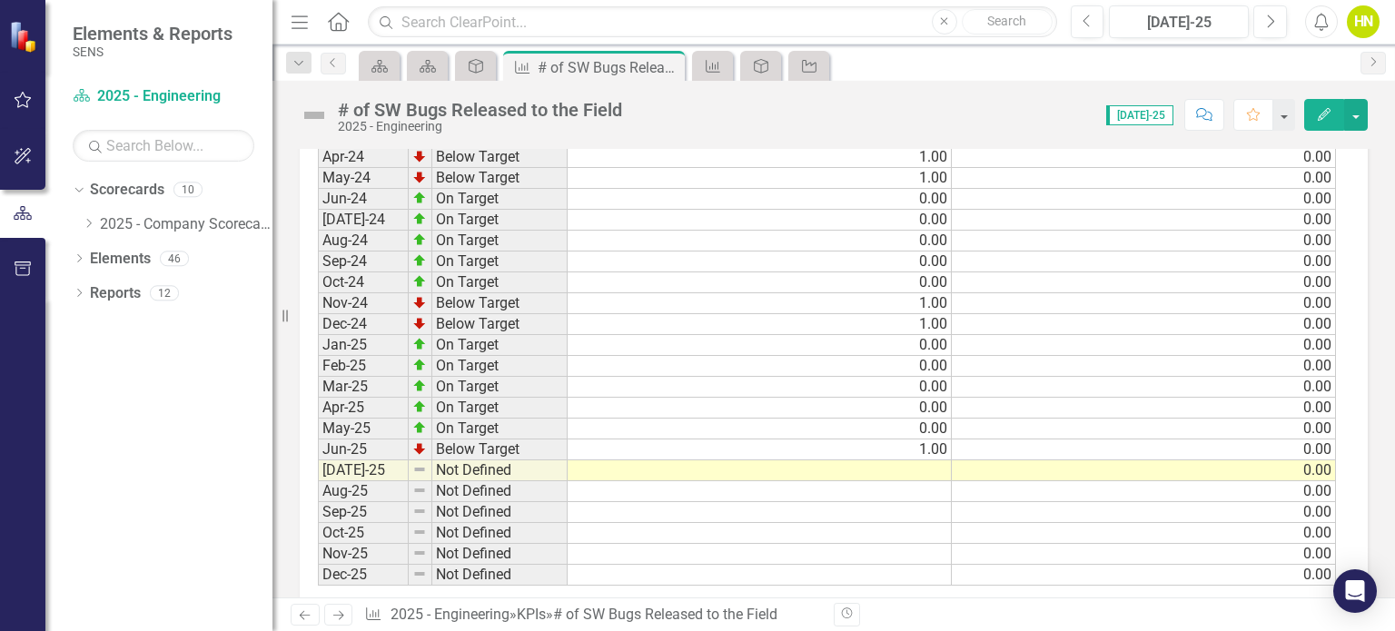
scroll to position [1028, 0]
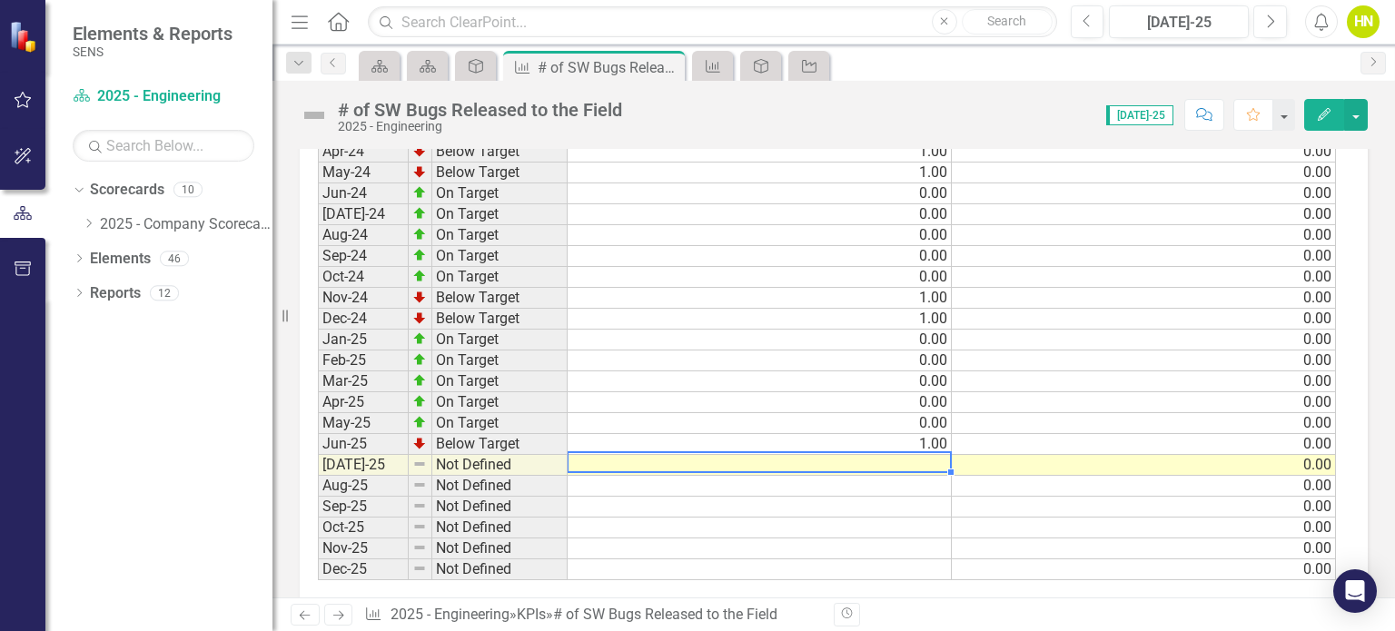
click at [913, 461] on td at bounding box center [760, 465] width 384 height 21
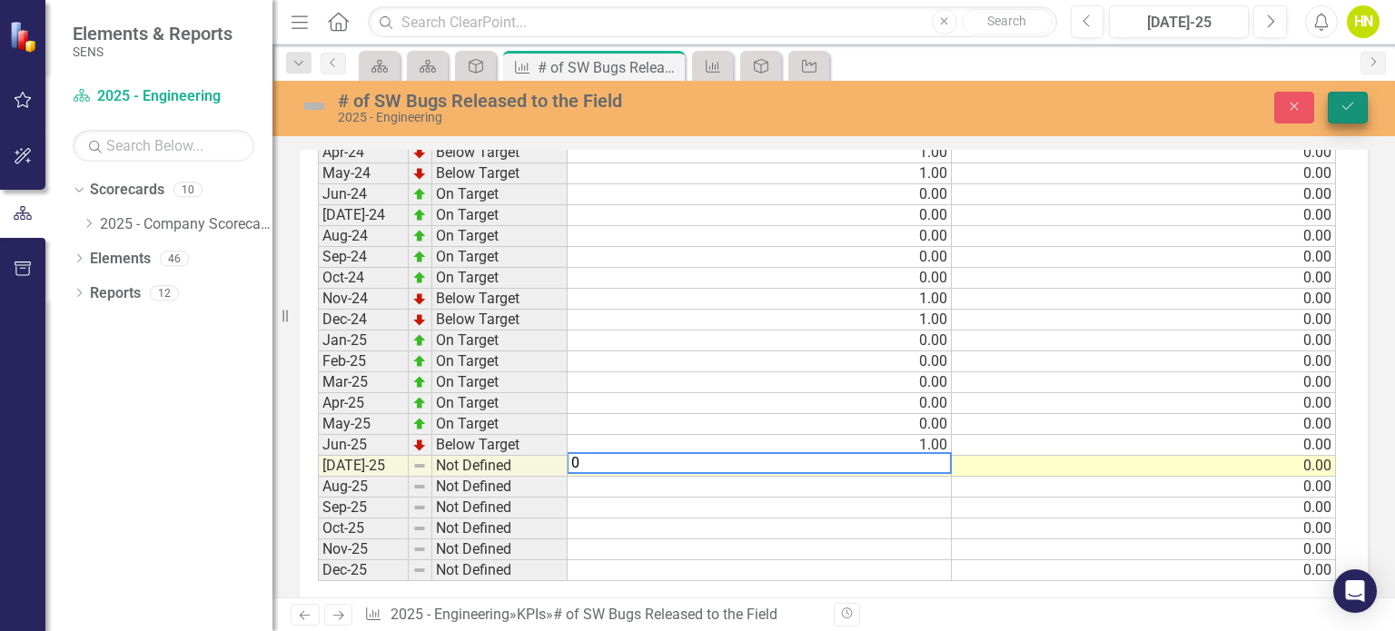
type textarea "0"
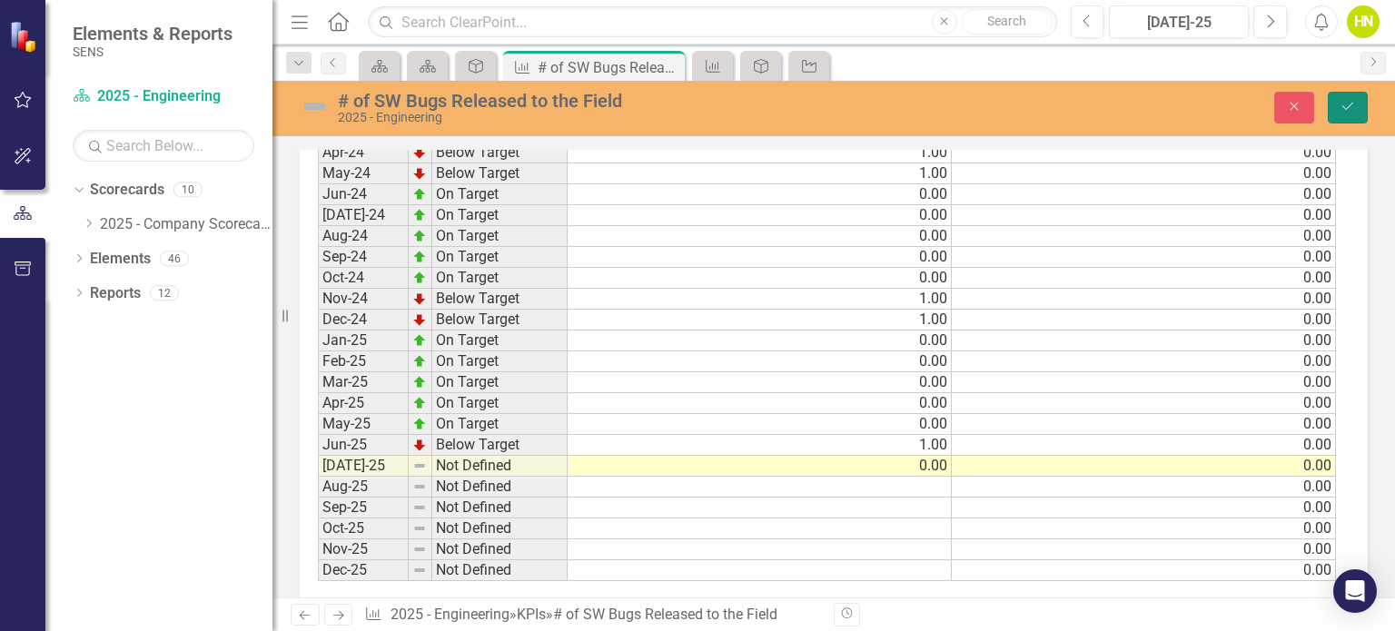
click at [1342, 107] on icon "Save" at bounding box center [1348, 106] width 16 height 13
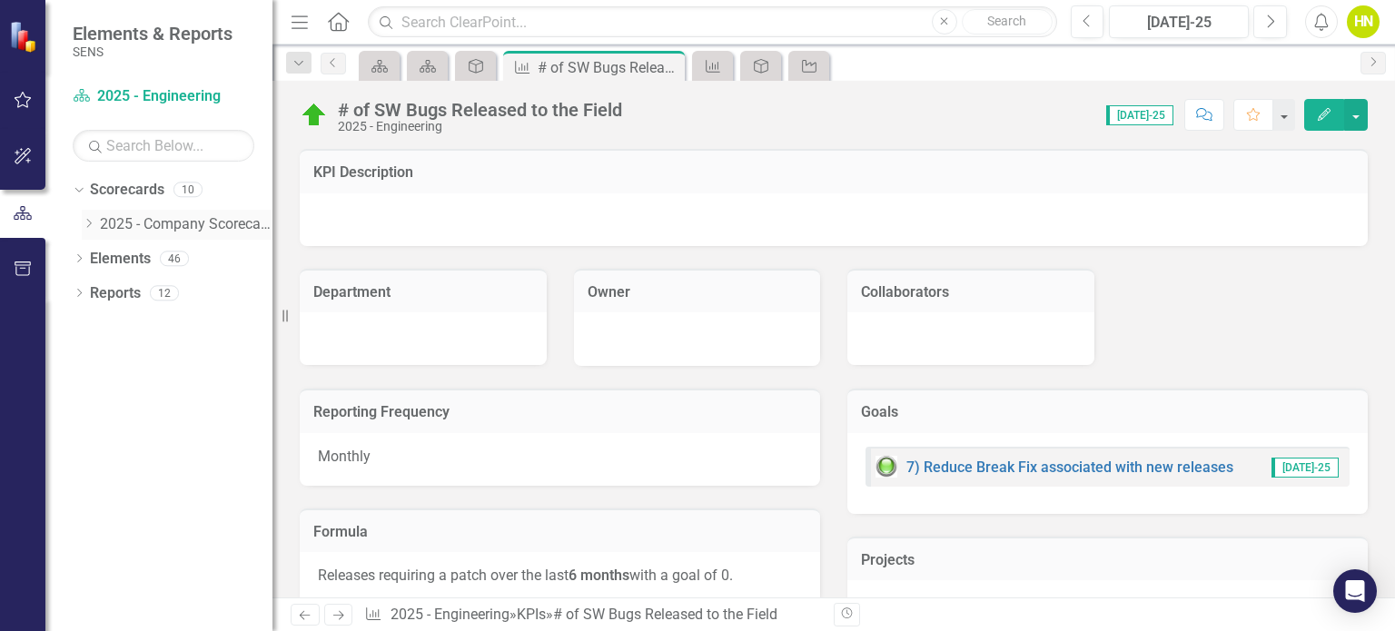
click at [91, 225] on icon "Dropdown" at bounding box center [89, 223] width 14 height 11
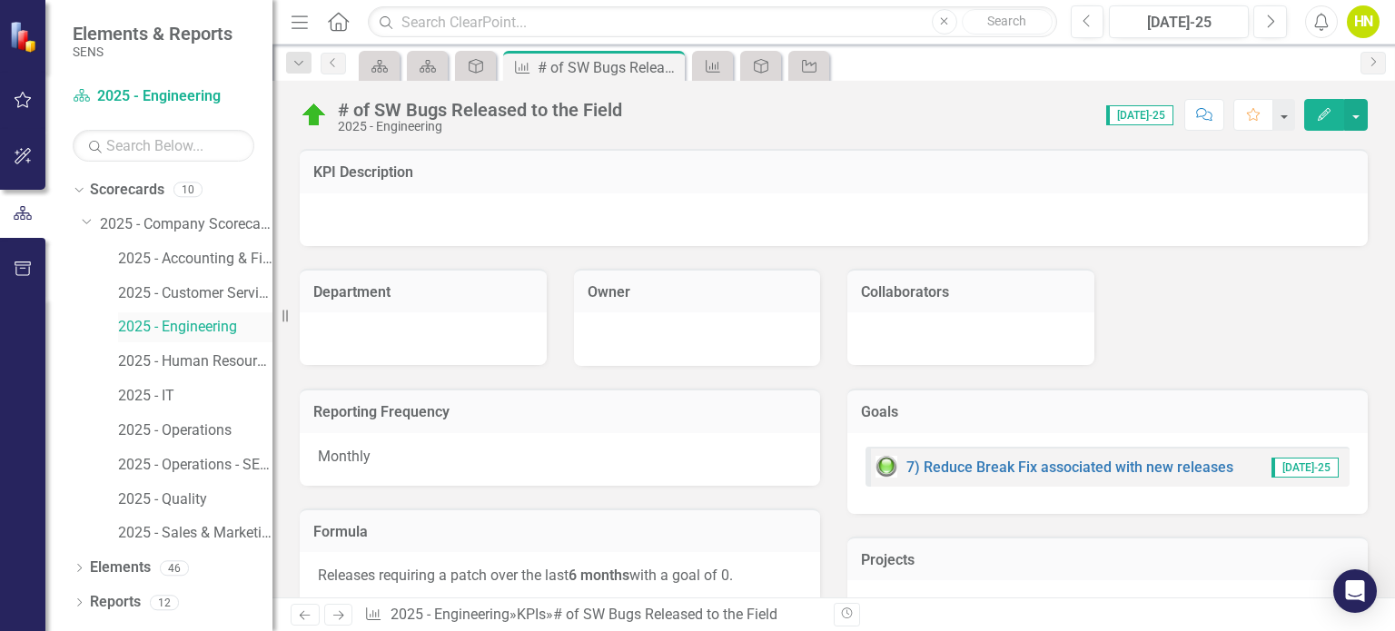
click at [186, 330] on link "2025 - Engineering" at bounding box center [195, 327] width 154 height 21
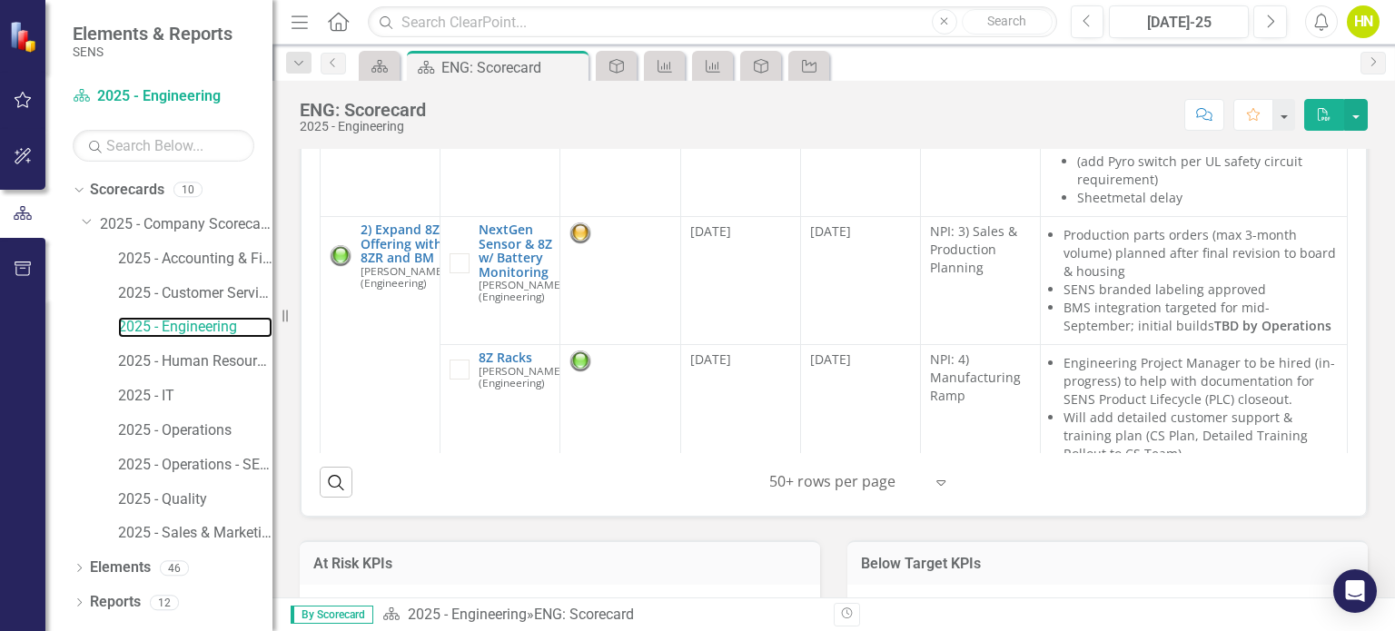
scroll to position [1368, 0]
